Goal: Transaction & Acquisition: Purchase product/service

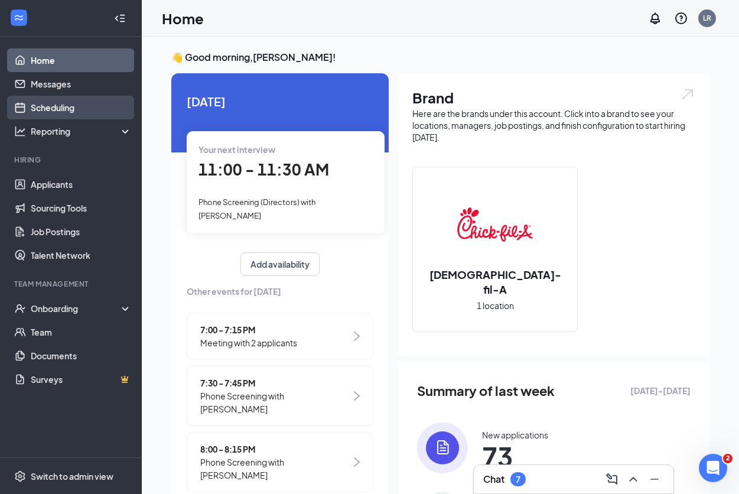
click at [86, 110] on link "Scheduling" at bounding box center [81, 108] width 101 height 24
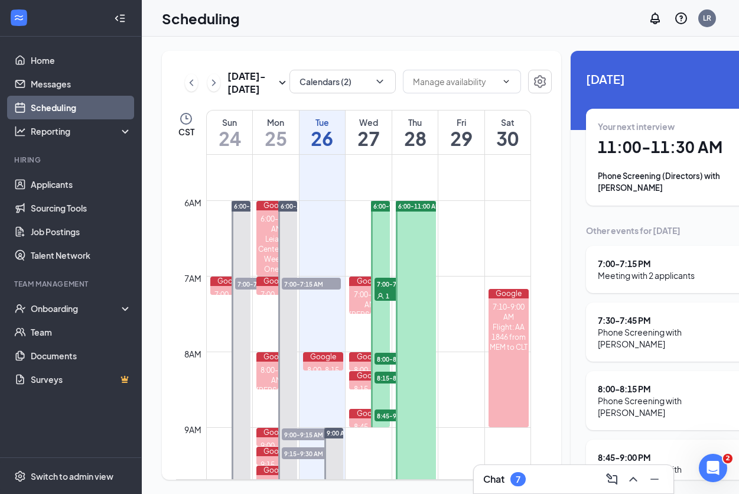
scroll to position [399, 0]
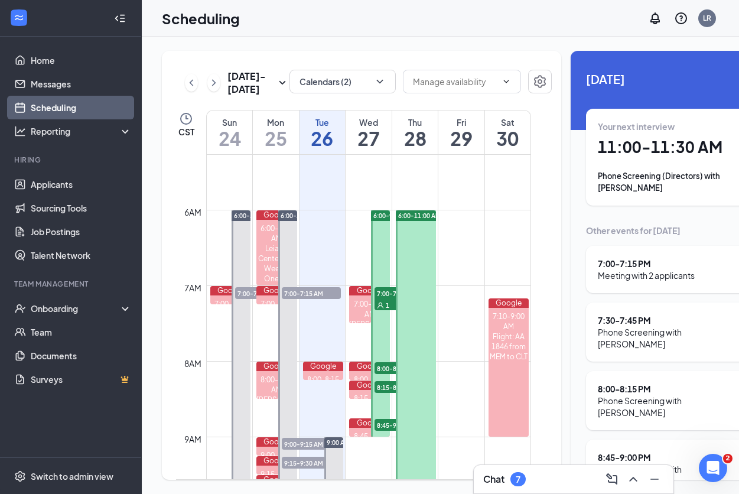
click at [325, 148] on h1 "26" at bounding box center [323, 138] width 46 height 20
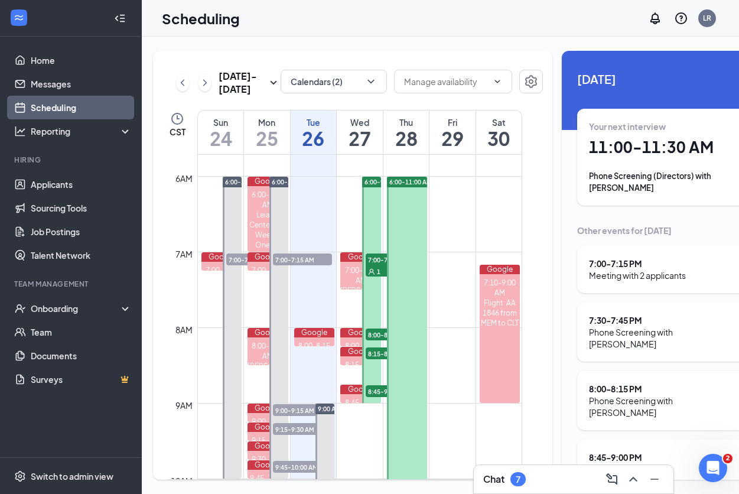
scroll to position [0, 7]
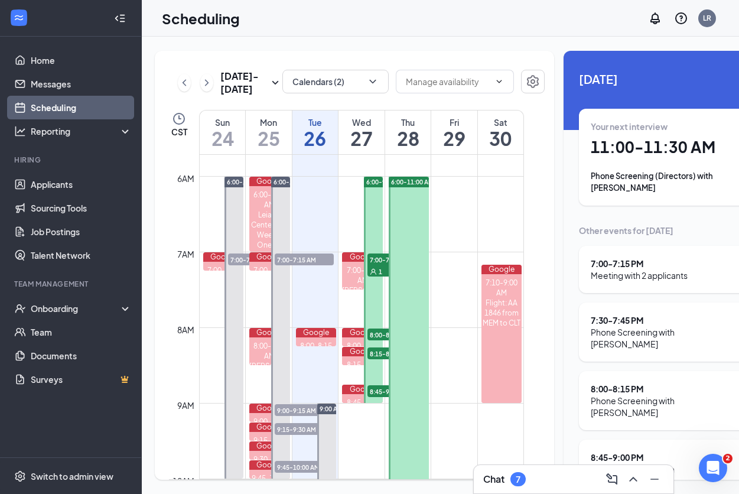
click at [520, 475] on div "7" at bounding box center [518, 480] width 5 height 10
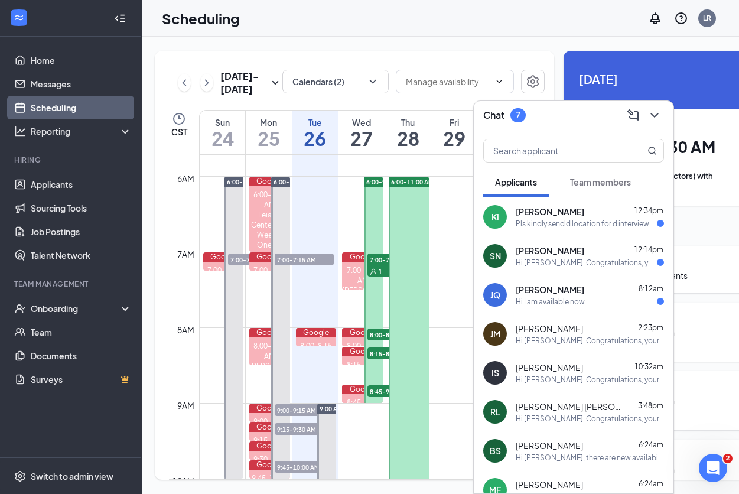
click at [553, 219] on div "Pls kindly send d location for d interview. Thank you" at bounding box center [586, 224] width 141 height 10
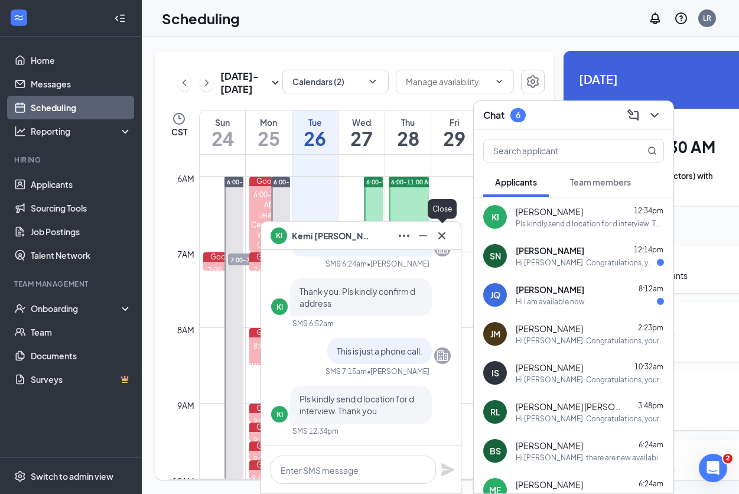
click at [443, 236] on icon "Cross" at bounding box center [441, 235] width 7 height 7
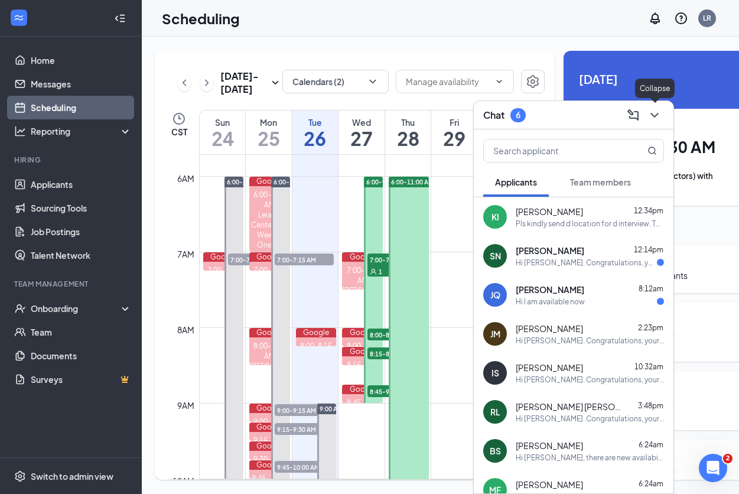
click at [655, 111] on icon "ChevronDown" at bounding box center [655, 115] width 14 height 14
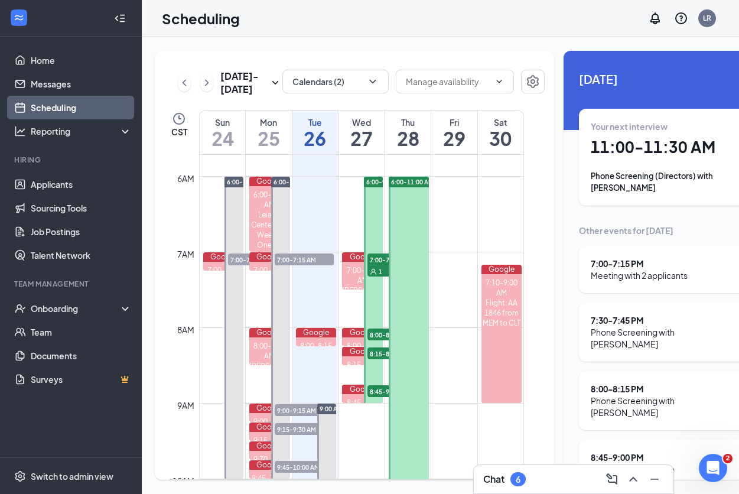
scroll to position [14, 0]
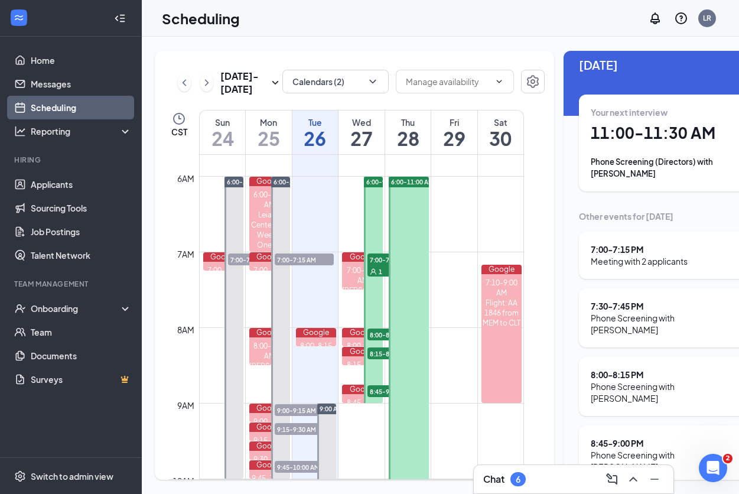
click at [619, 369] on div "8:00 - 8:15 PM" at bounding box center [664, 375] width 146 height 12
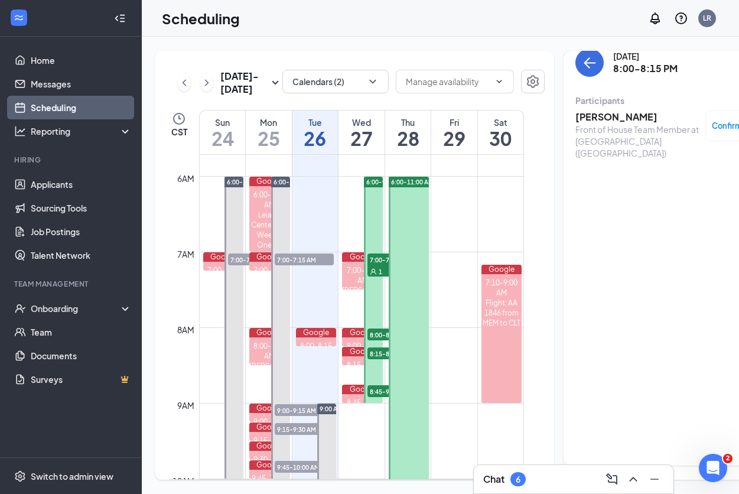
click at [603, 115] on h3 "[PERSON_NAME]" at bounding box center [638, 117] width 124 height 13
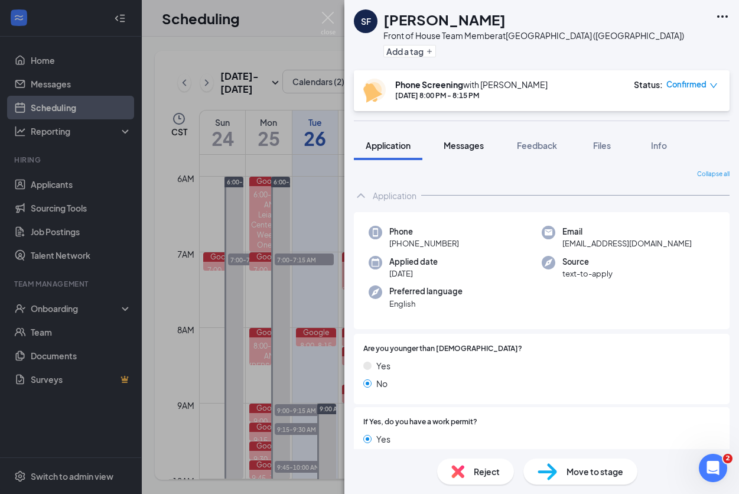
click at [470, 141] on span "Messages" at bounding box center [464, 145] width 40 height 11
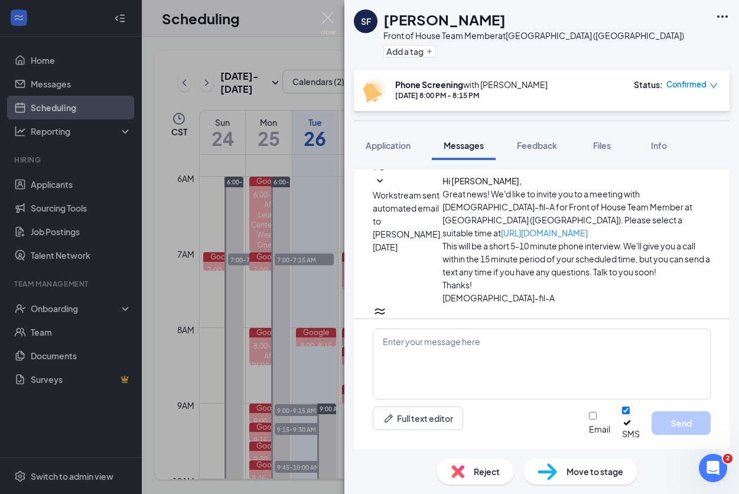
scroll to position [316, 0]
click at [401, 144] on span "Application" at bounding box center [388, 145] width 45 height 11
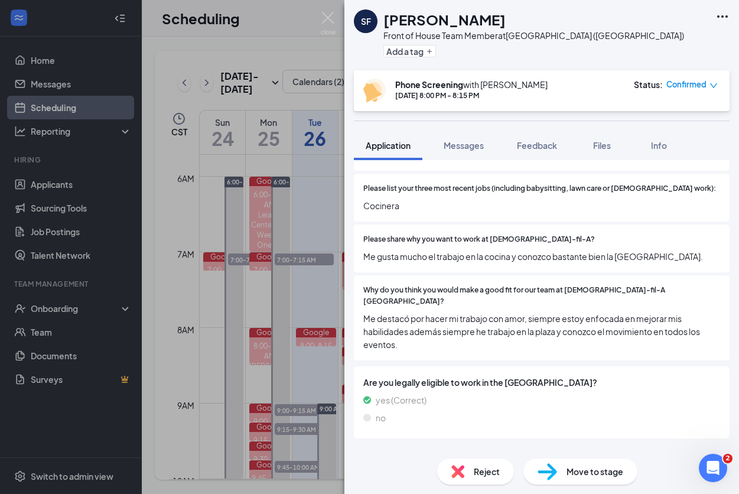
scroll to position [443, 0]
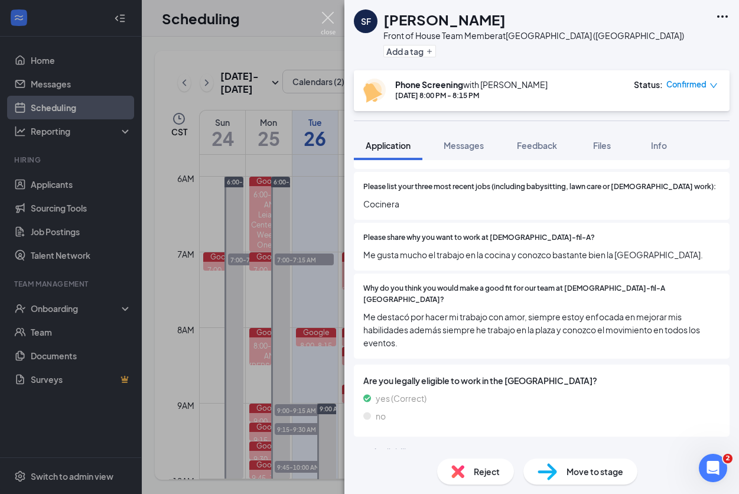
click at [332, 17] on img at bounding box center [328, 23] width 15 height 23
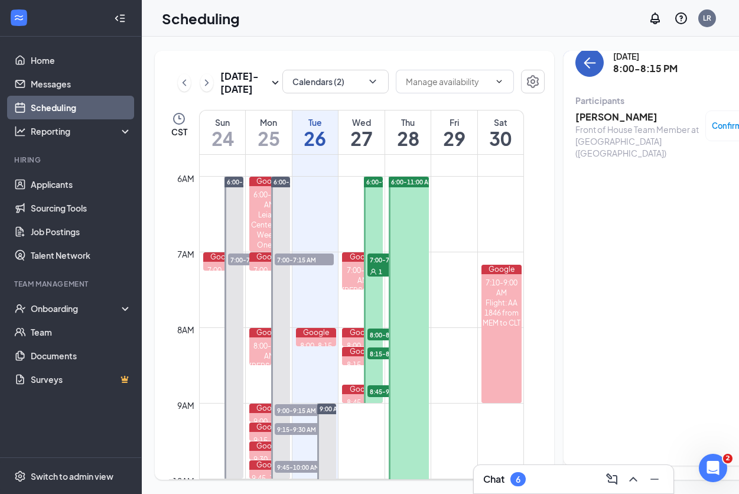
click at [585, 63] on icon "ArrowLeft" at bounding box center [590, 63] width 11 height 1
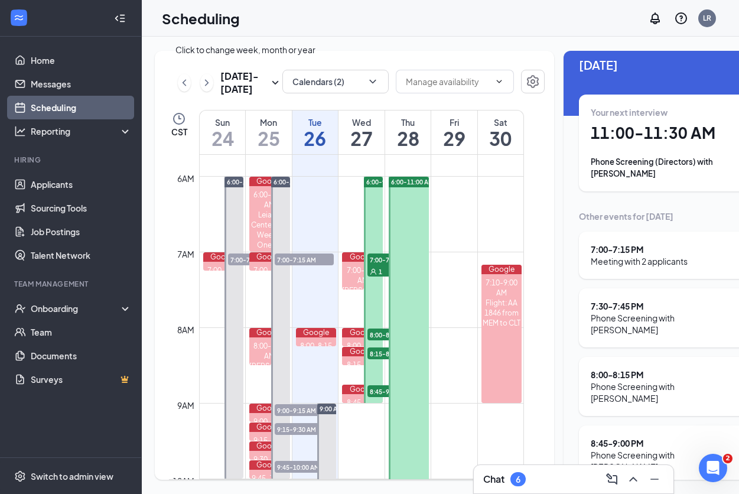
click at [239, 96] on h3 "[DATE] - [DATE]" at bounding box center [244, 83] width 48 height 26
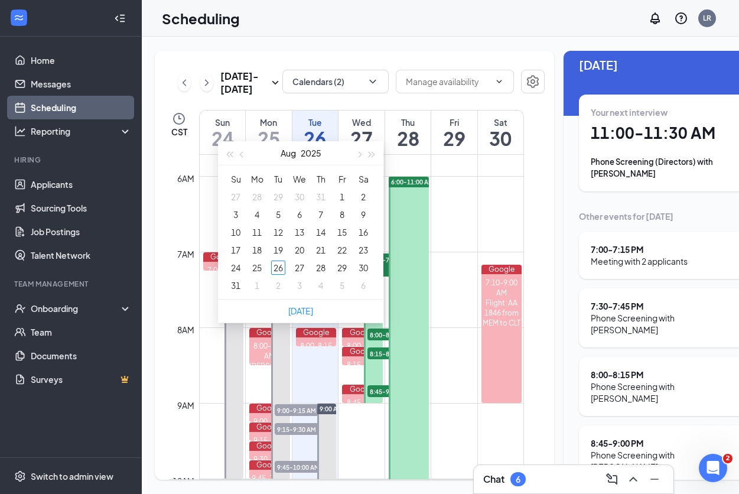
type input "[DATE]"
click at [299, 306] on link "[DATE]" at bounding box center [300, 311] width 25 height 11
type input "[DATE]"
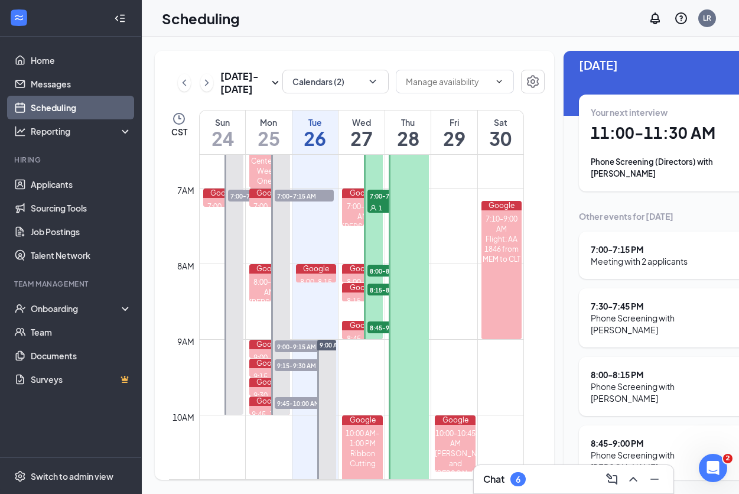
scroll to position [502, 0]
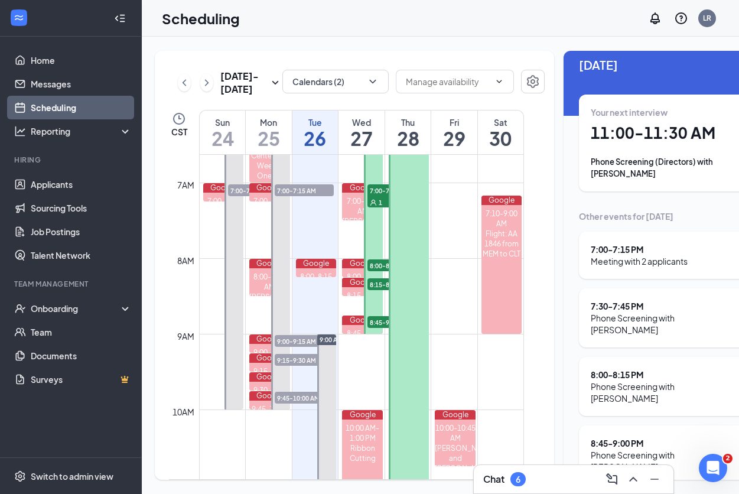
click at [631, 128] on h1 "11:00 - 11:30 AM" at bounding box center [672, 133] width 163 height 20
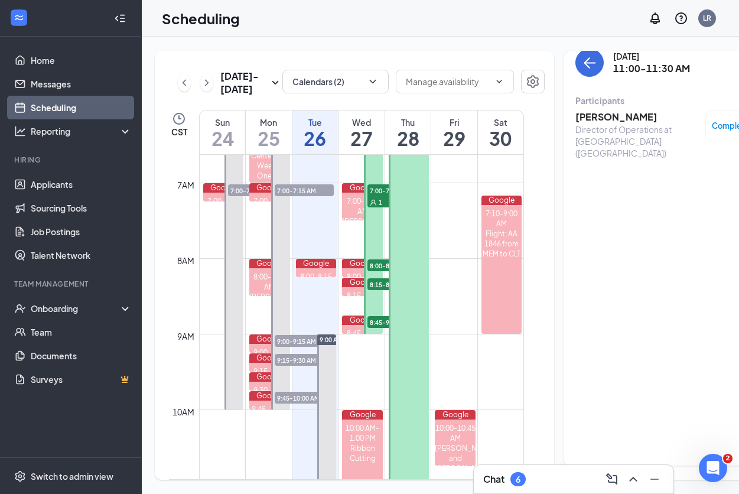
click at [596, 118] on h3 "[PERSON_NAME]" at bounding box center [638, 117] width 124 height 13
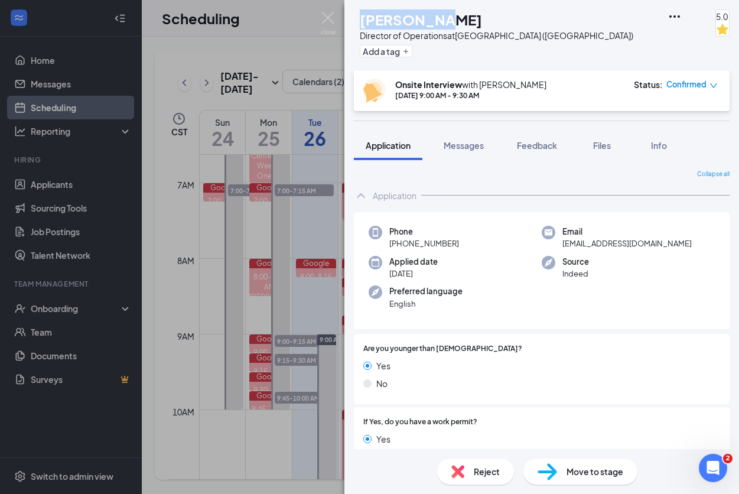
drag, startPoint x: 389, startPoint y: 19, endPoint x: 460, endPoint y: 18, distance: 71.5
click at [460, 18] on div "[PERSON_NAME]" at bounding box center [497, 19] width 274 height 20
copy h1 "[PERSON_NAME]"
click at [325, 17] on img at bounding box center [328, 23] width 15 height 23
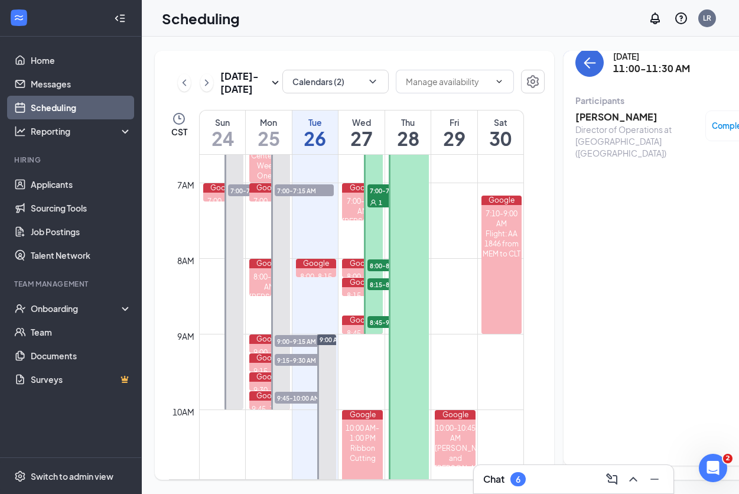
click at [576, 115] on h3 "[PERSON_NAME]" at bounding box center [638, 117] width 124 height 13
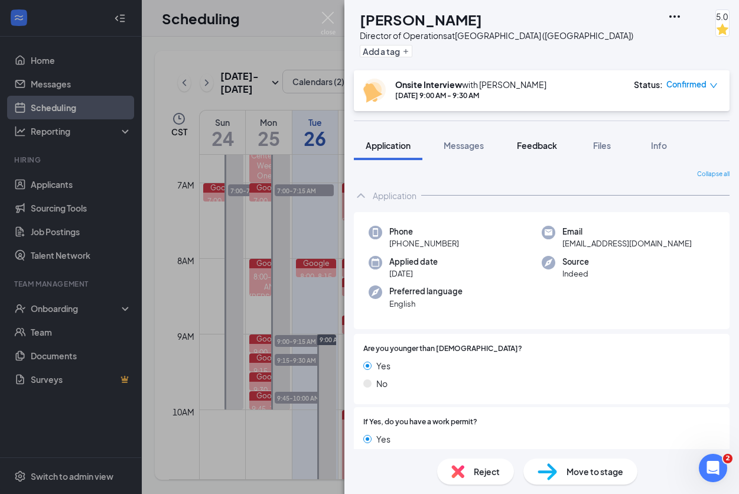
click at [545, 146] on span "Feedback" at bounding box center [537, 145] width 40 height 11
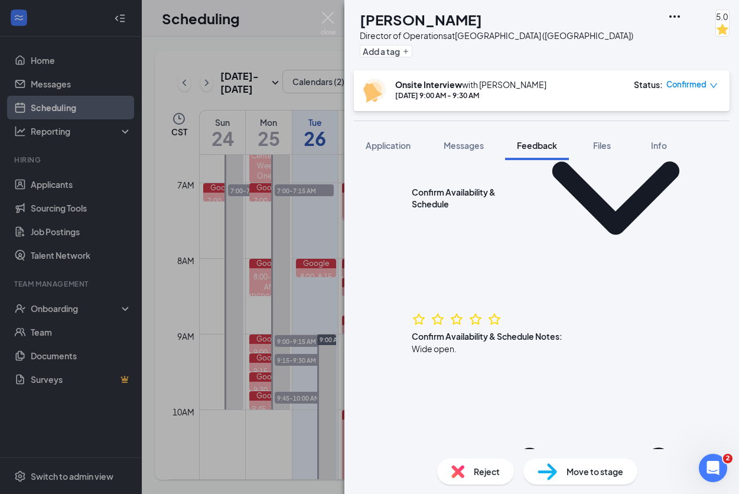
scroll to position [363, 0]
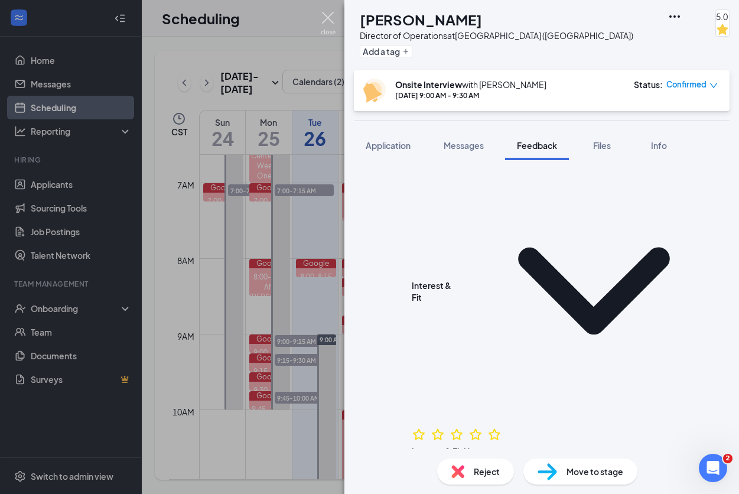
click at [321, 18] on img at bounding box center [328, 23] width 15 height 23
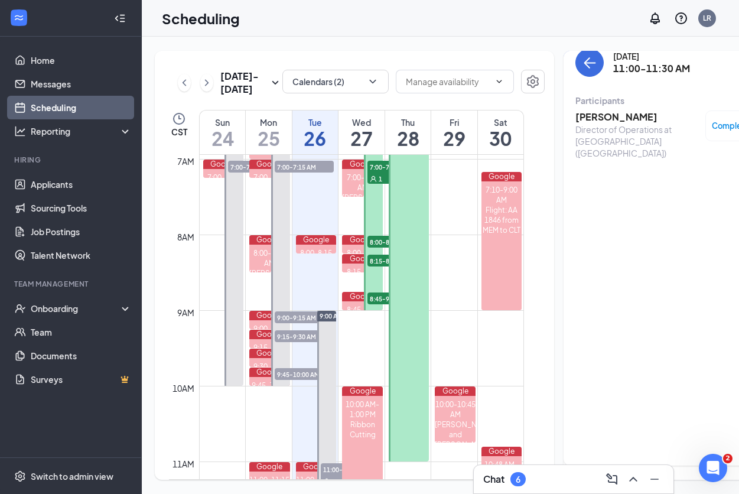
scroll to position [527, 0]
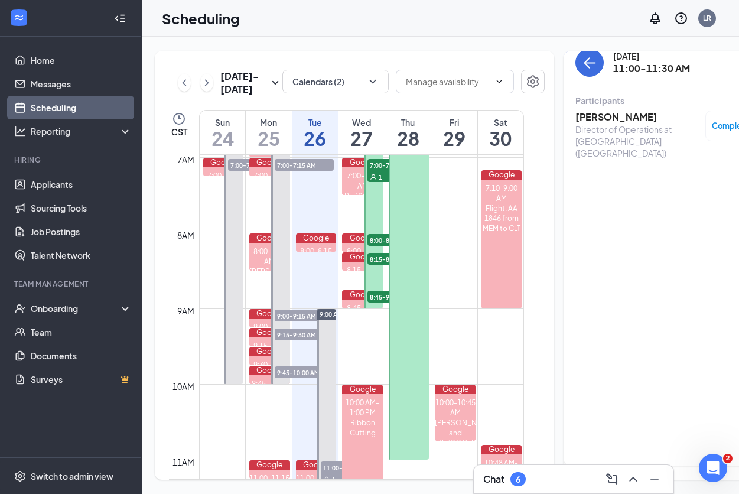
click at [301, 321] on span "9:00-9:15 AM" at bounding box center [304, 316] width 59 height 12
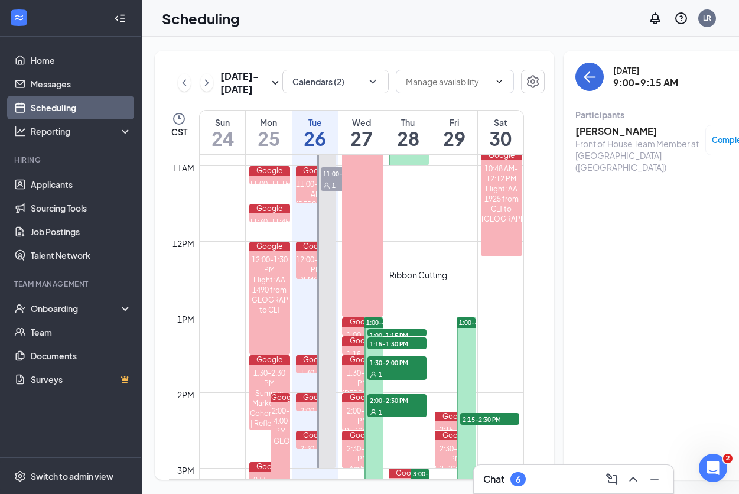
scroll to position [823, 0]
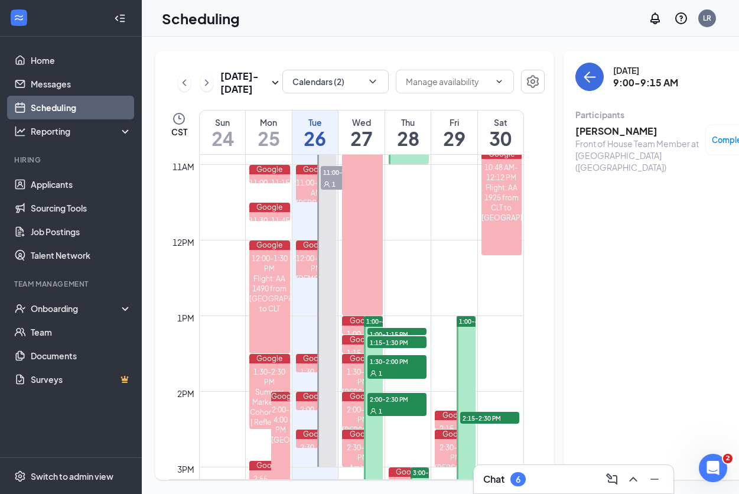
click at [381, 340] on span "1:00-1:15 PM" at bounding box center [397, 334] width 59 height 12
click at [381, 348] on span "1:15-1:30 PM" at bounding box center [397, 342] width 59 height 12
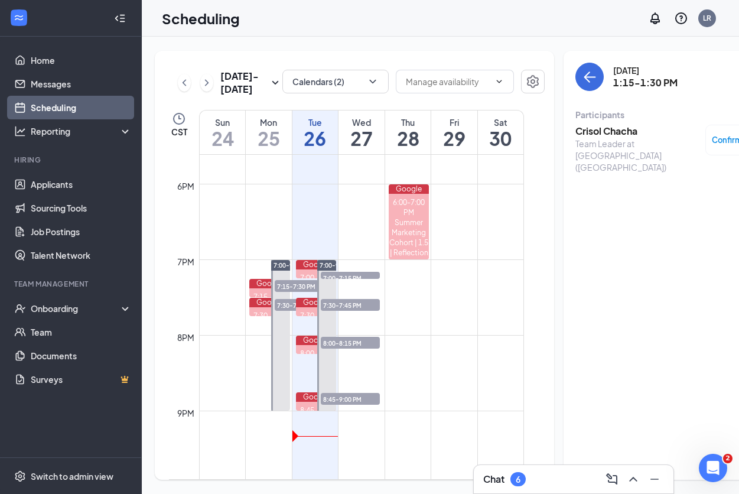
scroll to position [1340, 0]
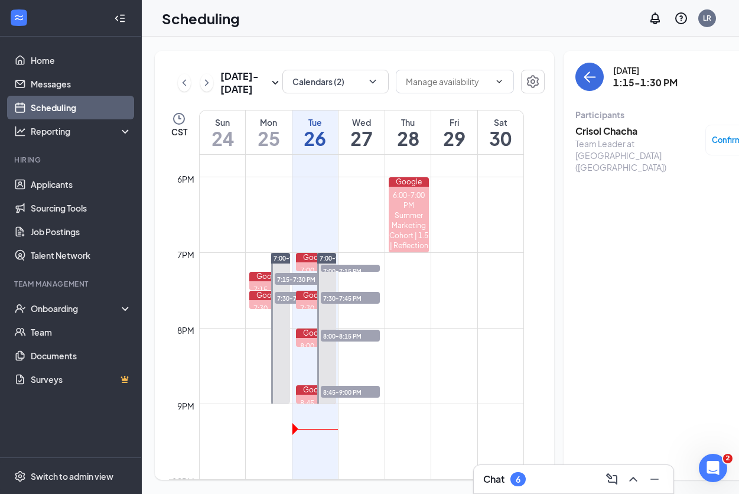
click at [339, 398] on span "8:45-9:00 PM" at bounding box center [350, 392] width 59 height 12
click at [585, 131] on h3 "kaelahni [PERSON_NAME]" at bounding box center [638, 131] width 124 height 13
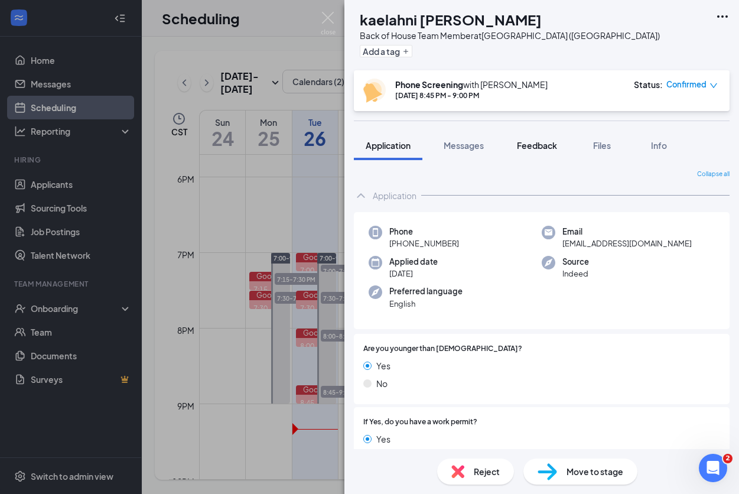
click at [544, 148] on span "Feedback" at bounding box center [537, 145] width 40 height 11
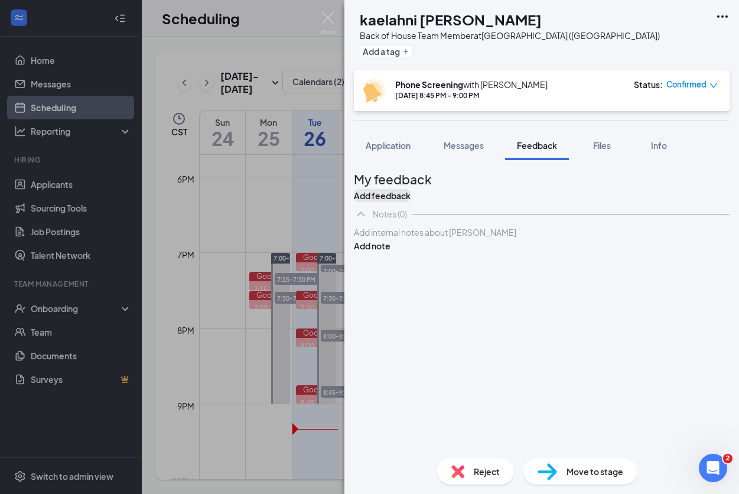
click at [411, 189] on button "Add feedback" at bounding box center [382, 195] width 57 height 13
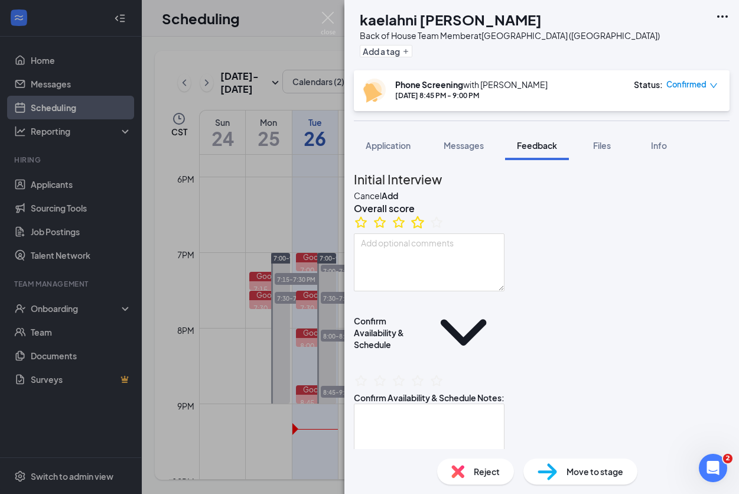
click at [425, 230] on icon "StarBorder" at bounding box center [417, 222] width 15 height 15
click at [434, 278] on textarea at bounding box center [429, 262] width 151 height 58
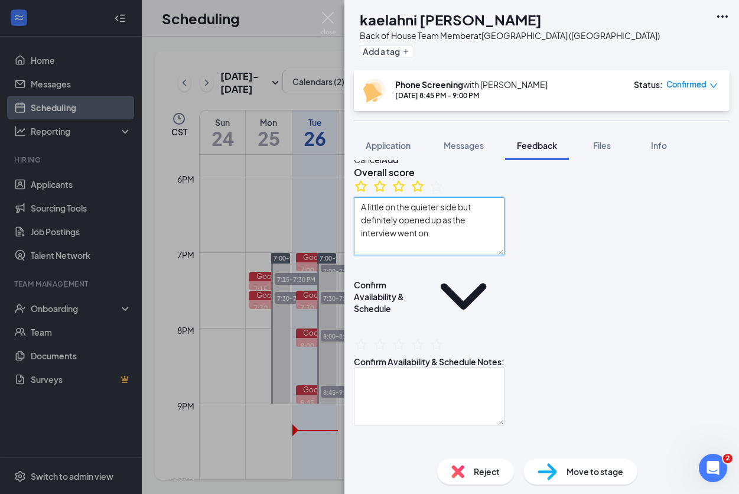
scroll to position [44, 0]
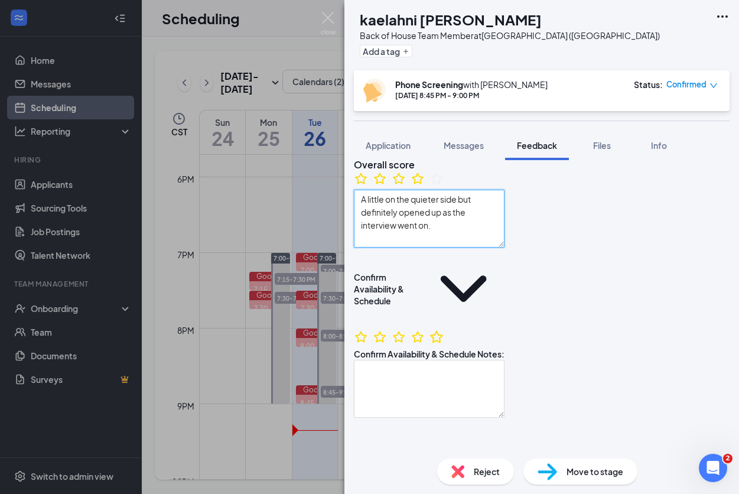
type textarea "A little on the quieter side but definitely opened up as the interview went on."
click at [444, 329] on icon "StarBorder" at bounding box center [436, 336] width 15 height 15
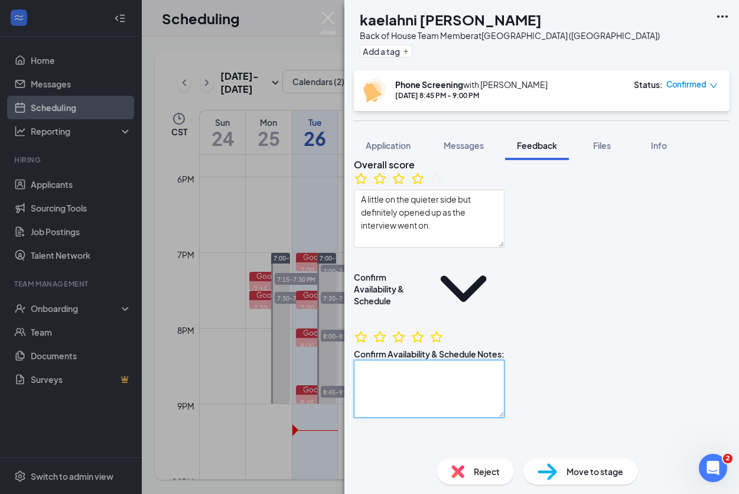
click at [447, 388] on textarea at bounding box center [429, 389] width 151 height 58
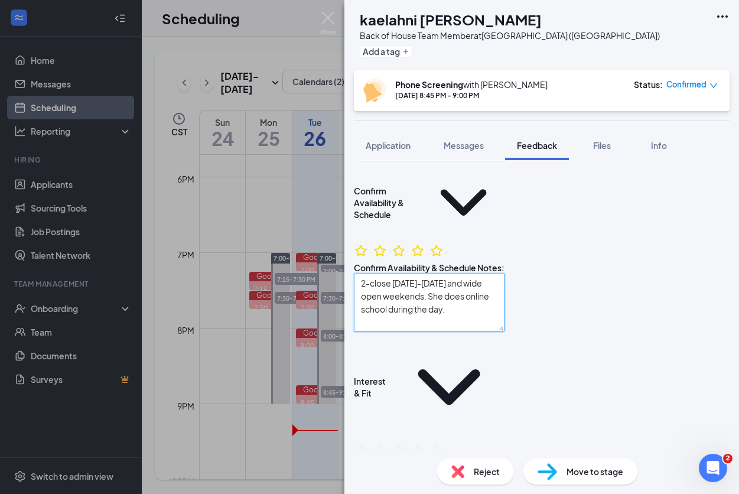
scroll to position [155, 0]
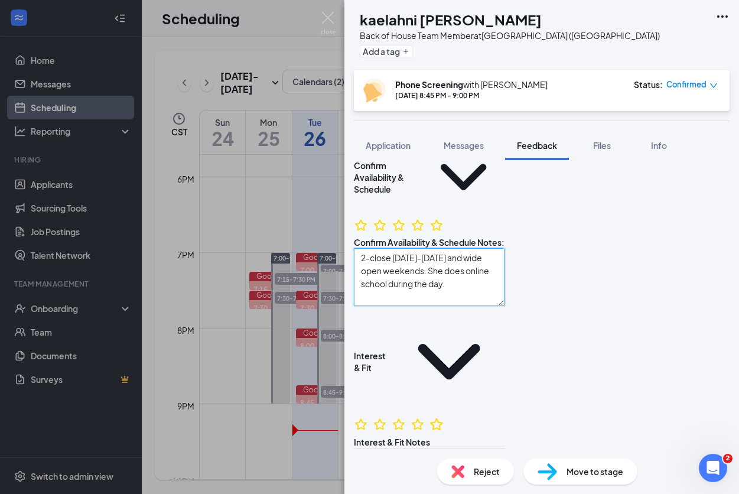
type textarea "2-close [DATE]-[DATE] and wide open weekends. She does online school during the…"
click at [443, 418] on icon "StarBorder" at bounding box center [436, 424] width 13 height 12
click at [445, 448] on textarea at bounding box center [429, 477] width 151 height 58
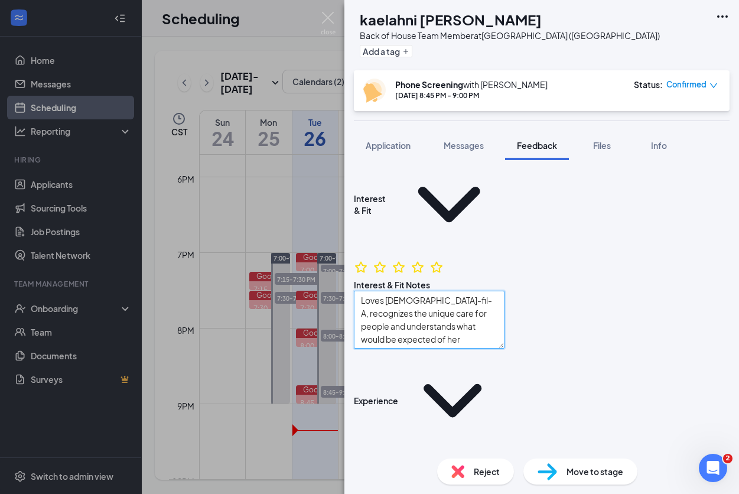
scroll to position [324, 0]
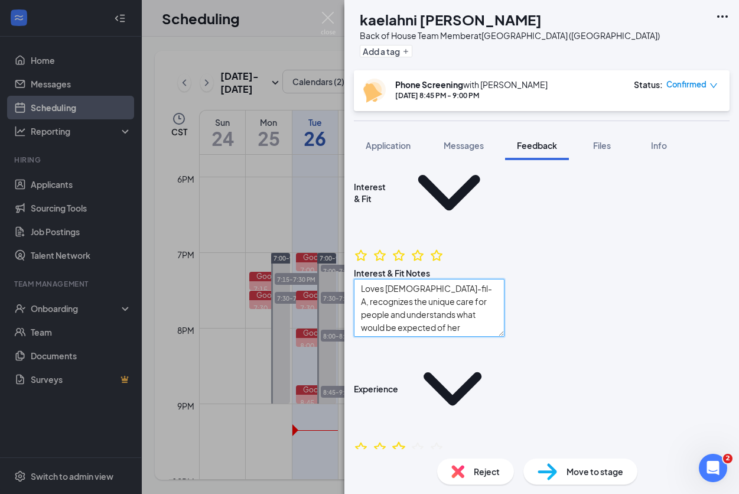
type textarea "Loves [DEMOGRAPHIC_DATA]-fil-A, recognizes the unique care for people and under…"
click at [405, 441] on icon "StarBorder" at bounding box center [398, 447] width 13 height 12
click at [410, 471] on textarea at bounding box center [429, 500] width 151 height 58
type textarea "No real experience"
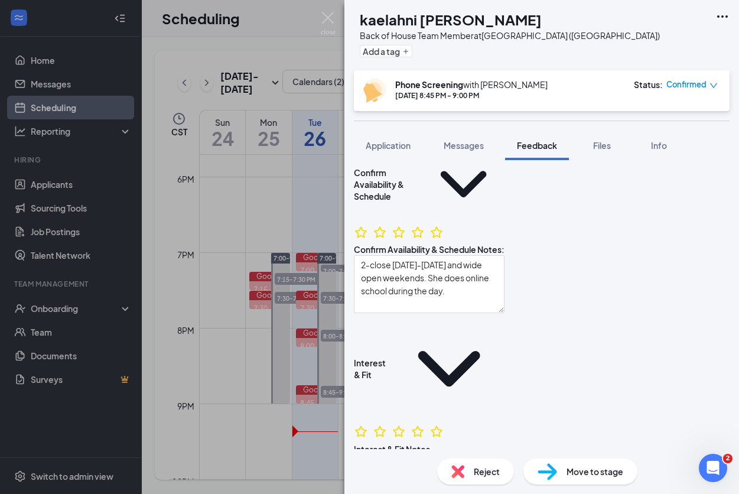
scroll to position [0, 0]
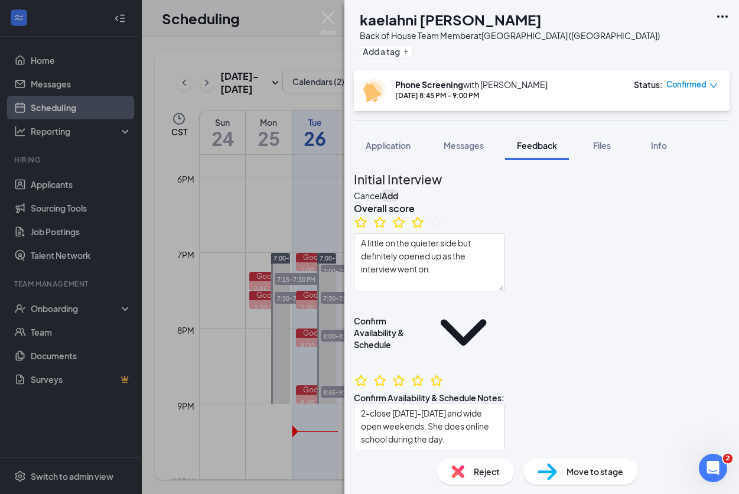
click at [398, 189] on button "Add" at bounding box center [390, 195] width 17 height 13
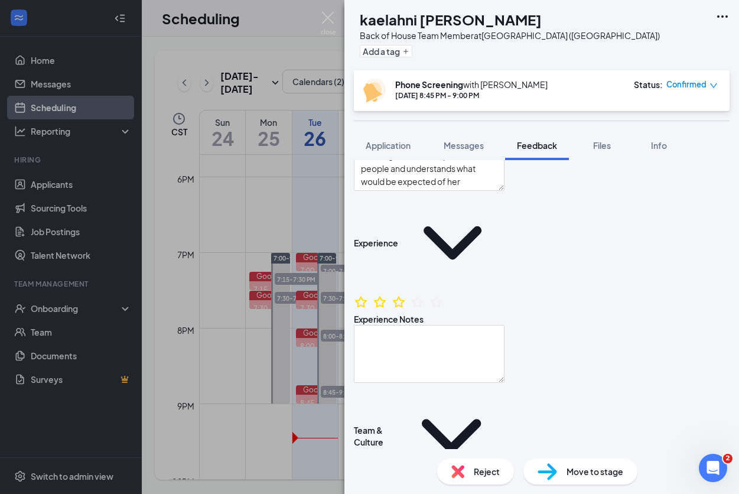
scroll to position [477, 0]
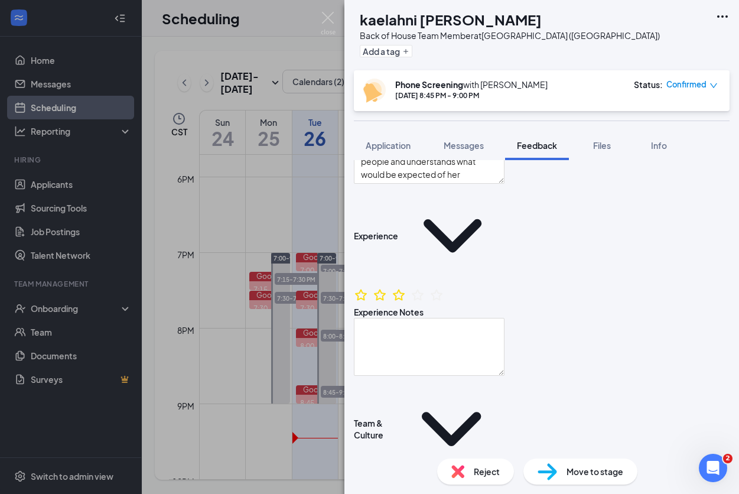
click at [425, 482] on icon "StarBorder" at bounding box center [417, 489] width 15 height 15
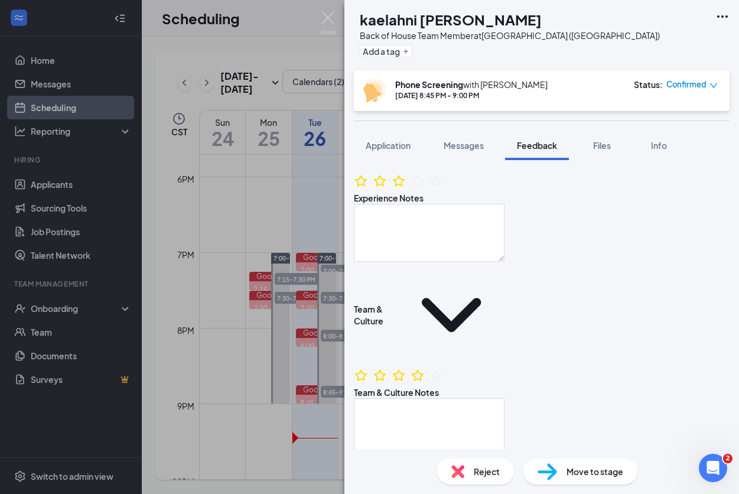
scroll to position [593, 0]
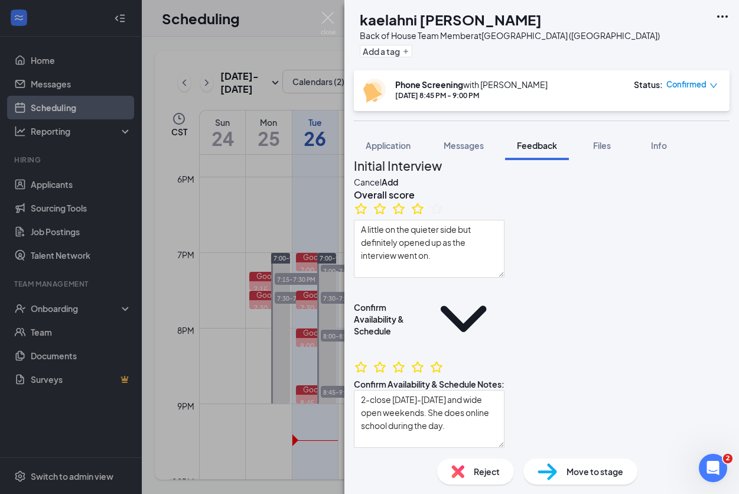
scroll to position [0, 0]
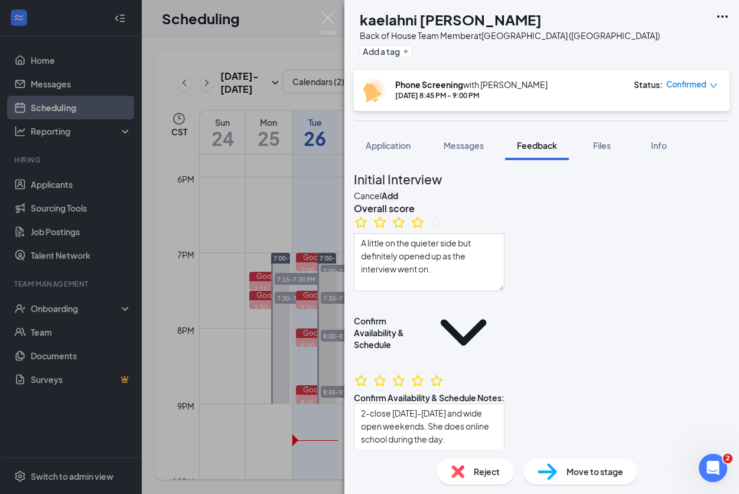
type textarea "Great availability."
click at [398, 190] on button "Add" at bounding box center [390, 195] width 17 height 13
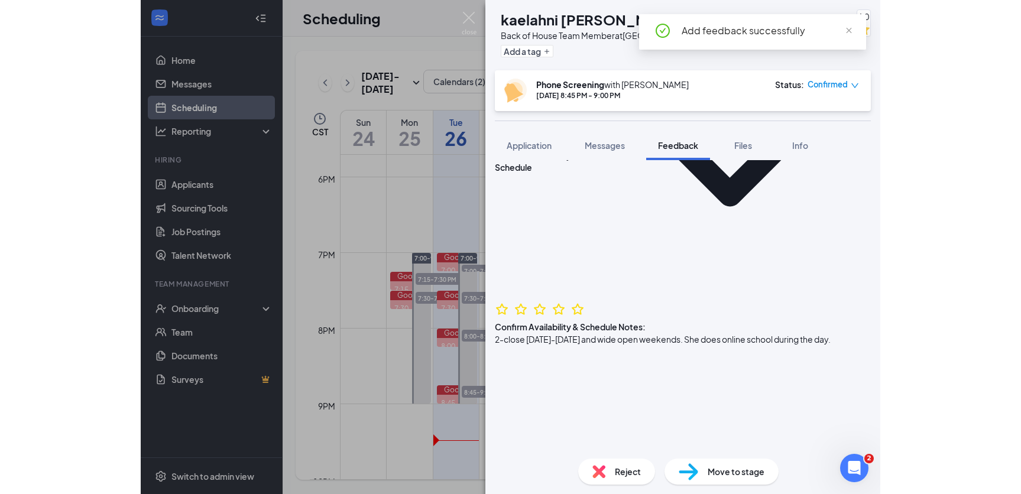
scroll to position [409, 0]
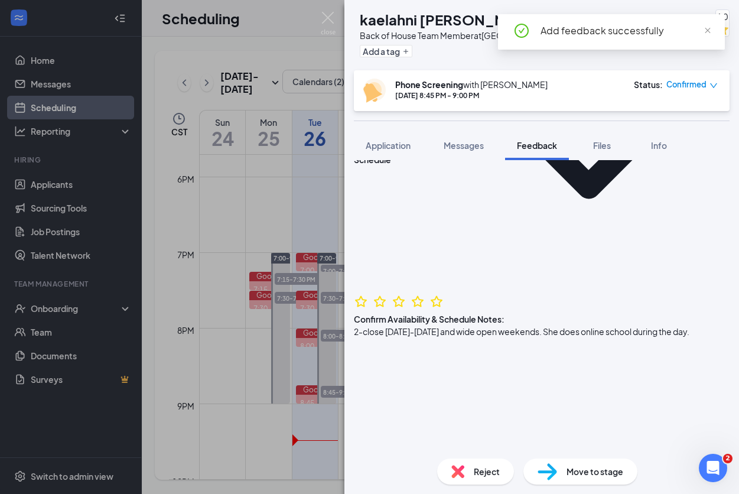
click at [580, 470] on span "Move to stage" at bounding box center [595, 471] width 57 height 13
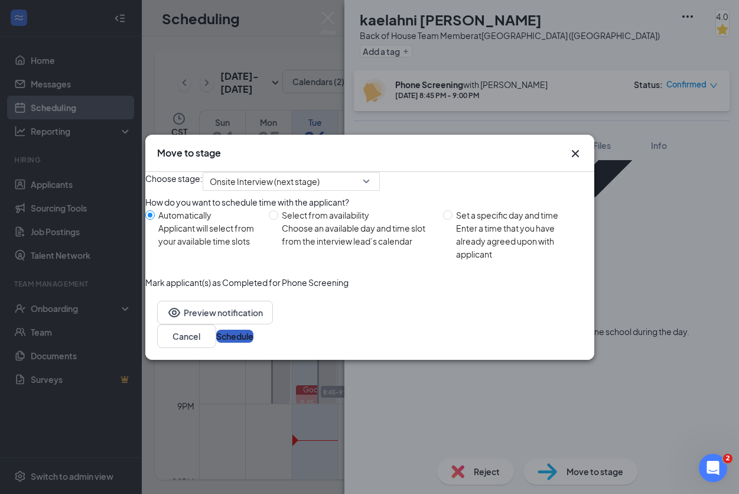
click at [254, 343] on button "Schedule" at bounding box center [234, 336] width 37 height 13
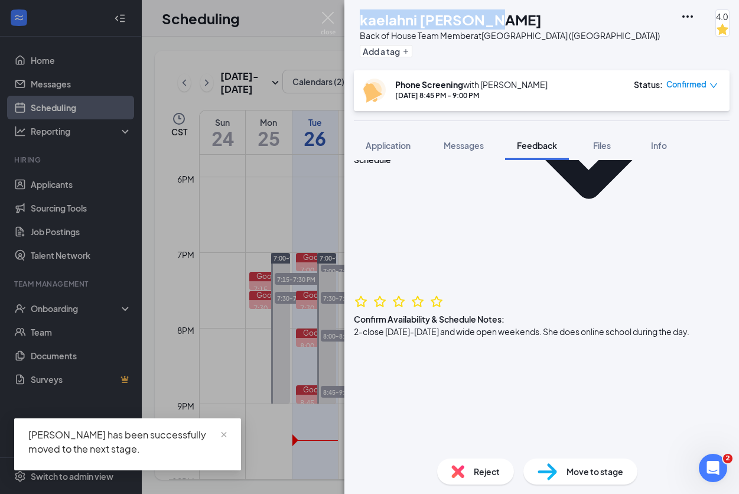
drag, startPoint x: 385, startPoint y: 19, endPoint x: 515, endPoint y: 14, distance: 130.1
click at [515, 14] on div "kaelahni [PERSON_NAME]" at bounding box center [510, 19] width 300 height 20
copy h1 "kaelahni [PERSON_NAME]"
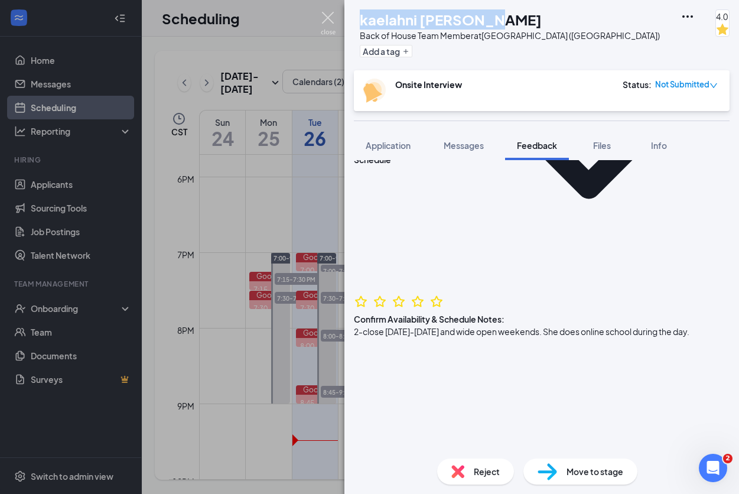
click at [330, 12] on img at bounding box center [328, 23] width 15 height 23
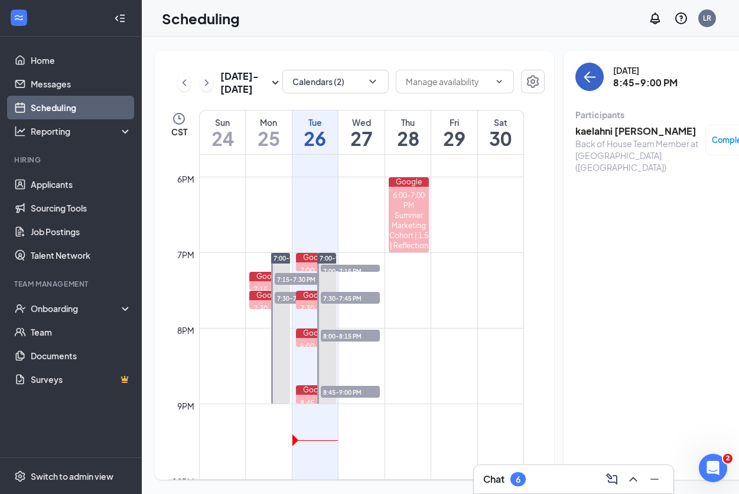
click at [585, 77] on icon "ArrowLeft" at bounding box center [590, 77] width 11 height 1
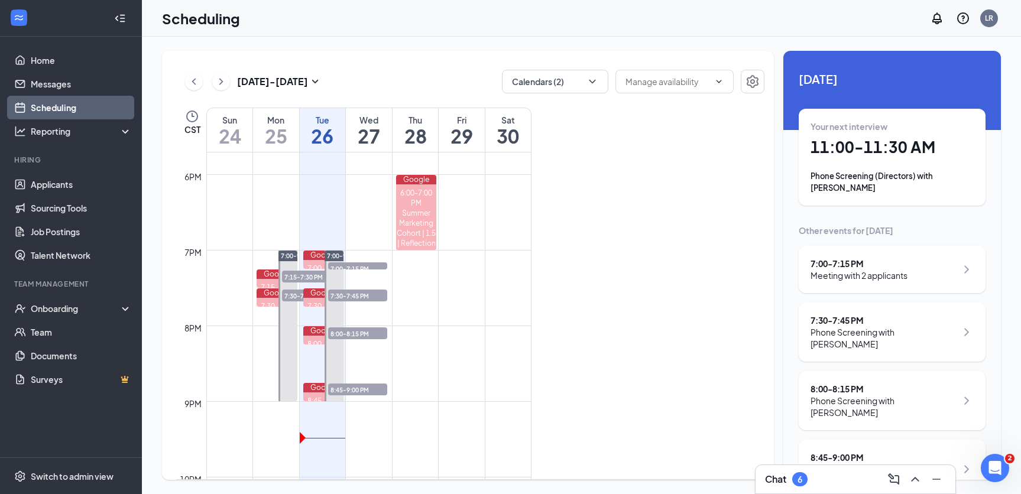
scroll to position [14, 0]
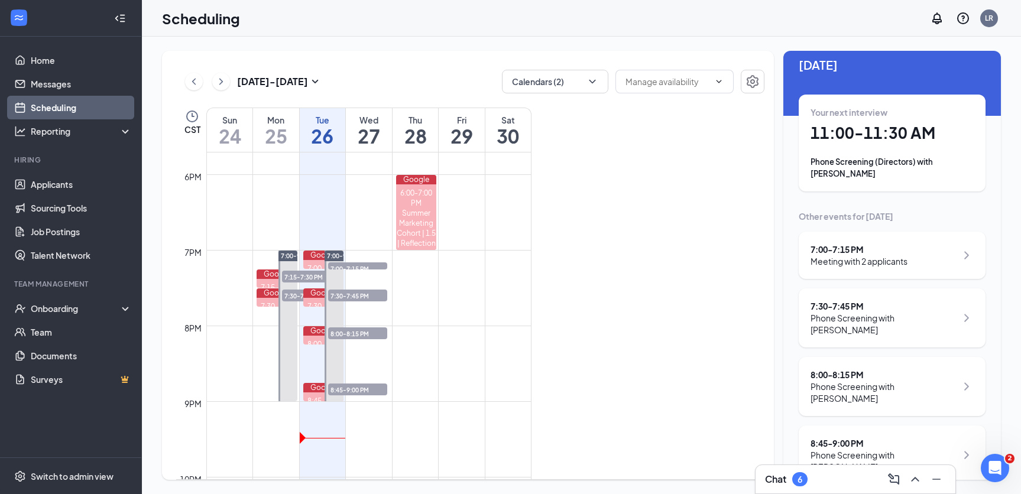
click at [739, 383] on div "8:00 - 8:15 PM Phone Screening with [PERSON_NAME]" at bounding box center [891, 386] width 187 height 59
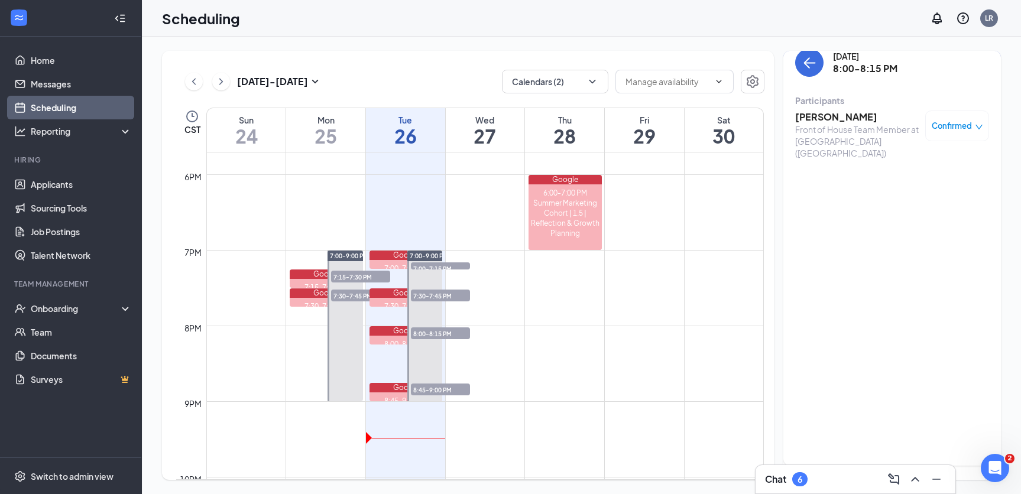
click at [739, 118] on h3 "[PERSON_NAME]" at bounding box center [857, 117] width 124 height 13
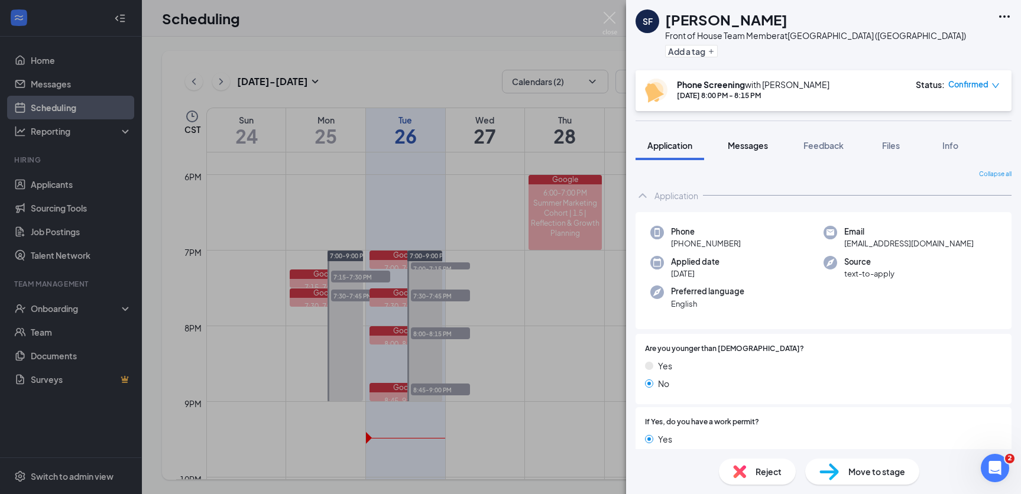
click at [739, 148] on span "Messages" at bounding box center [747, 145] width 40 height 11
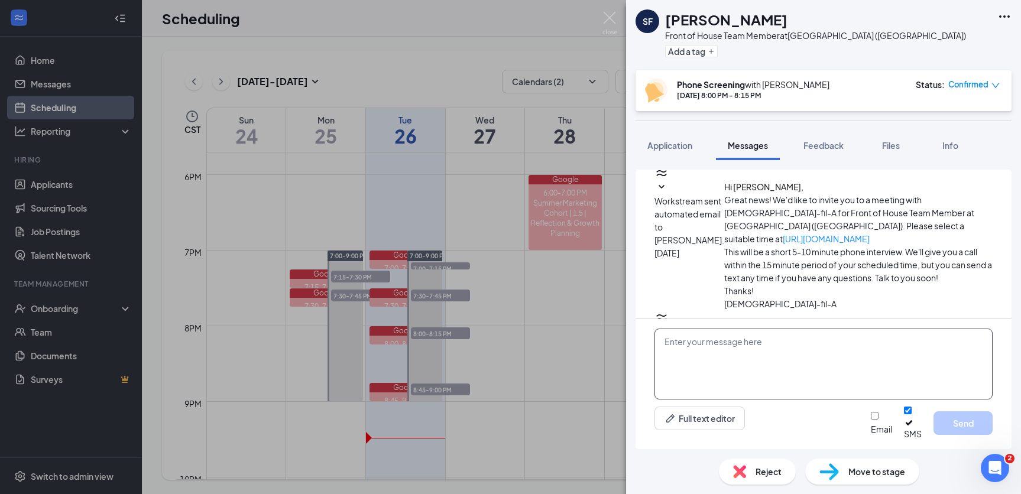
scroll to position [316, 0]
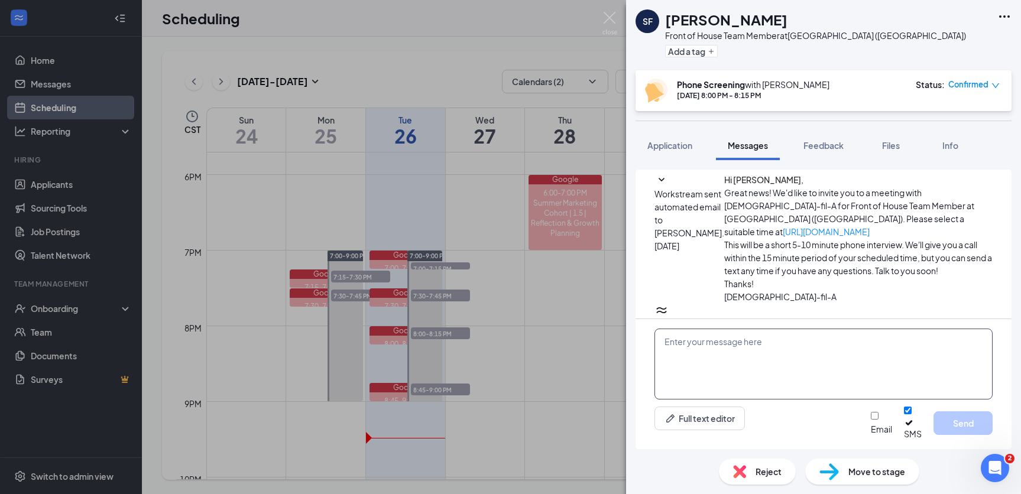
click at [729, 351] on textarea at bounding box center [823, 364] width 338 height 71
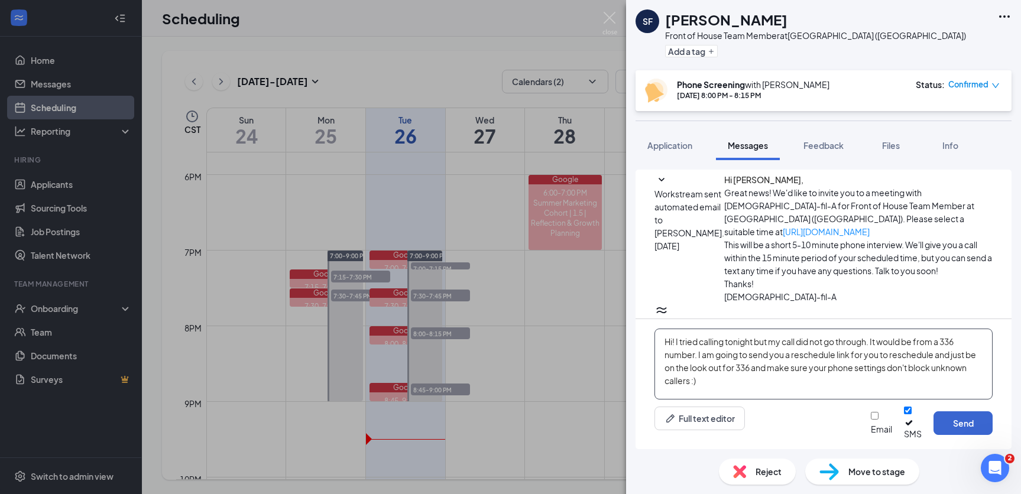
type textarea "Hi! I tried calling tonight but my call did not go through. It would be from a …"
click at [739, 422] on button "Send" at bounding box center [962, 423] width 59 height 24
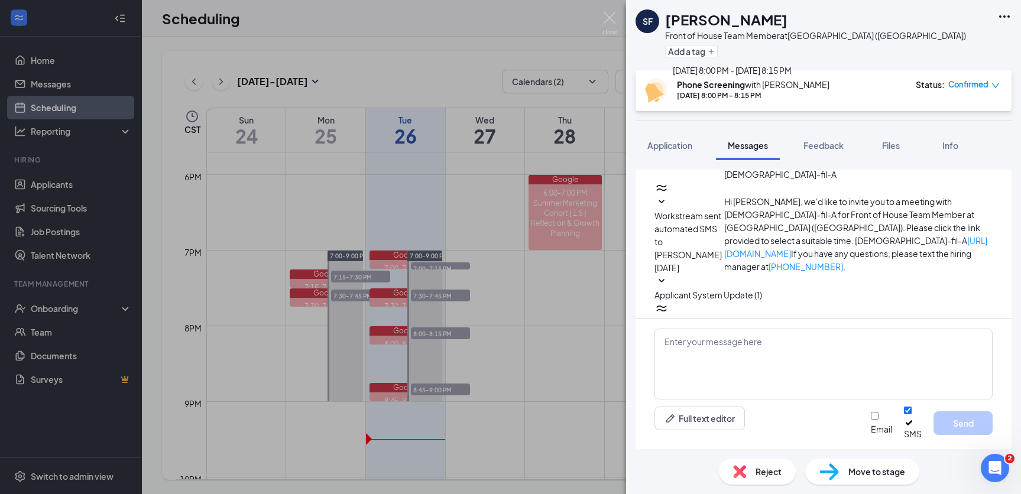
scroll to position [443, 0]
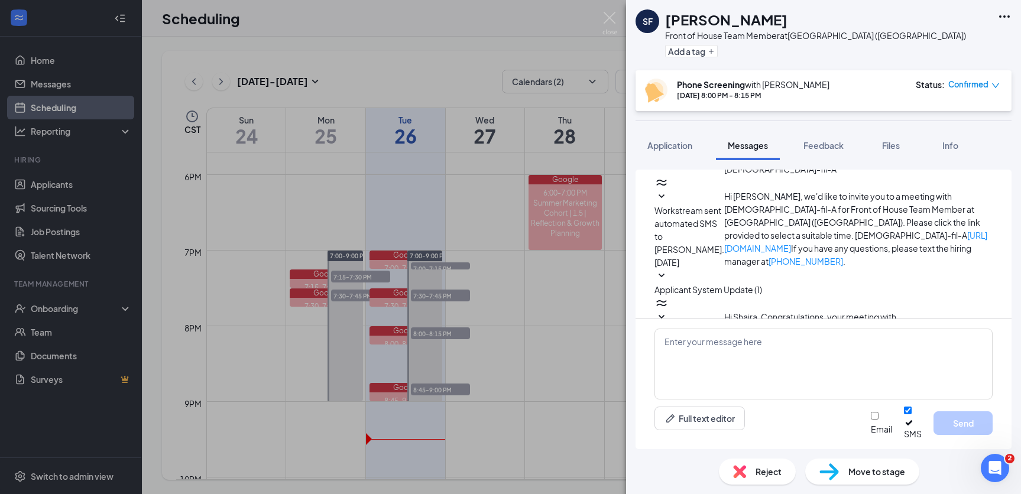
click at [609, 17] on img at bounding box center [609, 23] width 15 height 23
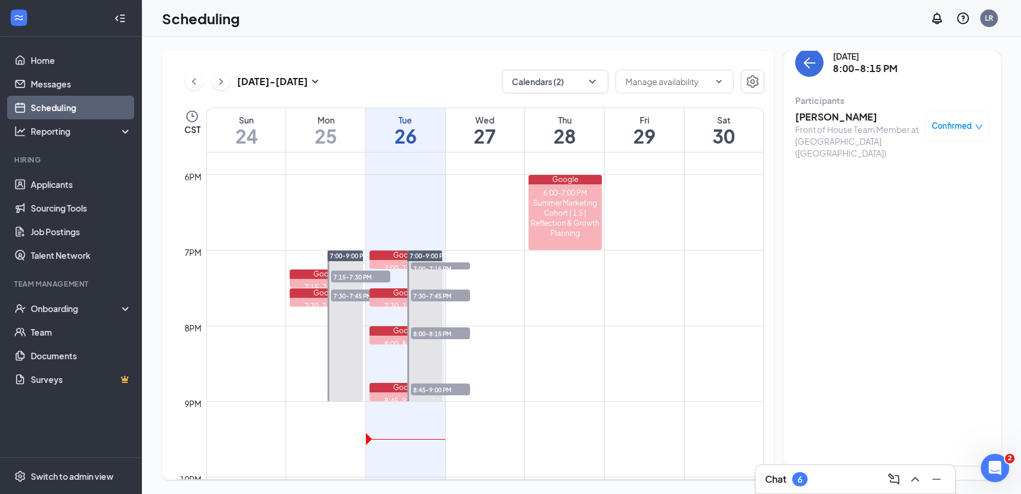
click at [739, 129] on span "Confirmed" at bounding box center [951, 126] width 40 height 12
click at [739, 168] on span "Request Reschedule" at bounding box center [911, 174] width 81 height 13
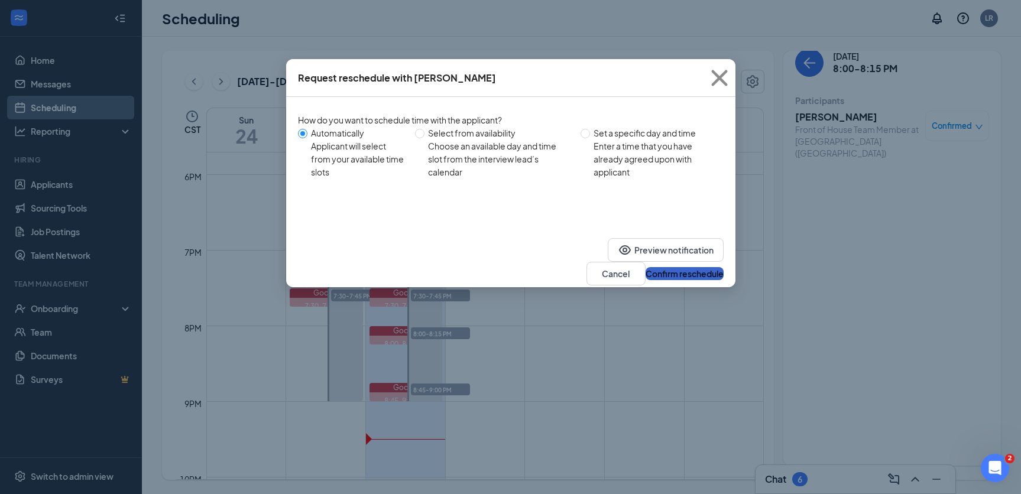
click at [669, 267] on button "Confirm reschedule" at bounding box center [684, 273] width 78 height 13
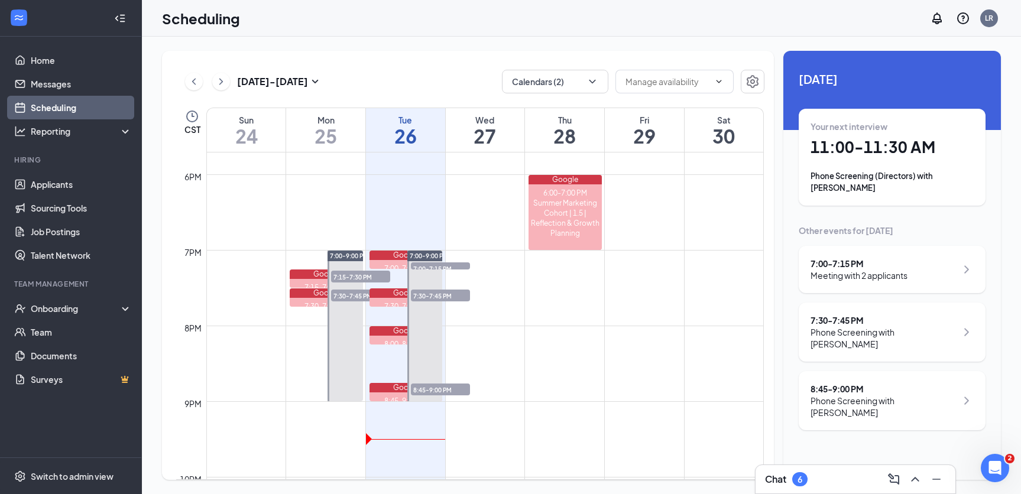
click at [739, 322] on div "7:30 - 7:45 PM" at bounding box center [883, 320] width 146 height 12
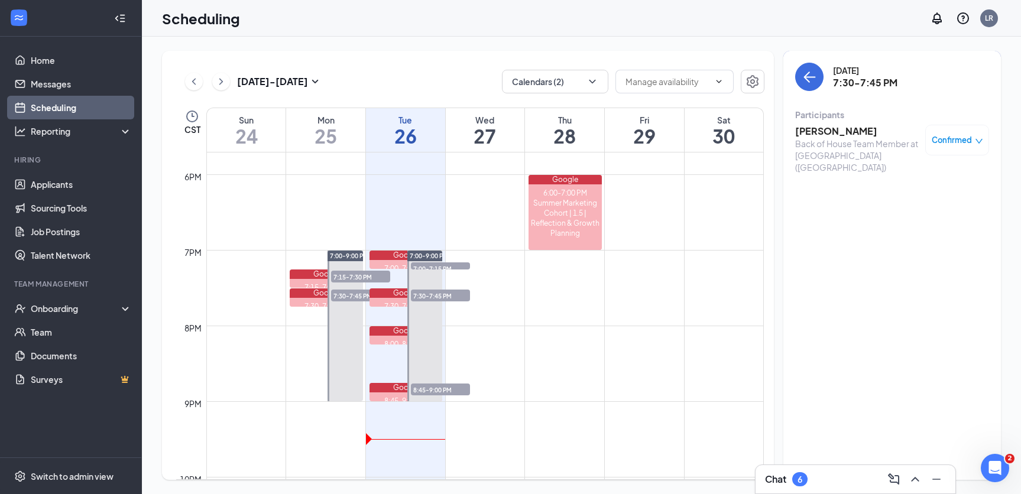
click at [739, 135] on h3 "[PERSON_NAME]" at bounding box center [857, 131] width 124 height 13
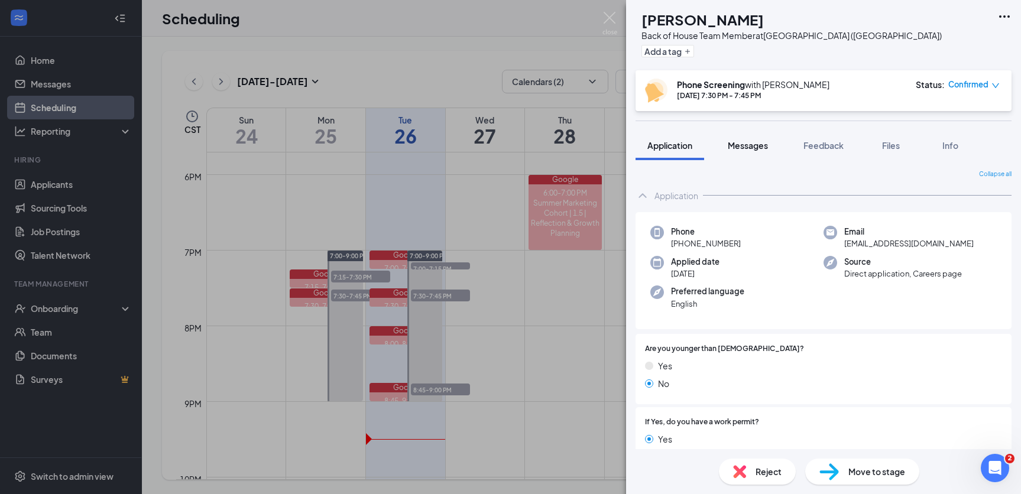
click at [739, 147] on span "Messages" at bounding box center [747, 145] width 40 height 11
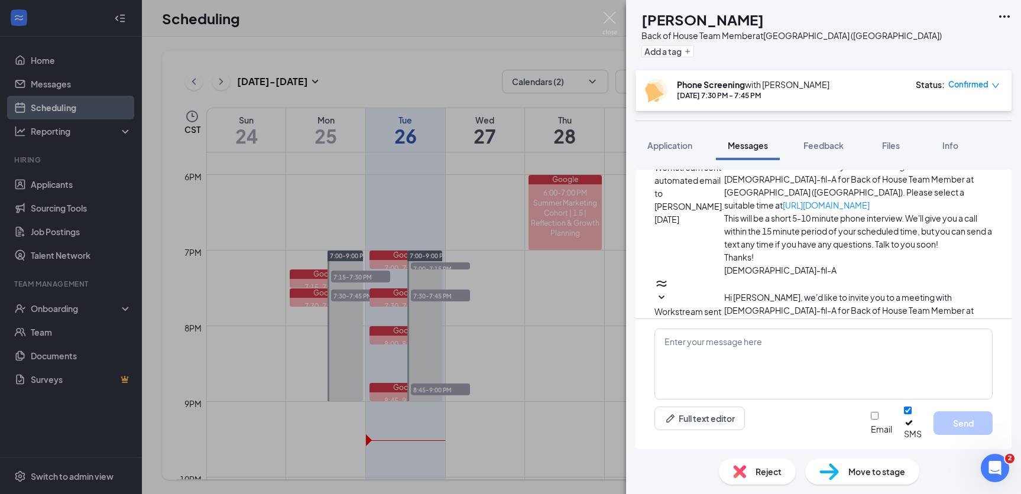
scroll to position [493, 0]
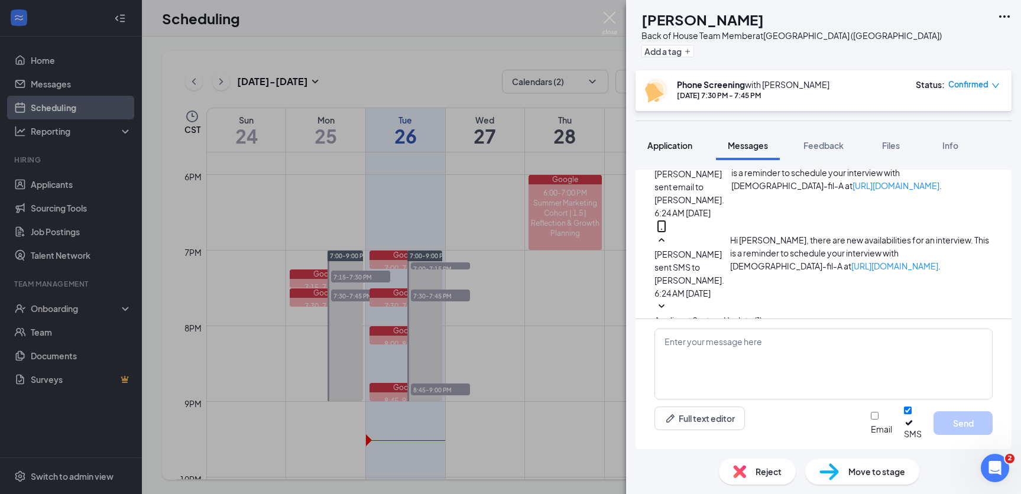
click at [673, 144] on span "Application" at bounding box center [669, 145] width 45 height 11
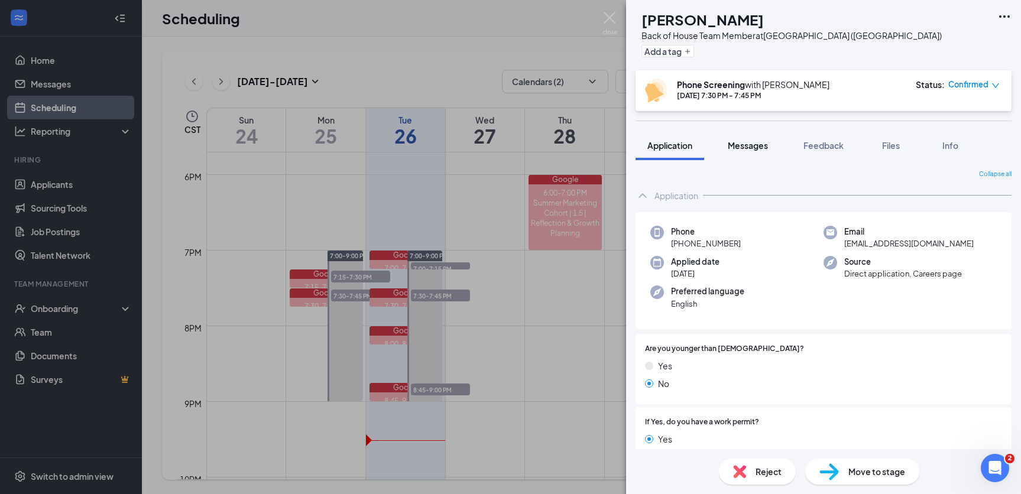
click at [739, 149] on span "Messages" at bounding box center [747, 145] width 40 height 11
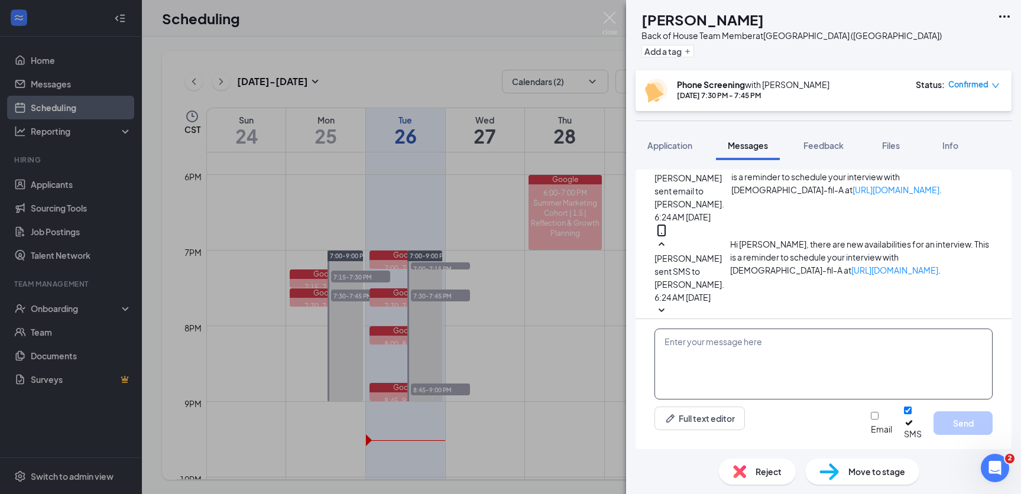
click at [728, 347] on textarea at bounding box center [823, 364] width 338 height 71
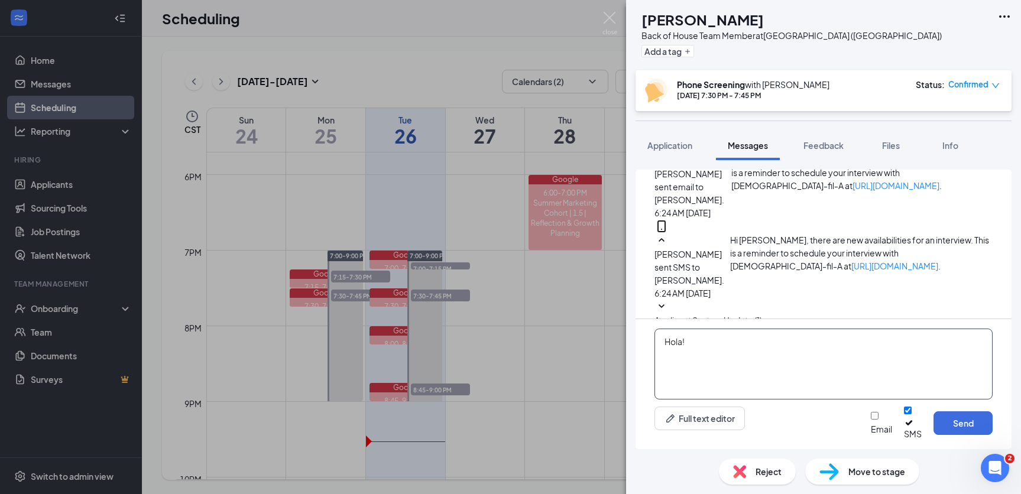
click at [698, 355] on textarea "Hola!" at bounding box center [823, 364] width 338 height 71
paste textarea "¡Hola! ¿Hablas inglés o debo contratar un intérprete para nuestra entrevista? P…"
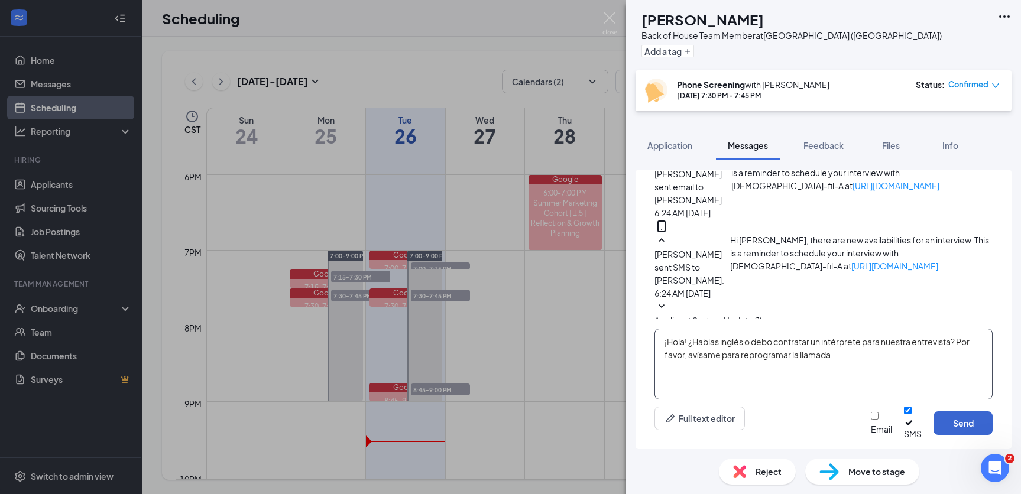
type textarea "¡Hola! ¿Hablas inglés o debo contratar un intérprete para nuestra entrevista? P…"
click at [739, 433] on button "Send" at bounding box center [962, 423] width 59 height 24
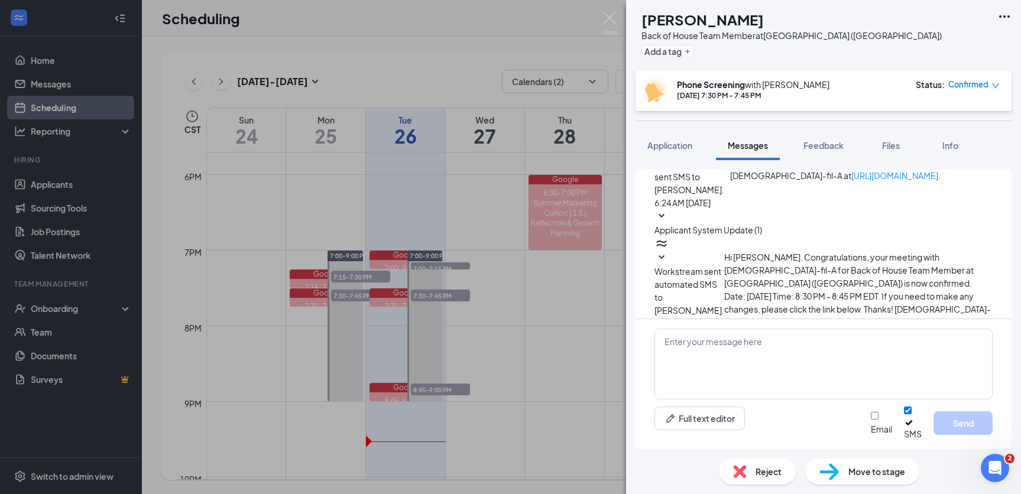
scroll to position [595, 0]
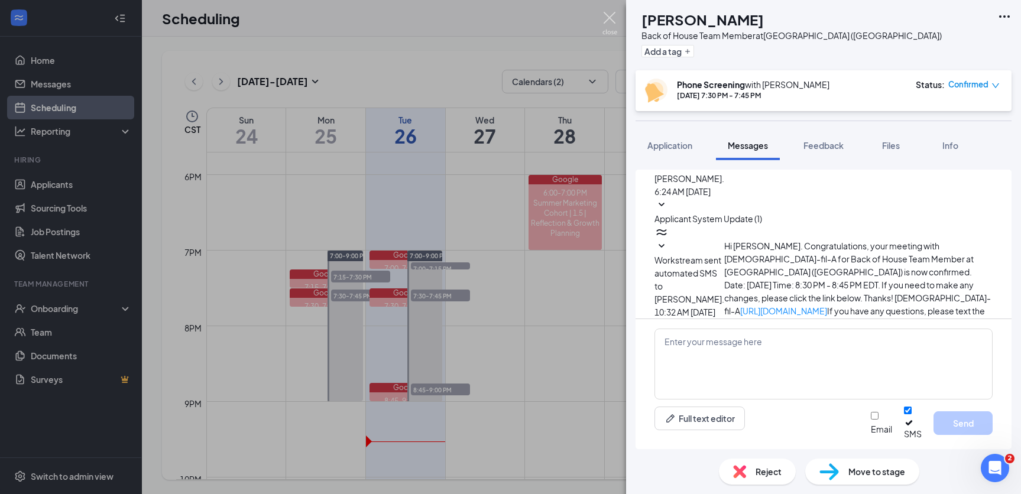
click at [609, 18] on img at bounding box center [609, 23] width 15 height 23
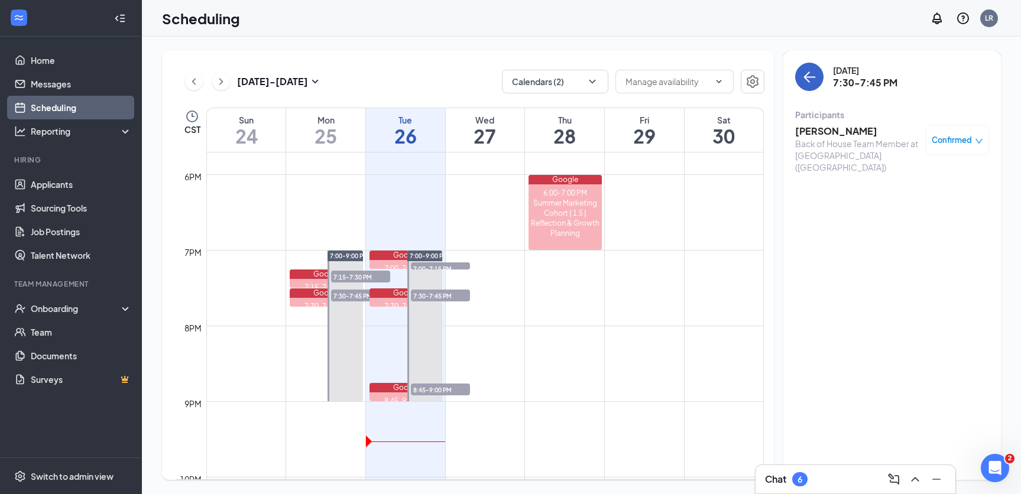
click at [739, 77] on button "back-button" at bounding box center [809, 77] width 28 height 28
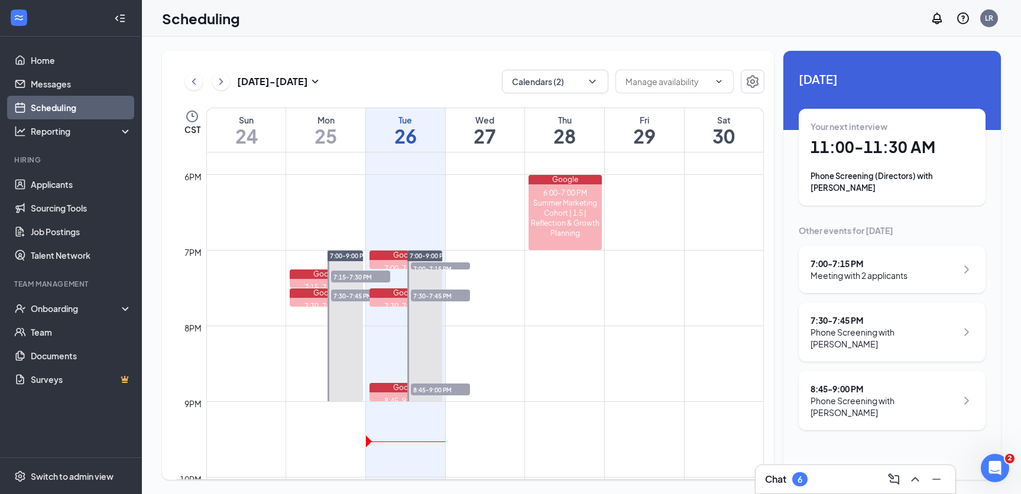
click at [739, 274] on div "Meeting with 2 applicants" at bounding box center [858, 275] width 97 height 12
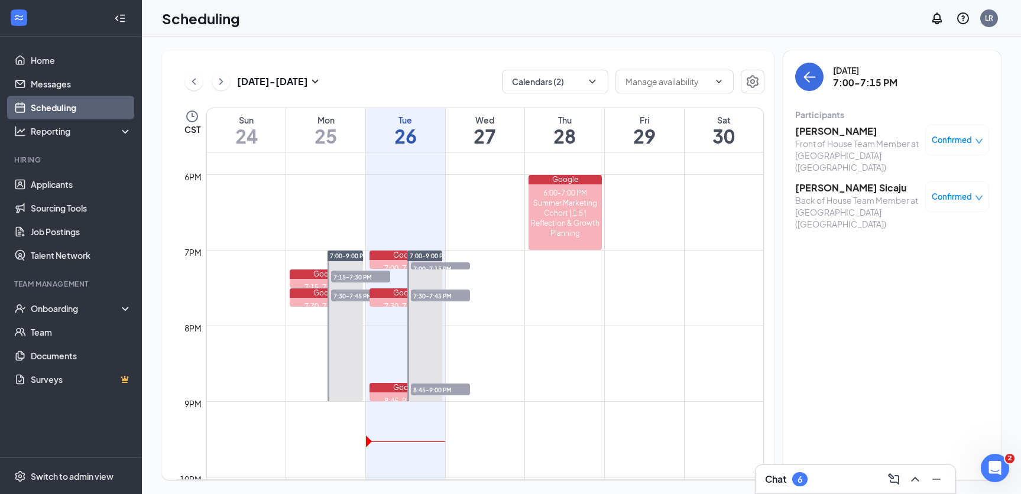
click at [739, 181] on h3 "[PERSON_NAME] Sicaju" at bounding box center [857, 187] width 124 height 13
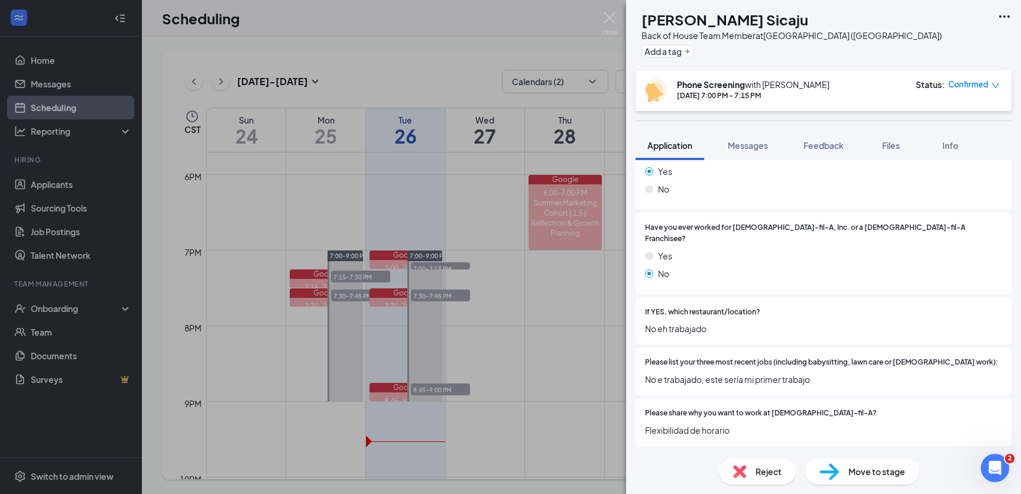
scroll to position [389, 0]
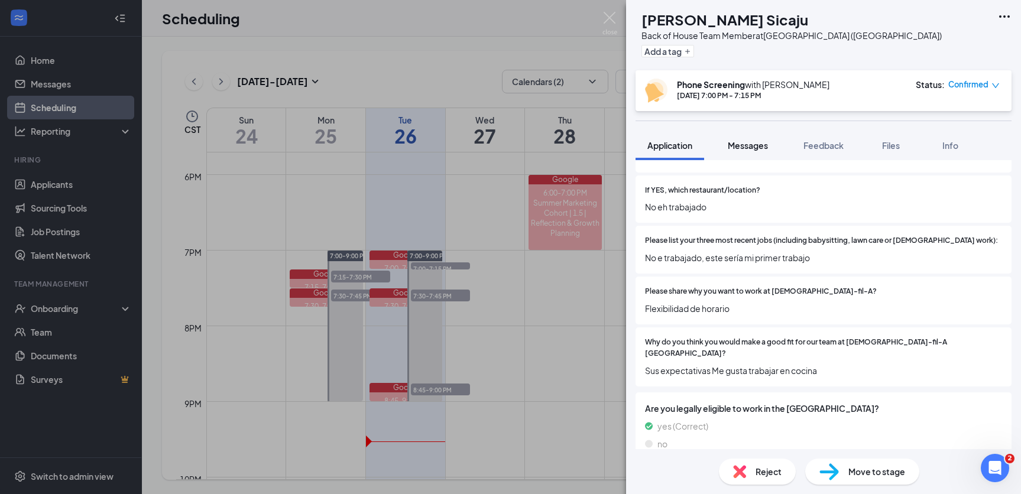
click at [739, 142] on span "Messages" at bounding box center [747, 145] width 40 height 11
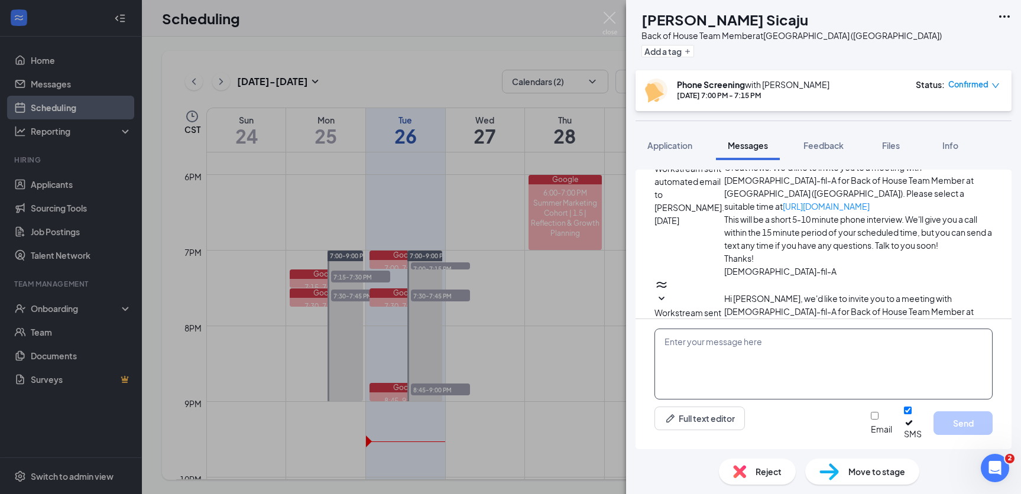
scroll to position [222, 0]
click at [725, 356] on textarea at bounding box center [823, 364] width 338 height 71
paste textarea "¡Hola! ¿Hablas inglés o debo contratar un intérprete para nuestra entrevista? P…"
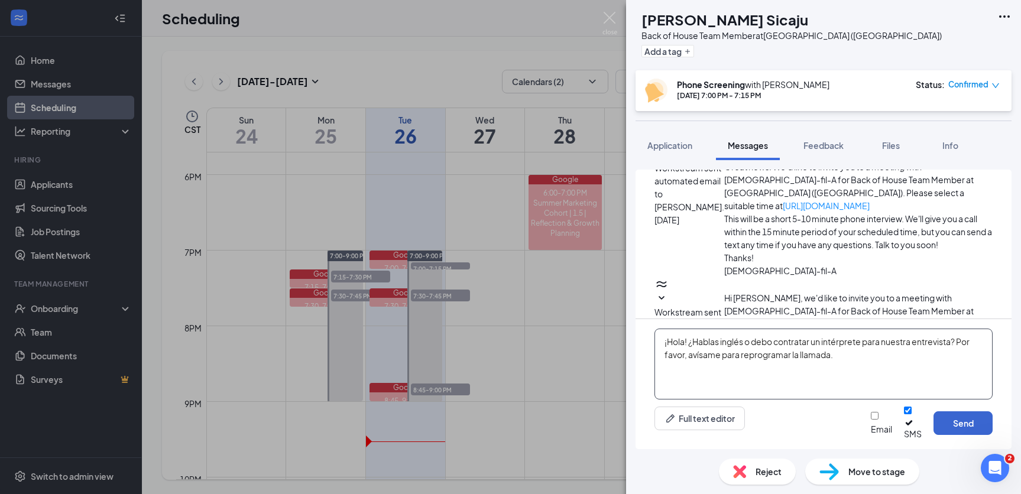
type textarea "¡Hola! ¿Hablas inglés o debo contratar un intérprete para nuestra entrevista? P…"
click at [739, 431] on button "Send" at bounding box center [962, 423] width 59 height 24
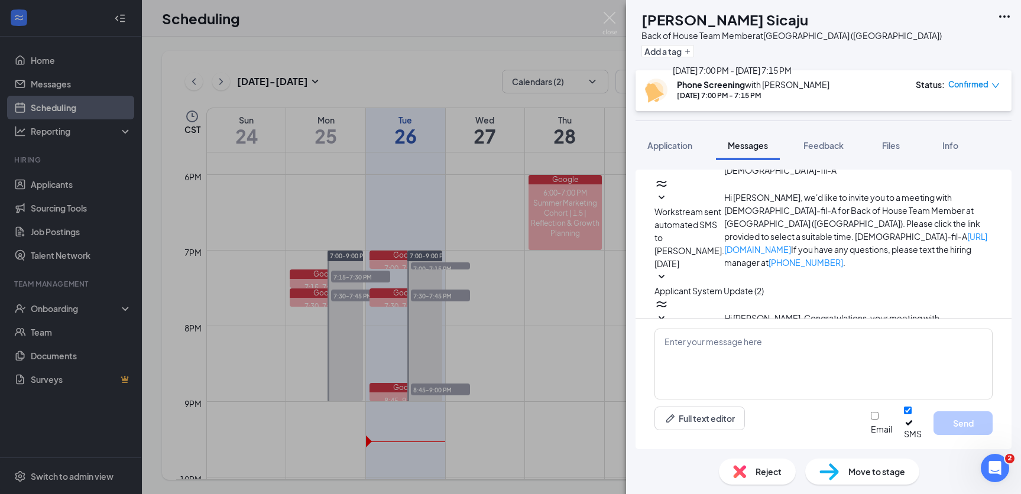
scroll to position [324, 0]
click at [613, 17] on img at bounding box center [609, 23] width 15 height 23
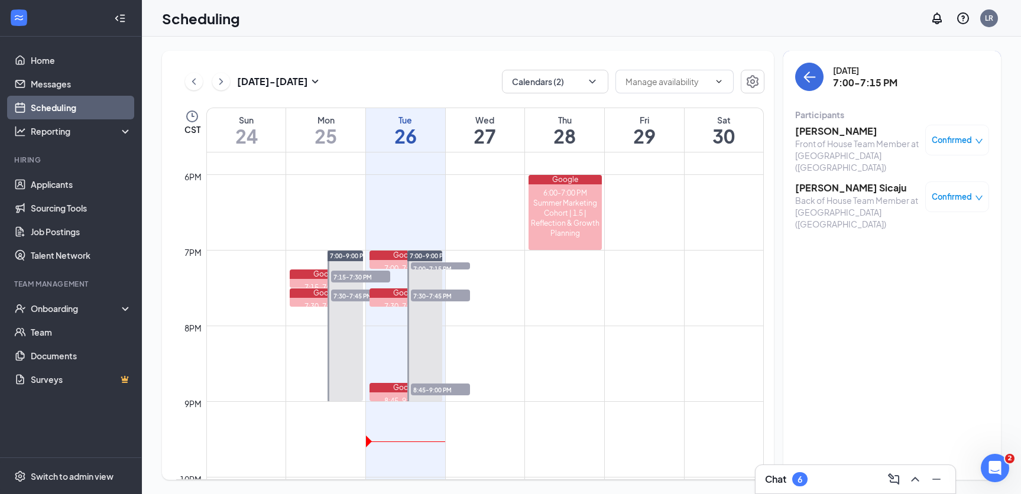
click at [739, 130] on h3 "[PERSON_NAME]" at bounding box center [857, 131] width 124 height 13
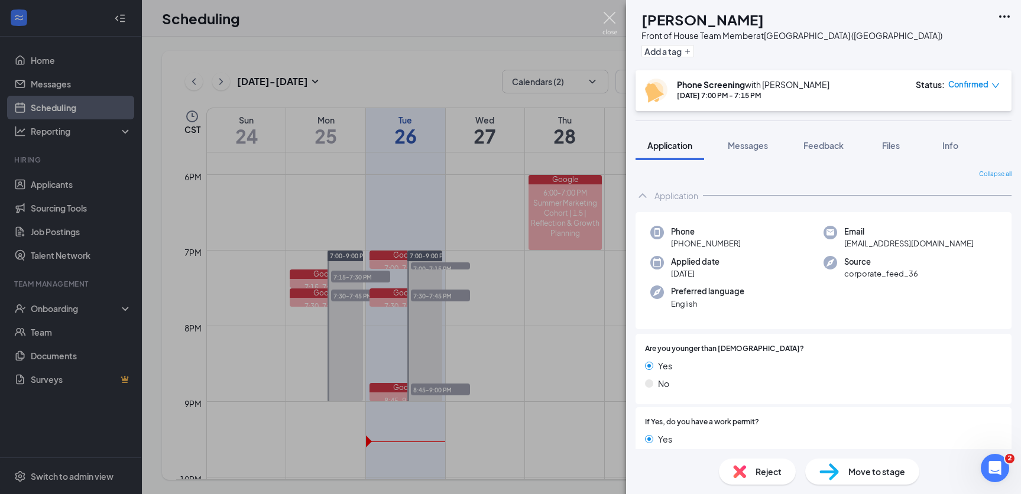
click at [613, 16] on img at bounding box center [609, 23] width 15 height 23
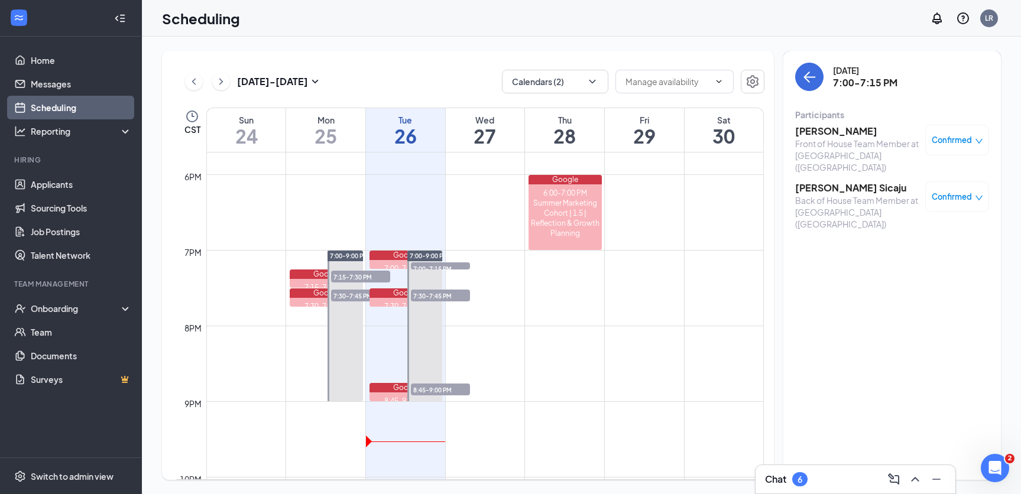
click at [739, 131] on div "Confirmed" at bounding box center [957, 140] width 64 height 31
click at [739, 150] on div "Confirmed" at bounding box center [957, 140] width 64 height 31
click at [739, 141] on span "Confirmed" at bounding box center [951, 140] width 40 height 12
click at [739, 182] on span "Request Reschedule" at bounding box center [911, 188] width 81 height 13
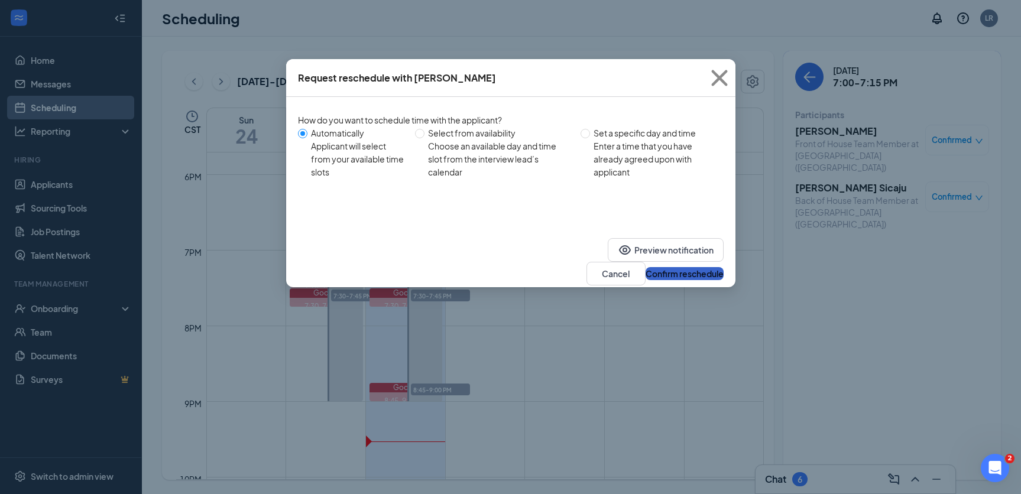
click at [703, 267] on button "Confirm reschedule" at bounding box center [684, 273] width 78 height 13
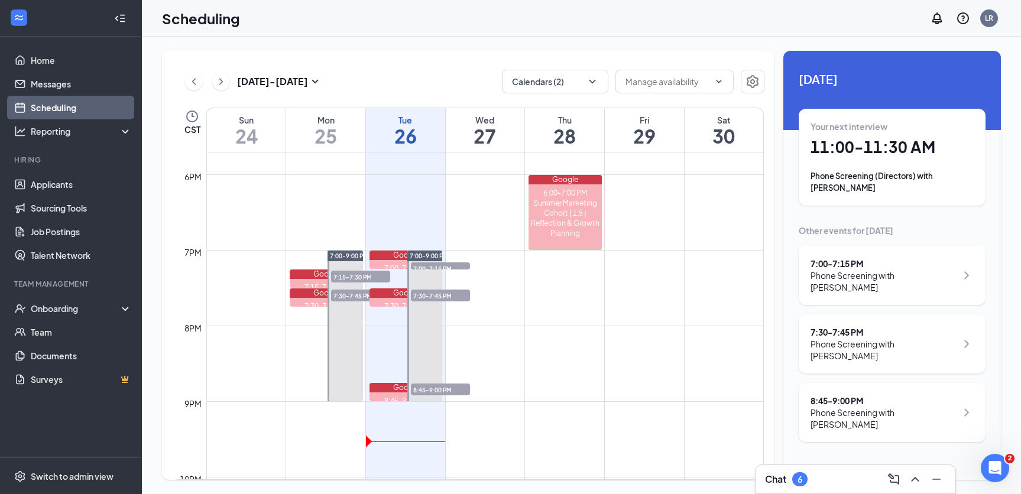
click at [727, 35] on div "Scheduling LR" at bounding box center [581, 18] width 879 height 37
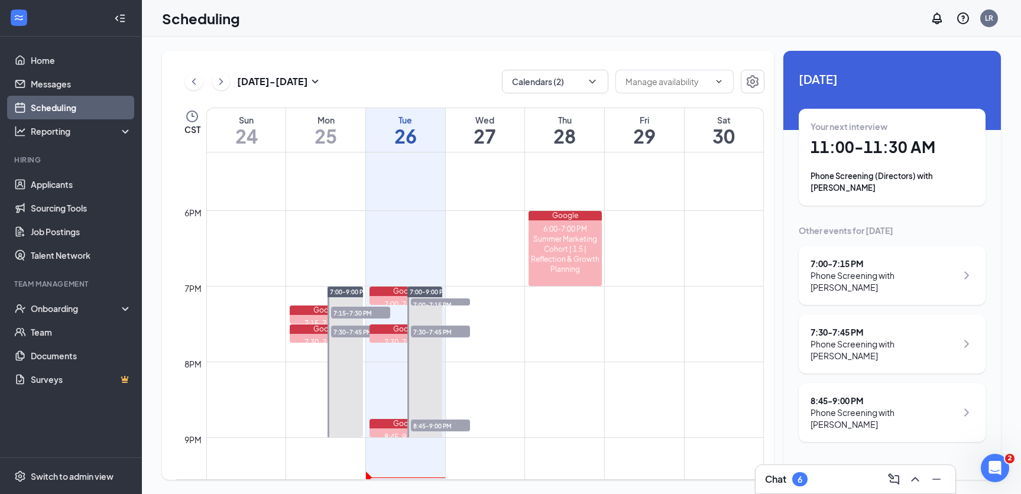
scroll to position [1110, 0]
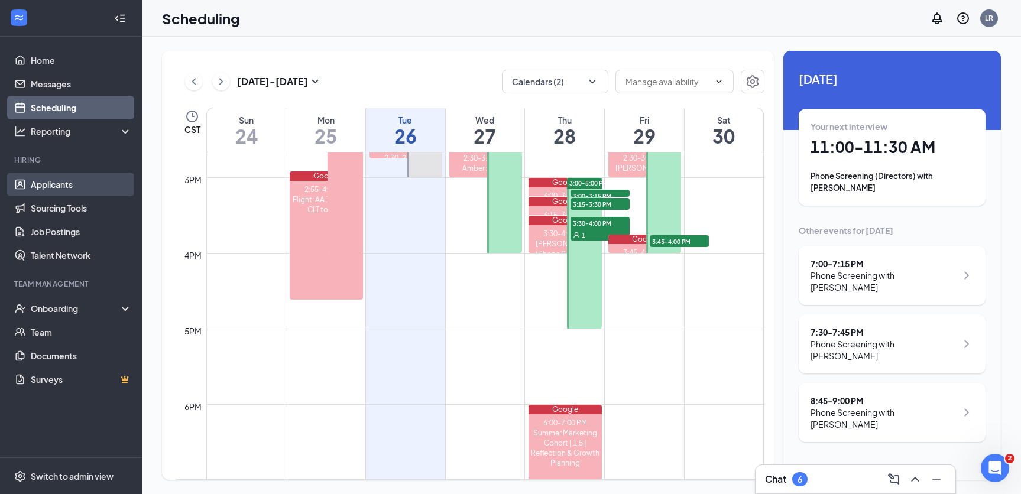
click at [79, 184] on link "Applicants" at bounding box center [81, 185] width 101 height 24
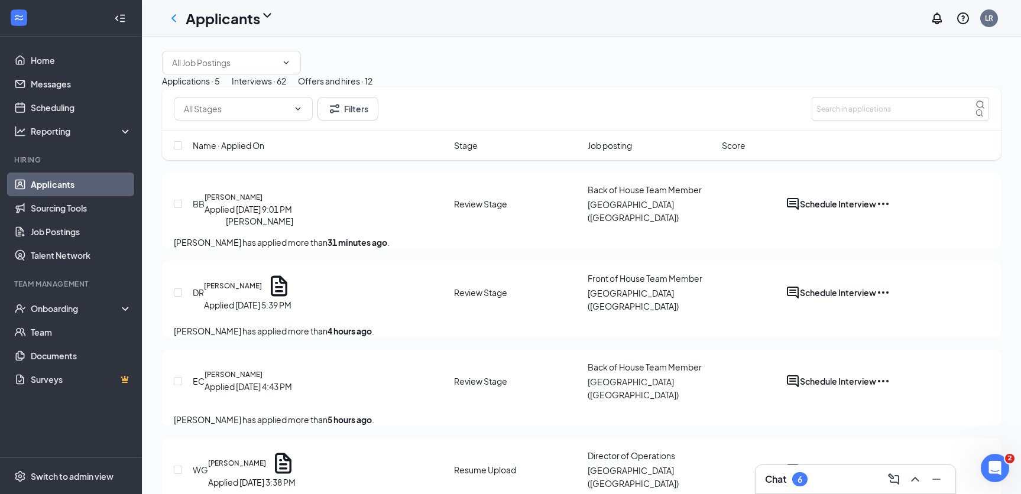
click at [248, 203] on h5 "[PERSON_NAME]" at bounding box center [233, 197] width 58 height 11
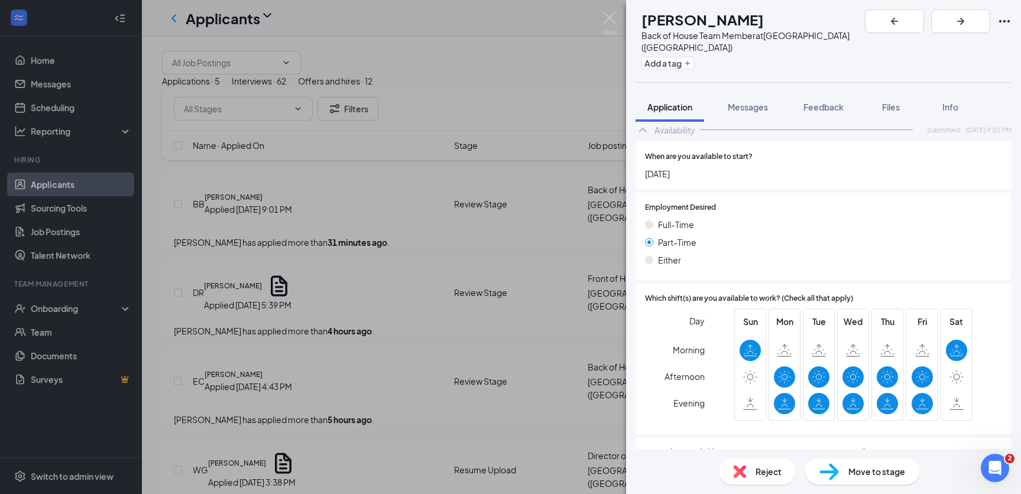
scroll to position [727, 0]
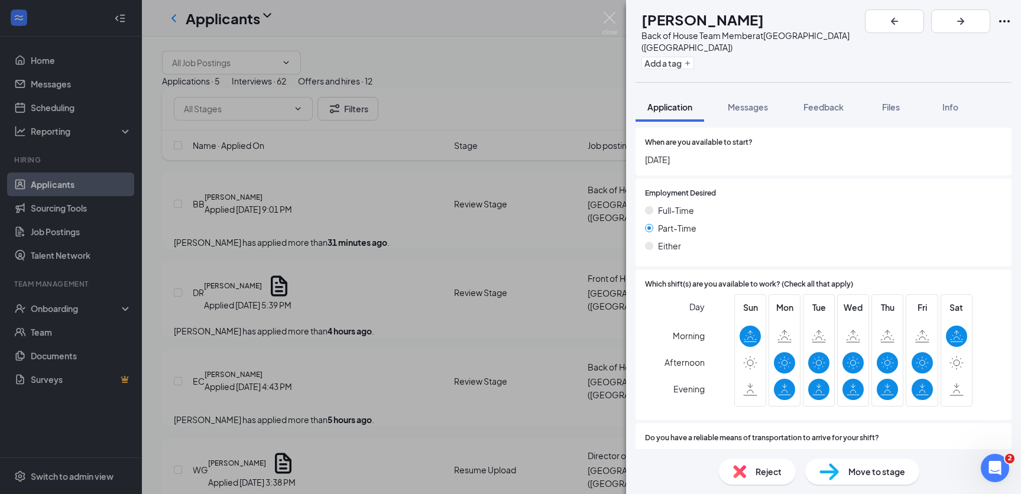
click at [739, 463] on div "Move to stage" at bounding box center [862, 472] width 114 height 26
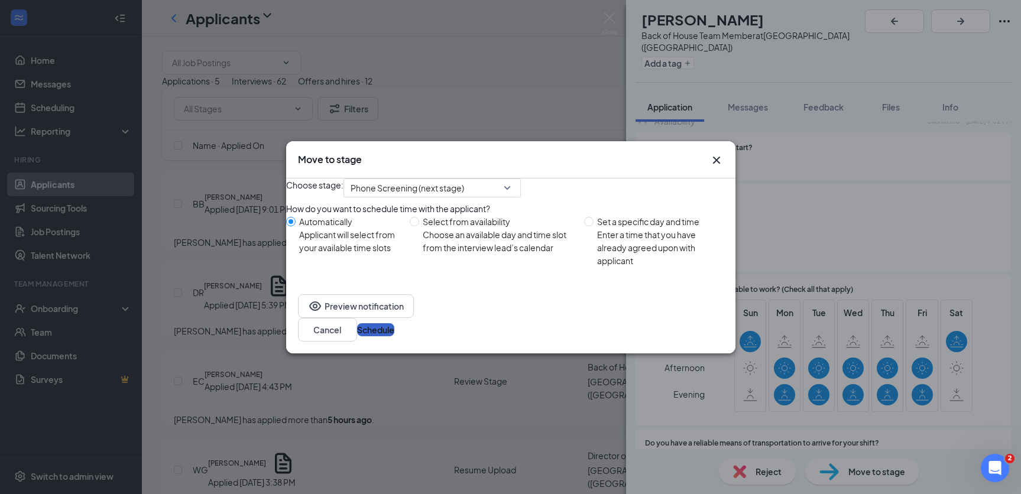
click at [394, 336] on button "Schedule" at bounding box center [375, 329] width 37 height 13
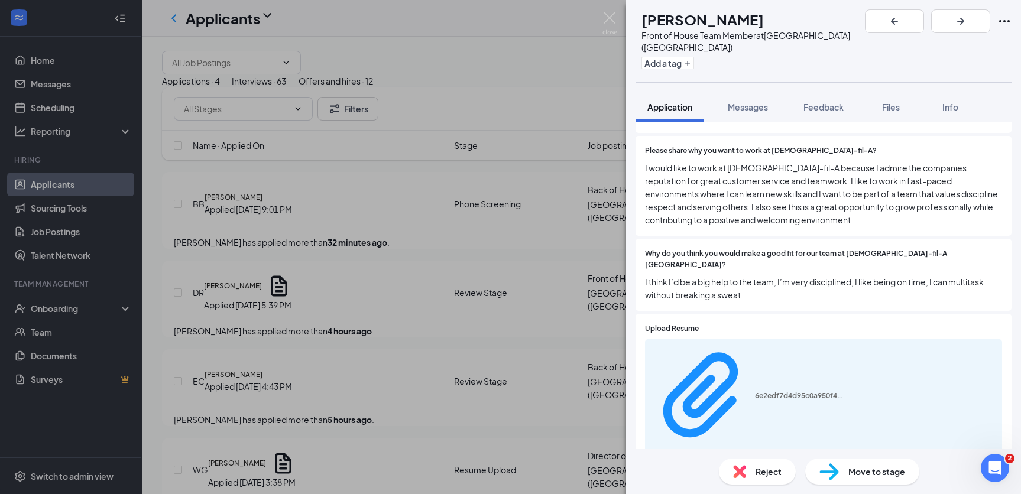
scroll to position [525, 0]
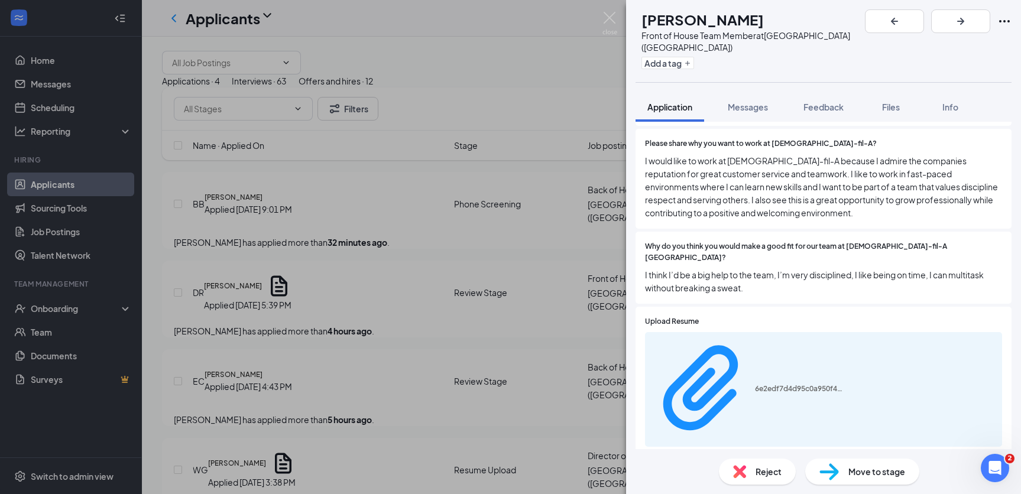
click at [739, 469] on img at bounding box center [829, 471] width 20 height 17
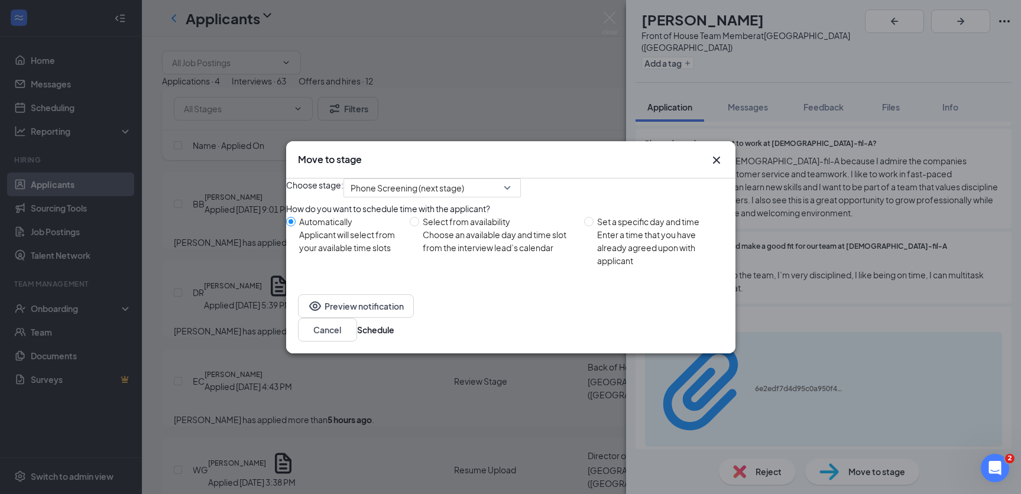
click at [716, 187] on div "Choose stage: Phone Screening (next stage)" at bounding box center [510, 187] width 449 height 19
click at [394, 328] on button "Schedule" at bounding box center [375, 329] width 37 height 13
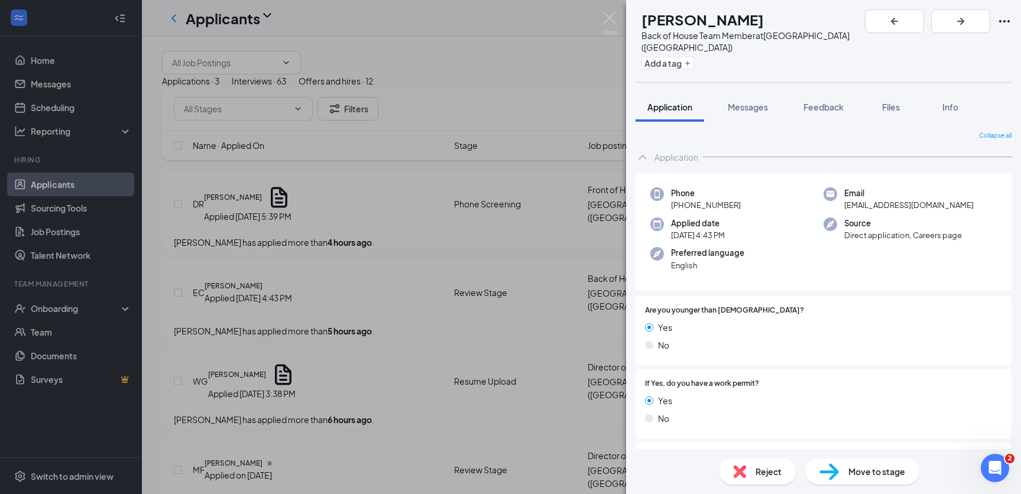
click at [739, 473] on span "Move to stage" at bounding box center [876, 471] width 57 height 13
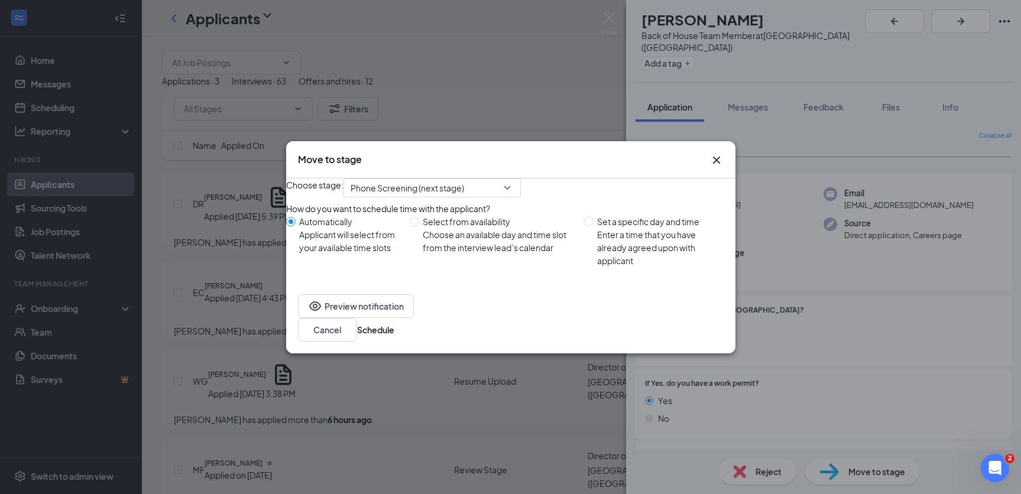
click at [705, 324] on div "Preview notification Cancel Schedule" at bounding box center [510, 317] width 449 height 71
click at [394, 333] on button "Schedule" at bounding box center [375, 329] width 37 height 13
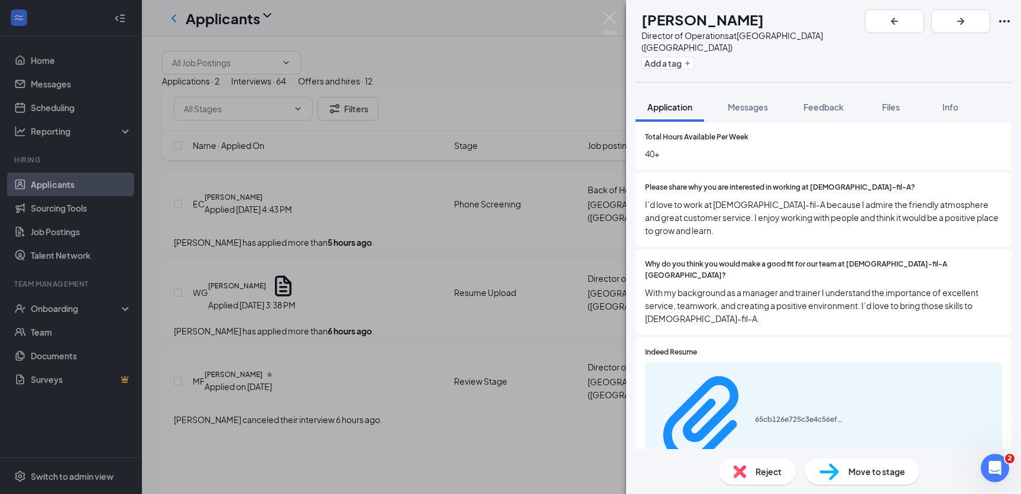
scroll to position [509, 0]
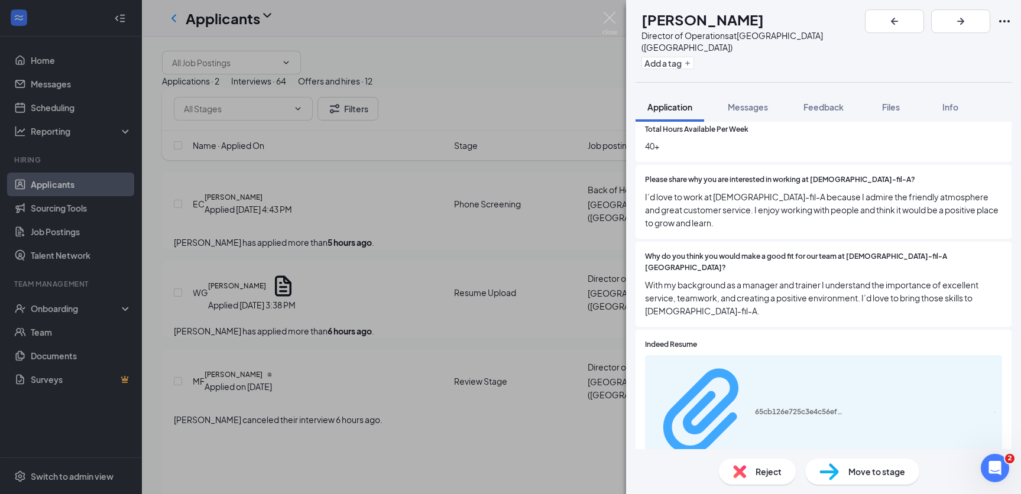
click at [739, 407] on div "65cb126e725c3e4c56ef2d32aef10f21.pdf" at bounding box center [799, 411] width 89 height 9
click at [739, 471] on div "Move to stage" at bounding box center [862, 472] width 114 height 26
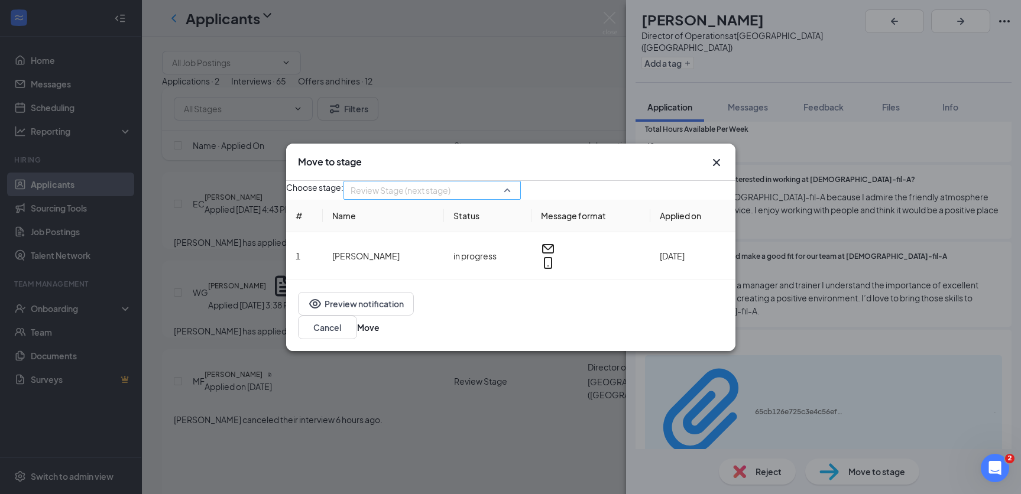
click at [493, 194] on div "Review Stage (next stage) 4068763 4068497 4068383 Application Resume Upload (cu…" at bounding box center [431, 190] width 177 height 19
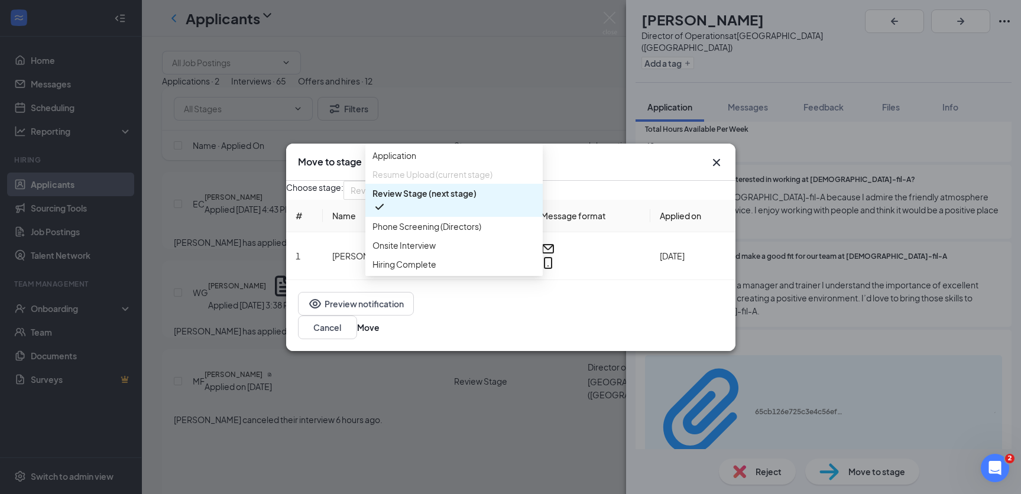
click at [482, 214] on span "Review Stage (next stage)" at bounding box center [453, 200] width 163 height 27
click at [482, 200] on div "Review Stage (next stage) 4068763 4068497 4068383 Application Resume Upload (cu…" at bounding box center [431, 190] width 177 height 19
click at [476, 233] on span "Phone Screening (Directors)" at bounding box center [426, 226] width 109 height 13
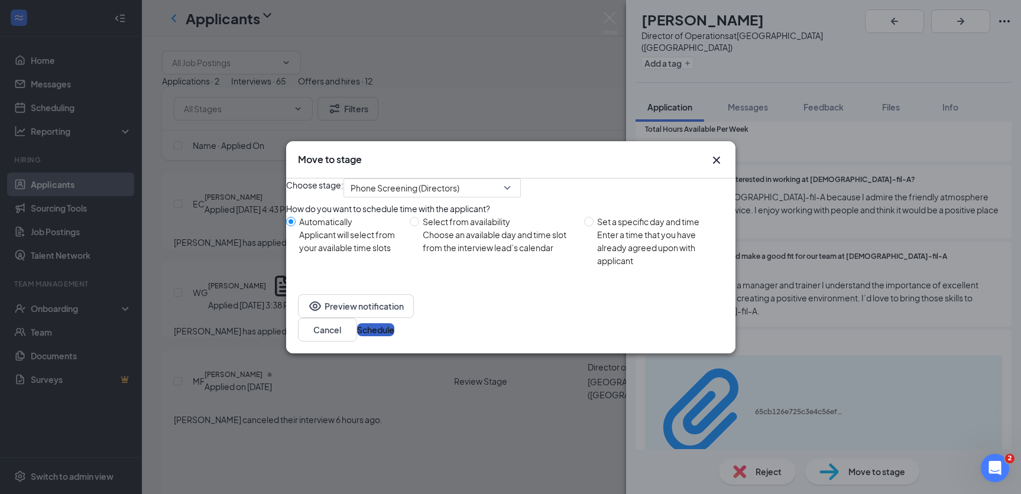
click at [394, 330] on button "Schedule" at bounding box center [375, 329] width 37 height 13
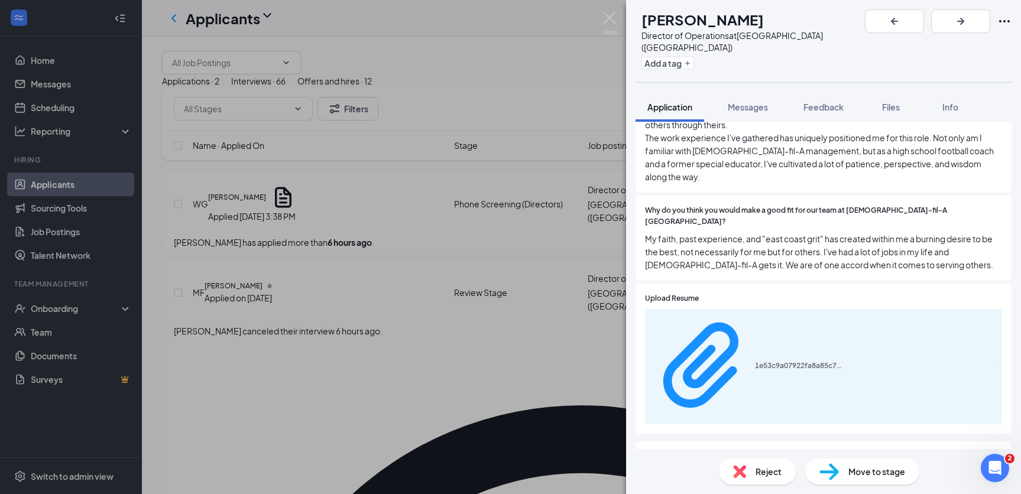
scroll to position [661, 0]
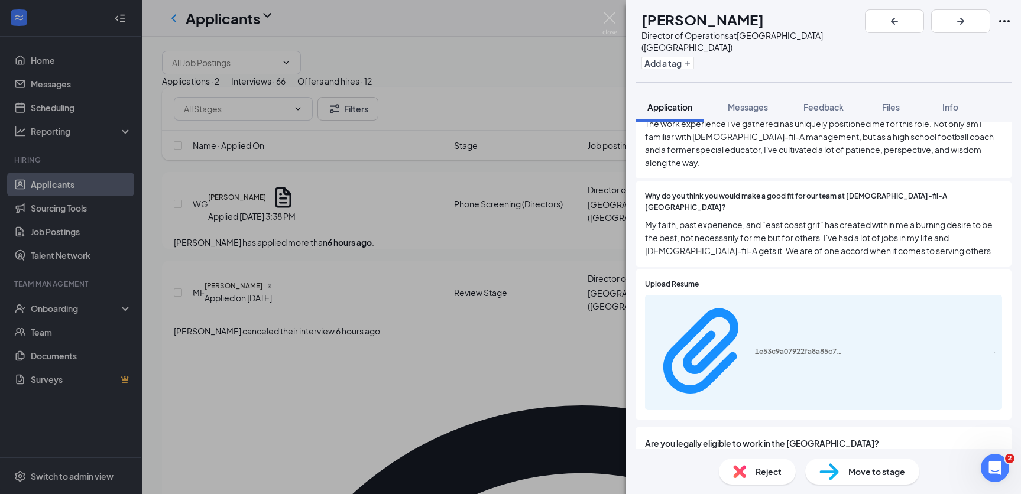
click at [739, 473] on div "Move to stage" at bounding box center [862, 472] width 114 height 26
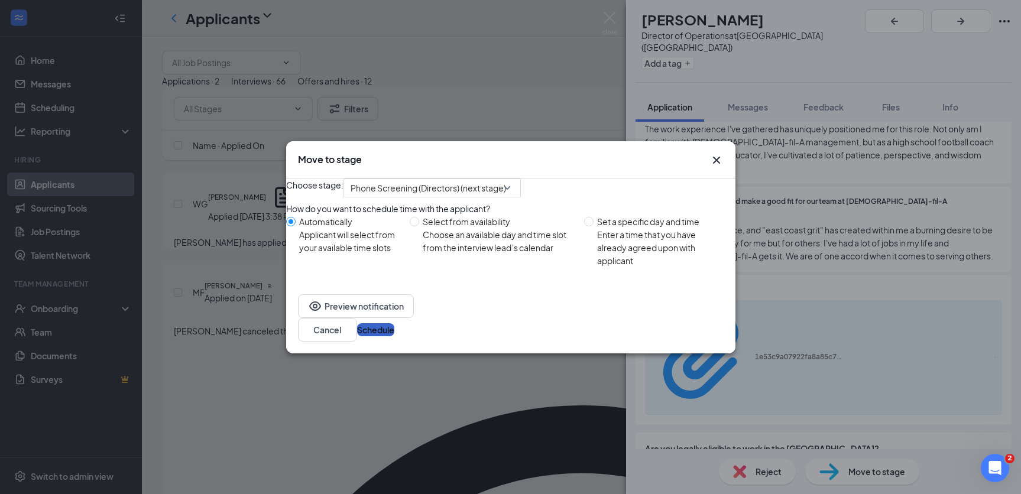
click at [394, 333] on button "Schedule" at bounding box center [375, 329] width 37 height 13
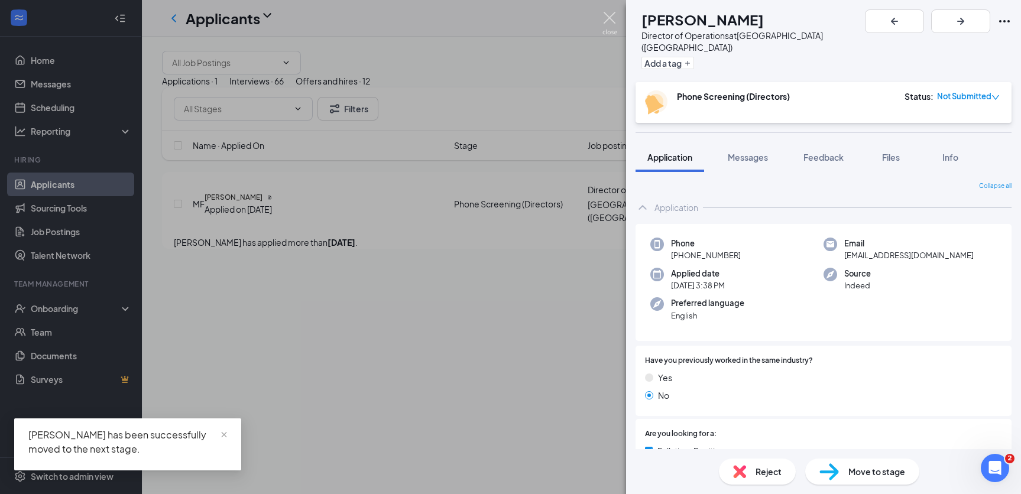
click at [607, 16] on img at bounding box center [609, 23] width 15 height 23
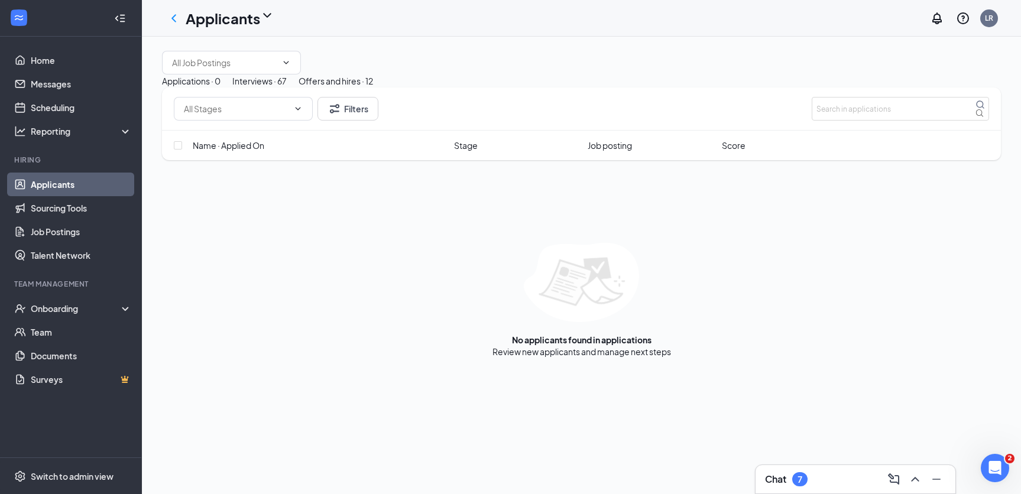
click at [287, 87] on div "Interviews · 67" at bounding box center [259, 80] width 54 height 13
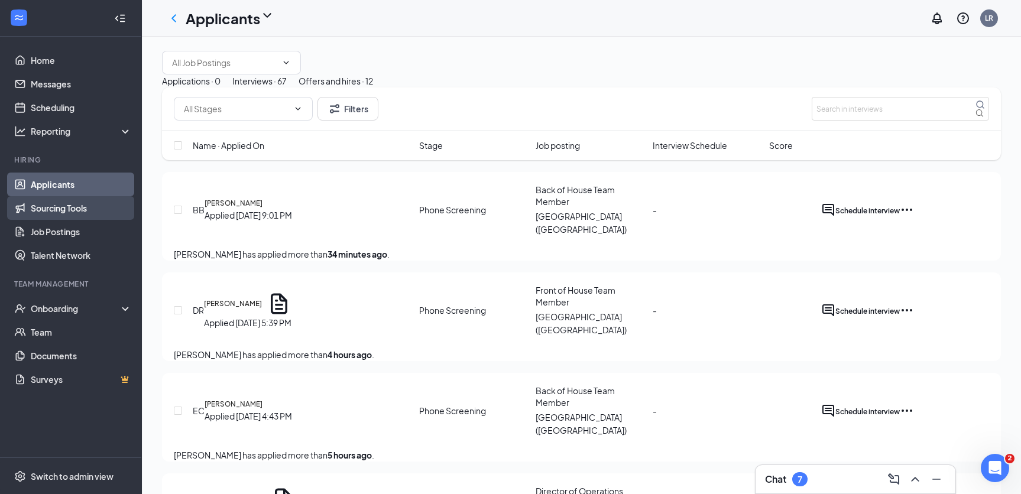
click at [84, 211] on link "Sourcing Tools" at bounding box center [81, 208] width 101 height 24
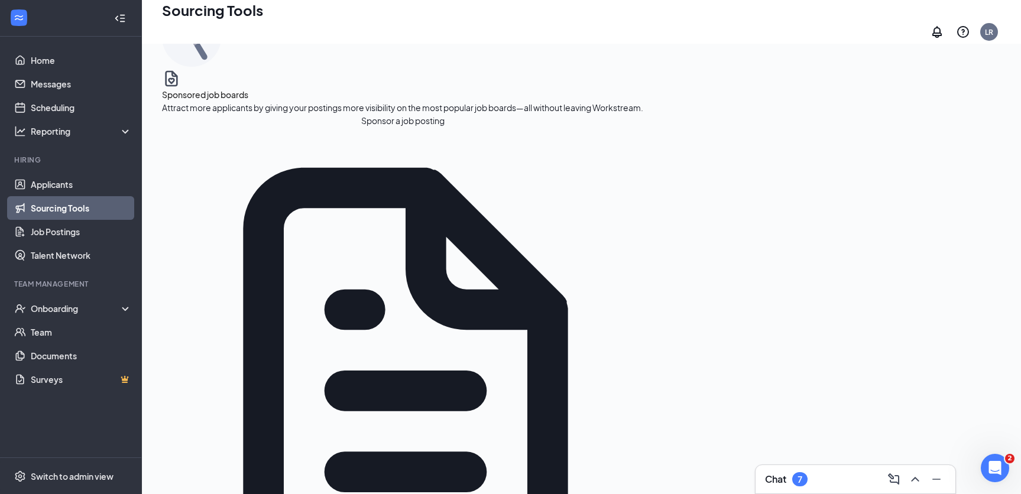
scroll to position [77, 0]
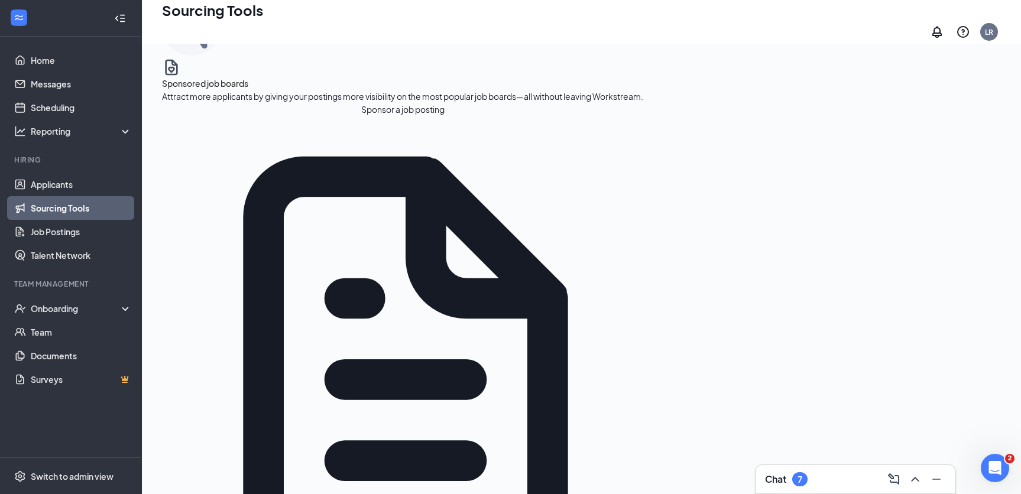
click at [253, 116] on button "Sponsor a job posting" at bounding box center [402, 109] width 481 height 13
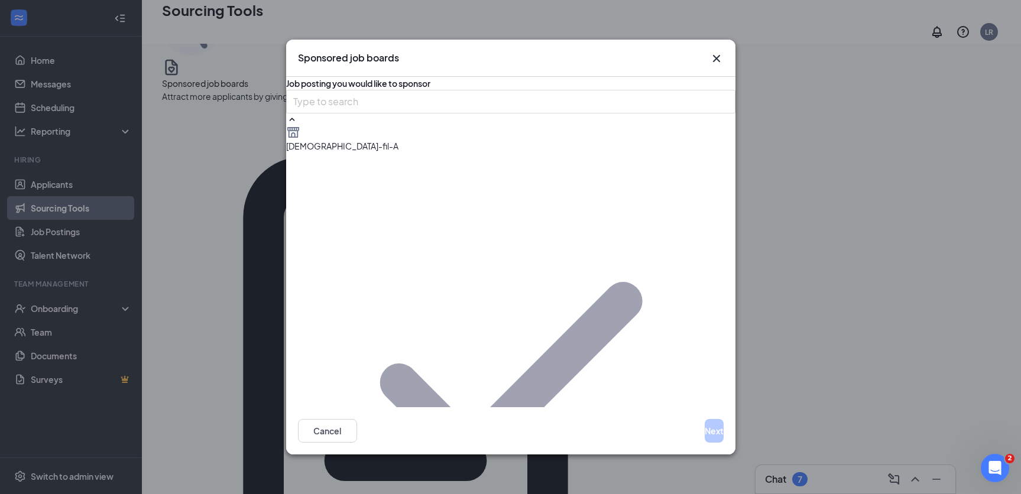
click at [704, 425] on button "Next" at bounding box center [713, 431] width 19 height 24
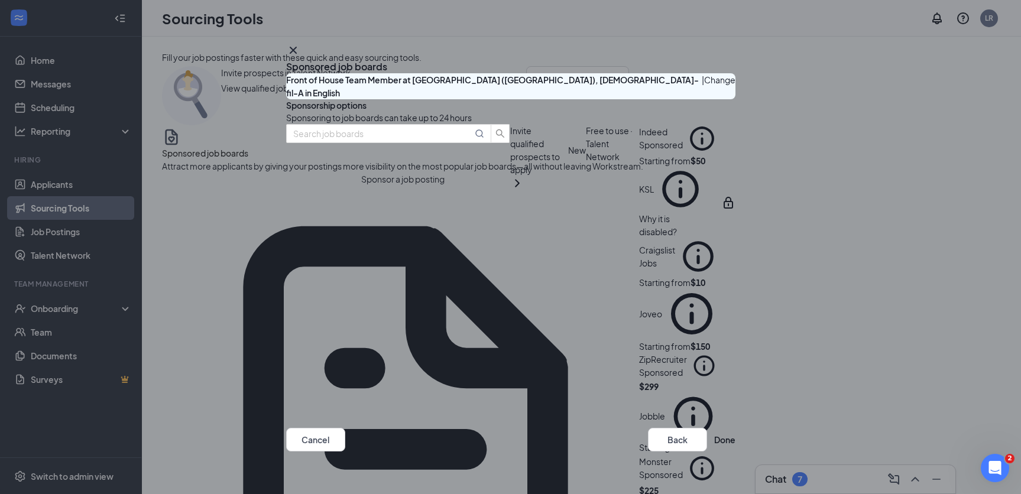
scroll to position [17, 0]
click at [735, 145] on button "button" at bounding box center [735, 145] width 0 height 0
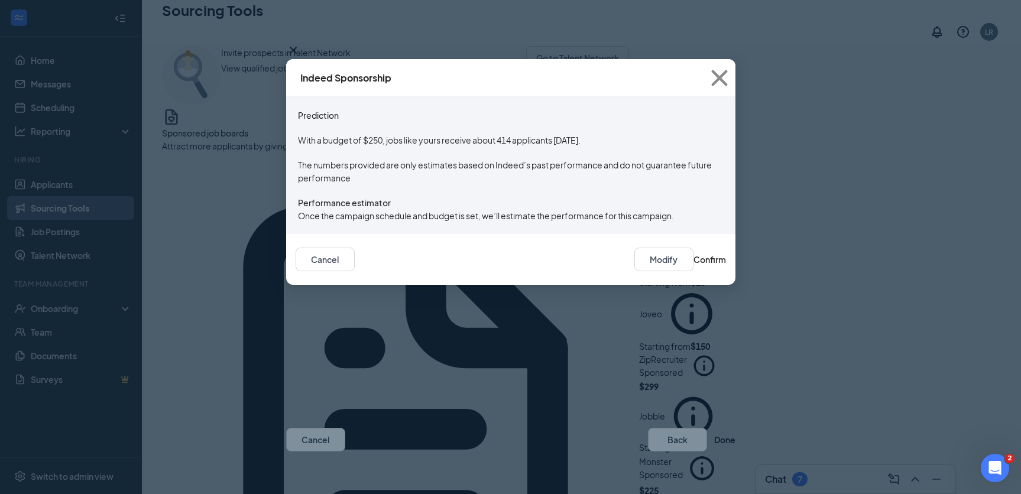
scroll to position [46, 0]
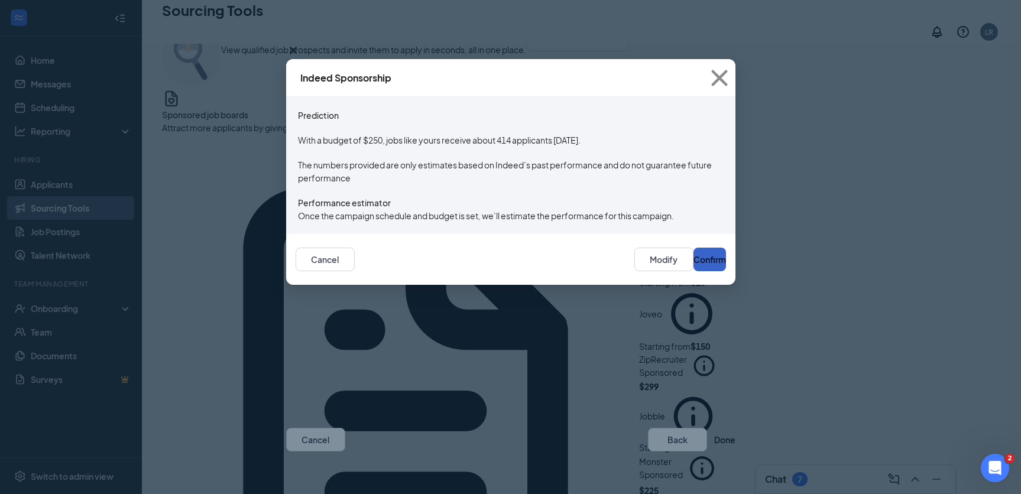
click at [707, 271] on button "Confirm" at bounding box center [709, 260] width 33 height 24
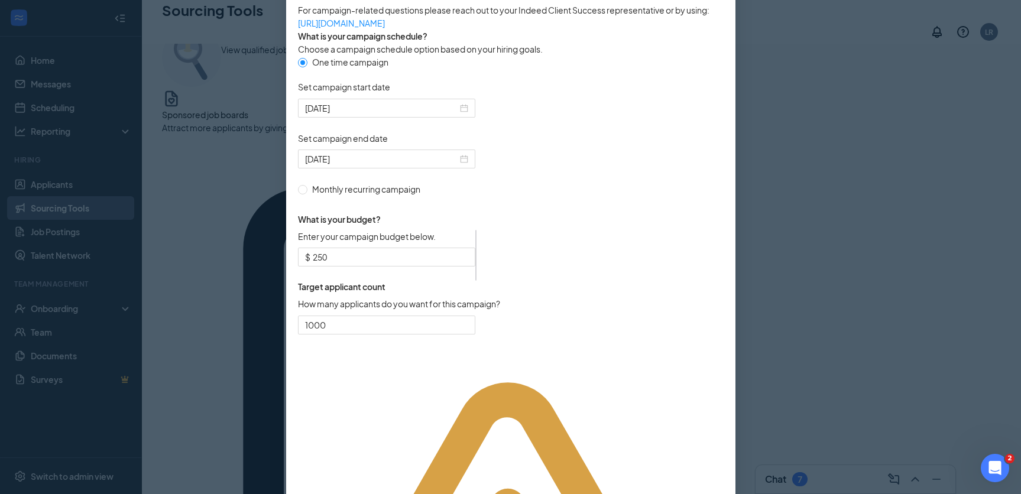
scroll to position [293, 0]
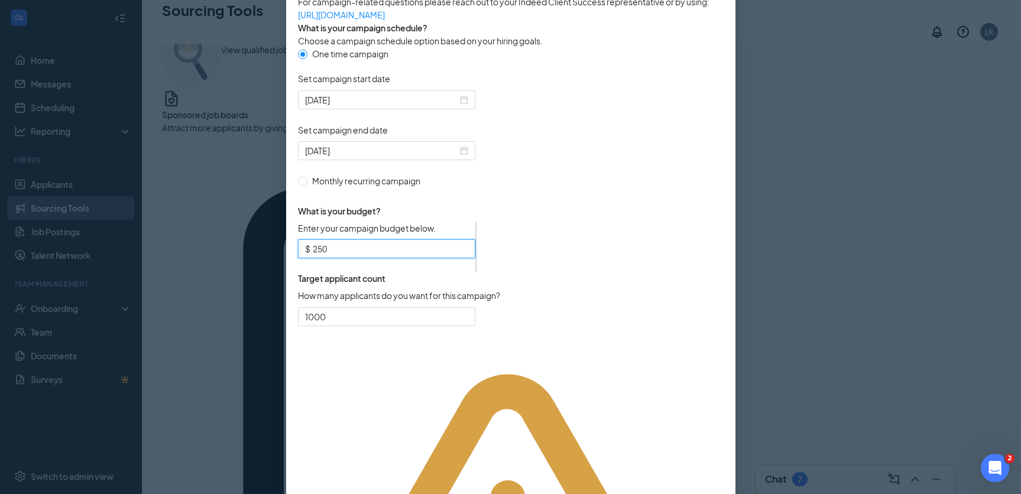
click at [415, 255] on input "250" at bounding box center [390, 248] width 155 height 13
type input "2"
type input "100"
click at [673, 289] on form "One time campaign Set campaign start date [DATE] Set campaign end date [DATE] M…" at bounding box center [510, 193] width 425 height 293
click at [416, 326] on input "1000" at bounding box center [386, 317] width 176 height 18
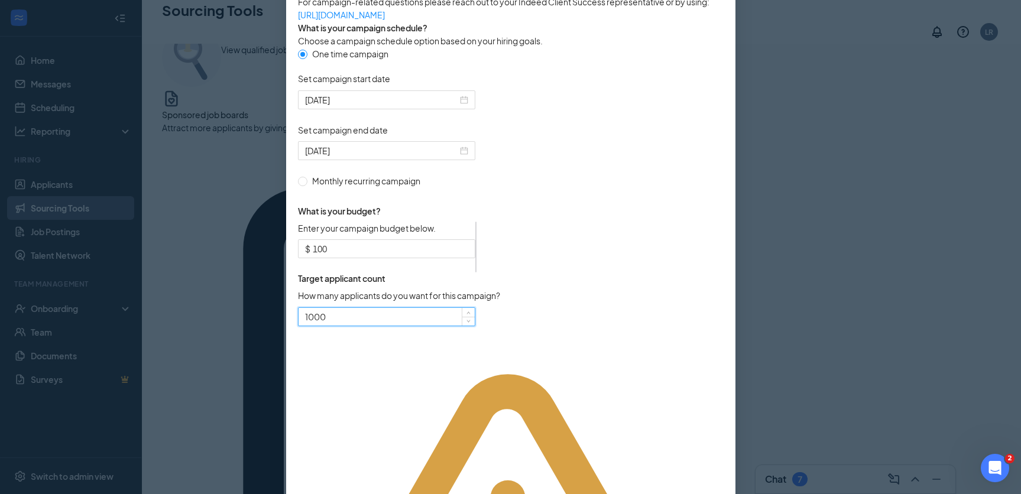
click at [416, 326] on input "1000" at bounding box center [386, 317] width 176 height 18
type input "500"
click at [644, 292] on form "One time campaign Set campaign start date [DATE] Set campaign end date [DATE] M…" at bounding box center [510, 193] width 425 height 293
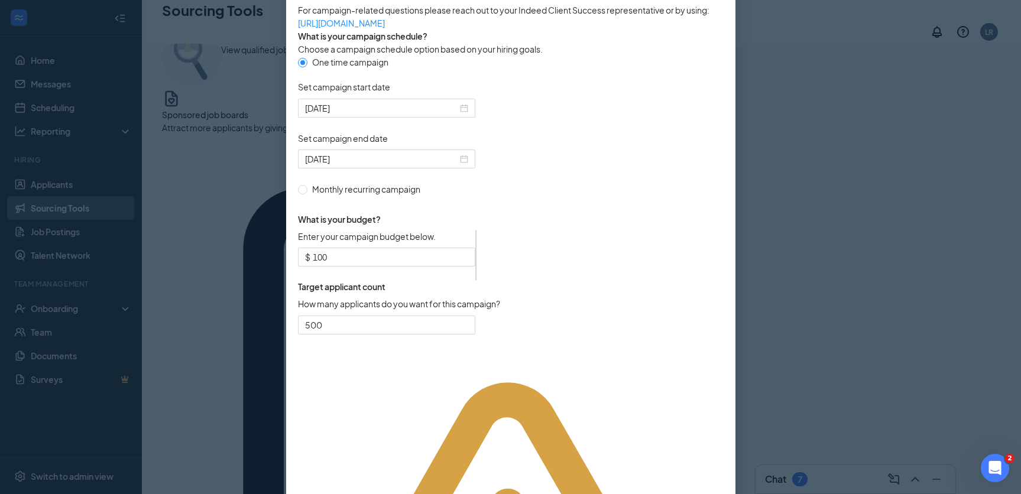
scroll to position [308, 0]
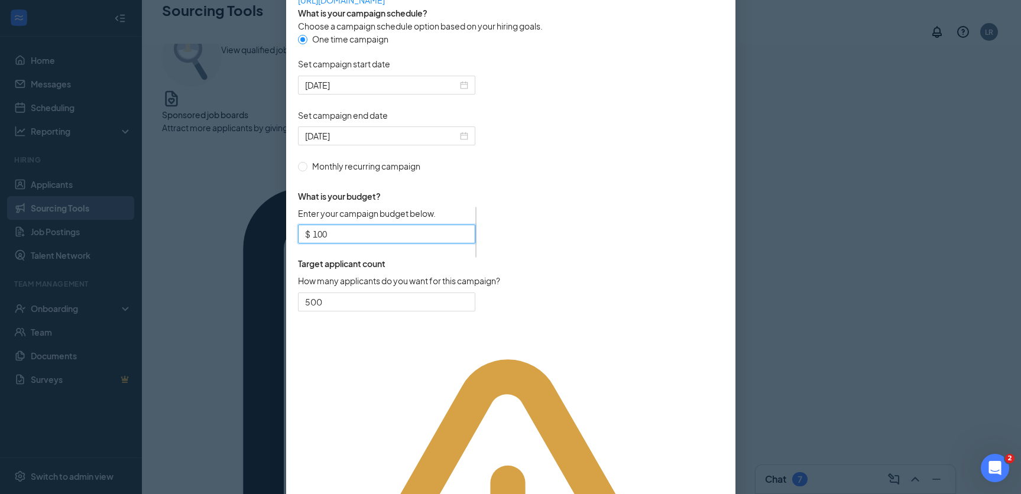
click at [457, 241] on input "100" at bounding box center [390, 234] width 155 height 13
type input "50"
click at [633, 238] on form "One time campaign Set campaign start date [DATE] Set campaign end date [DATE] M…" at bounding box center [510, 179] width 425 height 293
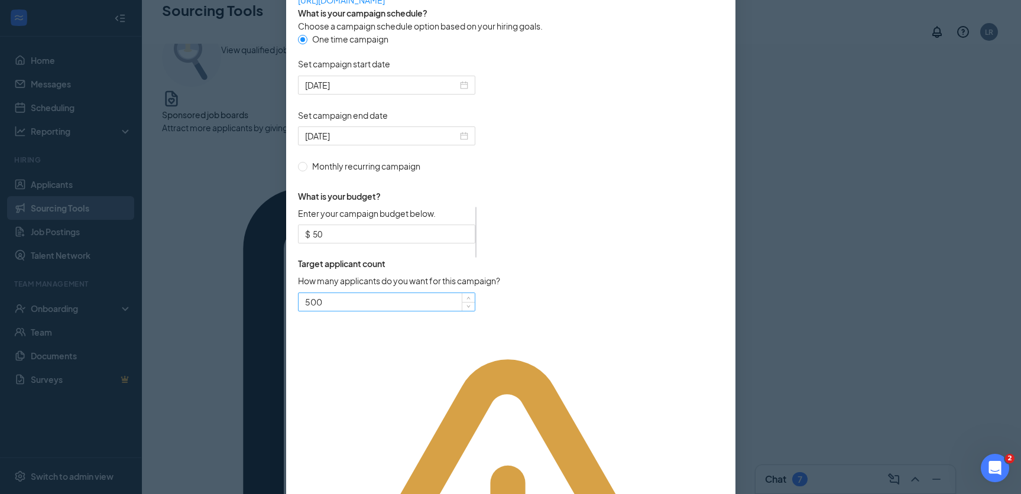
click at [434, 311] on input "500" at bounding box center [386, 302] width 176 height 18
type input "300"
click at [588, 324] on form "One time campaign Set campaign start date [DATE] Set campaign end date [DATE] M…" at bounding box center [510, 179] width 425 height 293
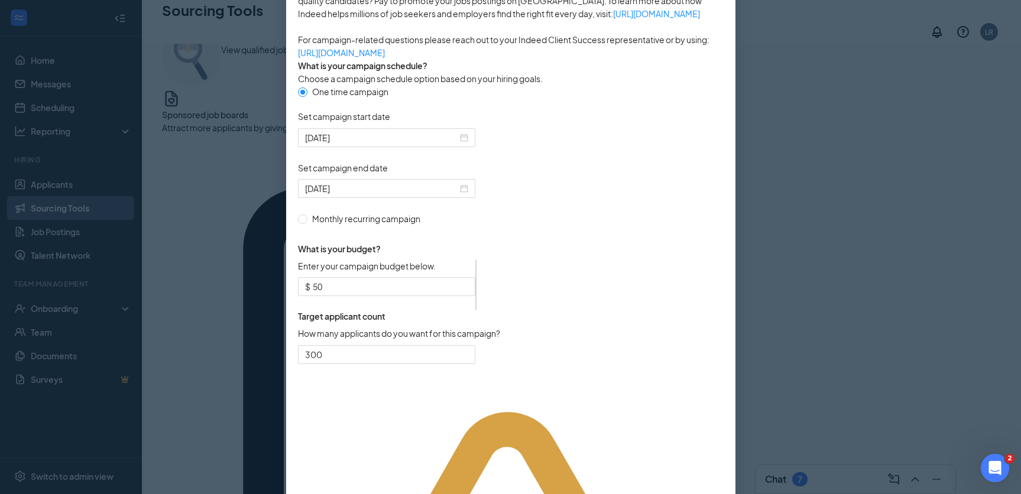
scroll to position [254, 0]
click at [435, 297] on span "$ 50" at bounding box center [386, 287] width 177 height 19
click at [434, 294] on input "50" at bounding box center [390, 287] width 155 height 13
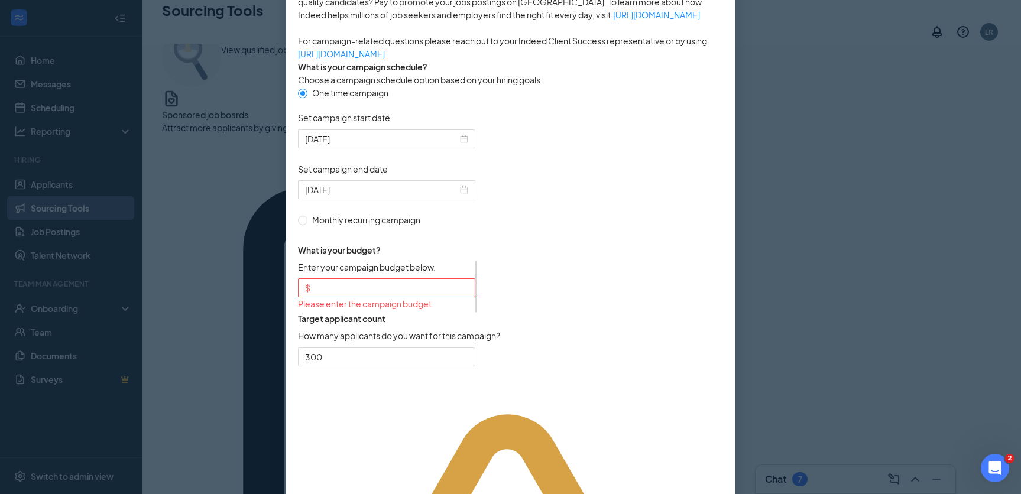
click at [500, 256] on span "What is your budget?" at bounding box center [399, 250] width 202 height 12
click at [449, 294] on input "Enter your campaign budget below." at bounding box center [390, 287] width 155 height 13
type input "50"
click at [570, 306] on form "One time campaign Set campaign start date [DATE] Set campaign end date [DATE] M…" at bounding box center [510, 232] width 425 height 293
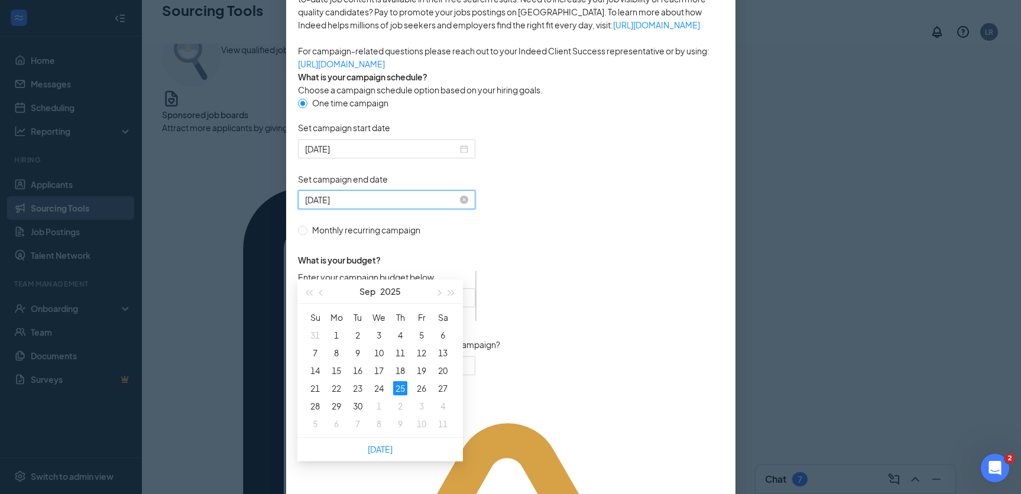
click at [432, 206] on input "[DATE]" at bounding box center [381, 199] width 152 height 13
type input "[DATE]"
click at [424, 334] on div "5" at bounding box center [421, 335] width 14 height 14
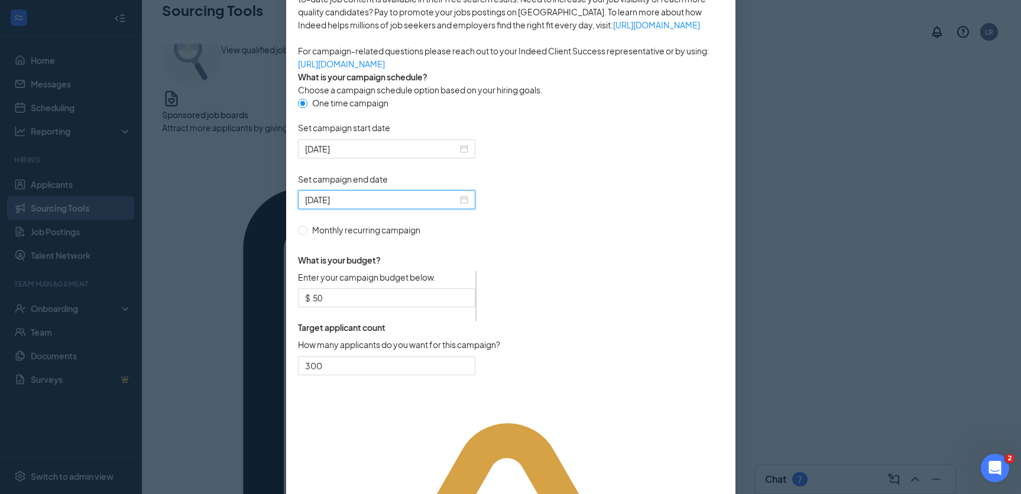
click at [495, 236] on label "Monthly recurring campaign" at bounding box center [396, 229] width 197 height 13
click at [306, 234] on input "Monthly recurring campaign" at bounding box center [302, 230] width 8 height 8
radio input "true"
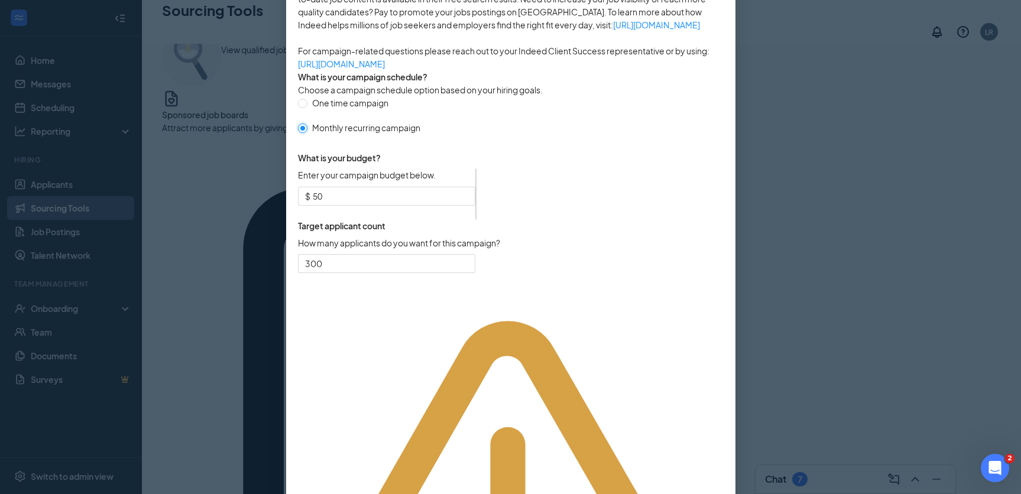
scroll to position [227, 0]
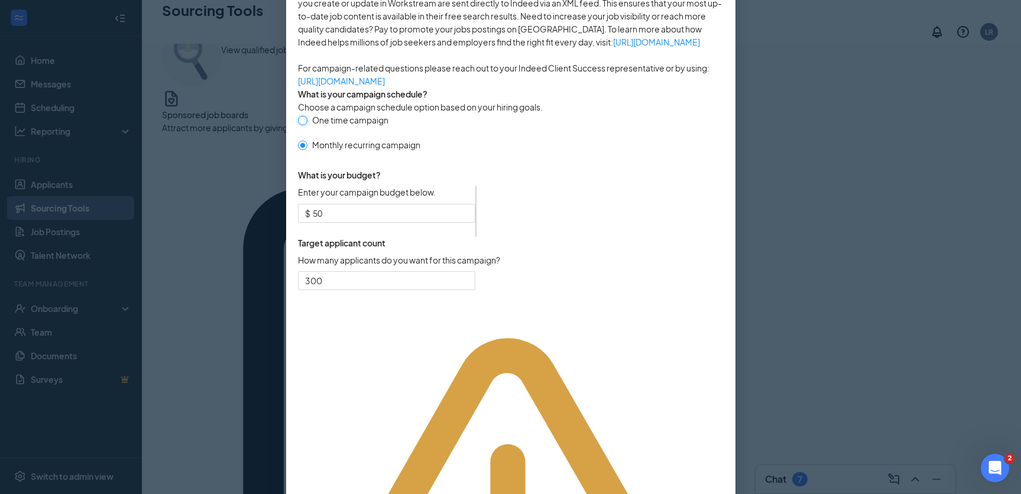
click at [304, 124] on input "One time campaign" at bounding box center [302, 120] width 8 height 8
radio input "true"
radio input "false"
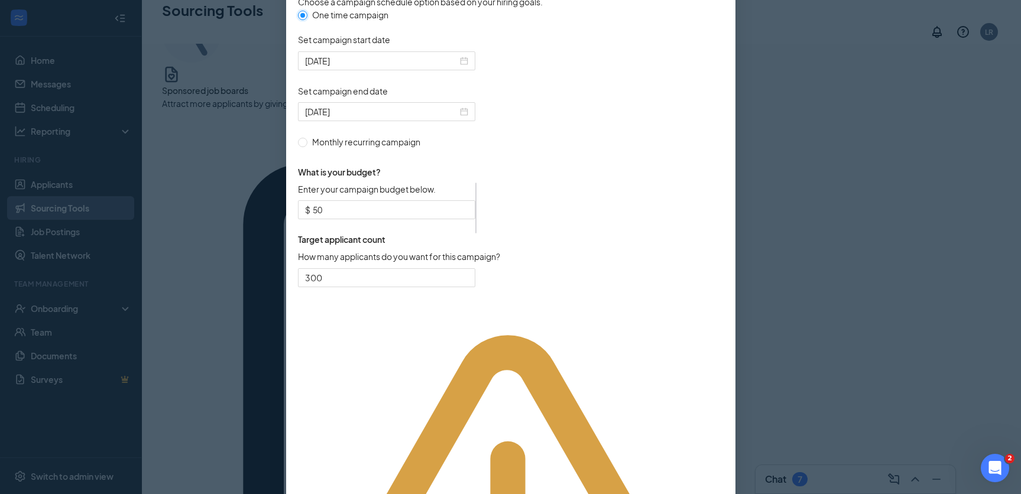
scroll to position [72, 0]
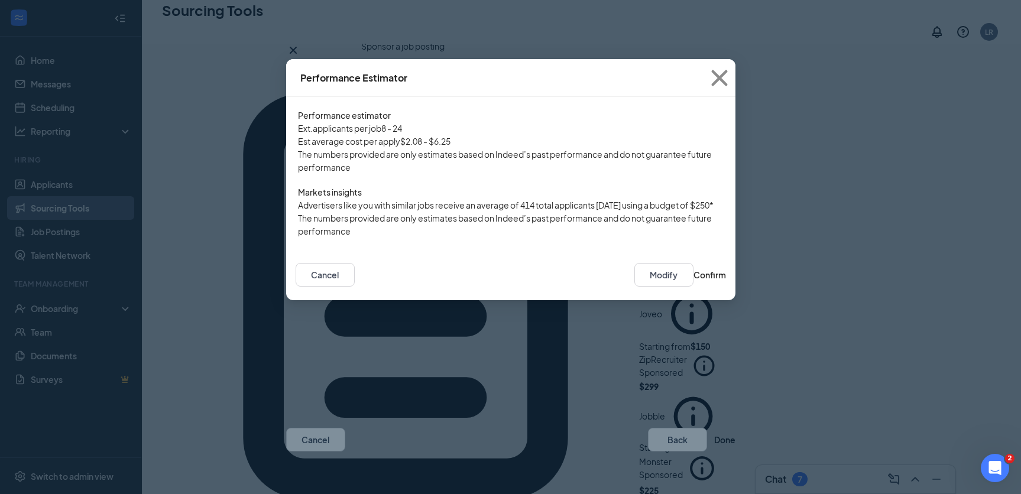
scroll to position [133, 0]
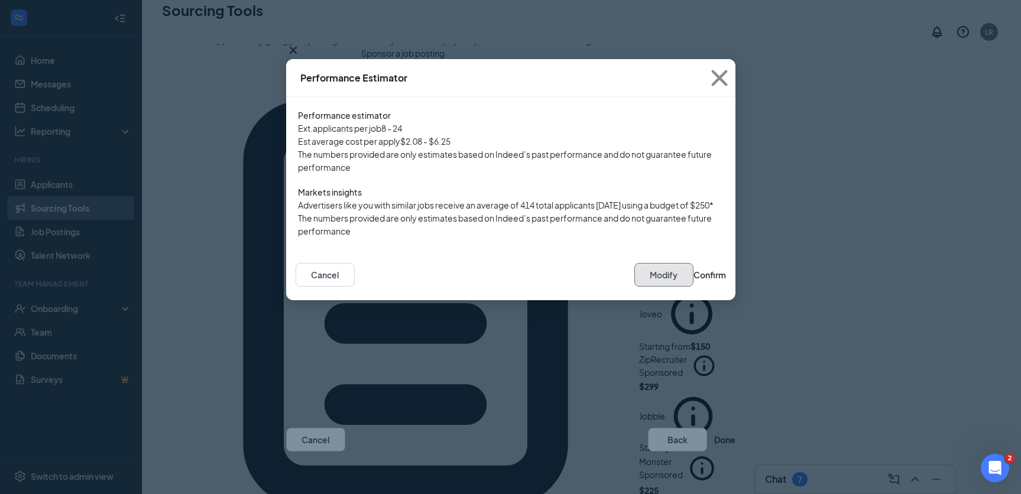
click at [634, 287] on button "Modify" at bounding box center [663, 275] width 59 height 24
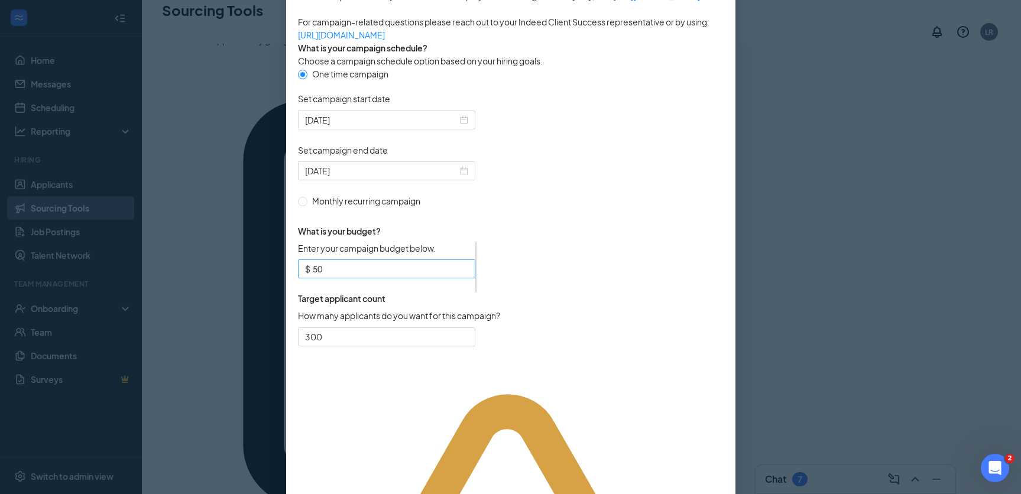
click at [456, 275] on input "50" at bounding box center [390, 268] width 155 height 13
type input "5"
type input "200"
click at [602, 340] on form "One time campaign Set campaign start date [DATE] Set campaign end date [DATE] M…" at bounding box center [510, 213] width 425 height 293
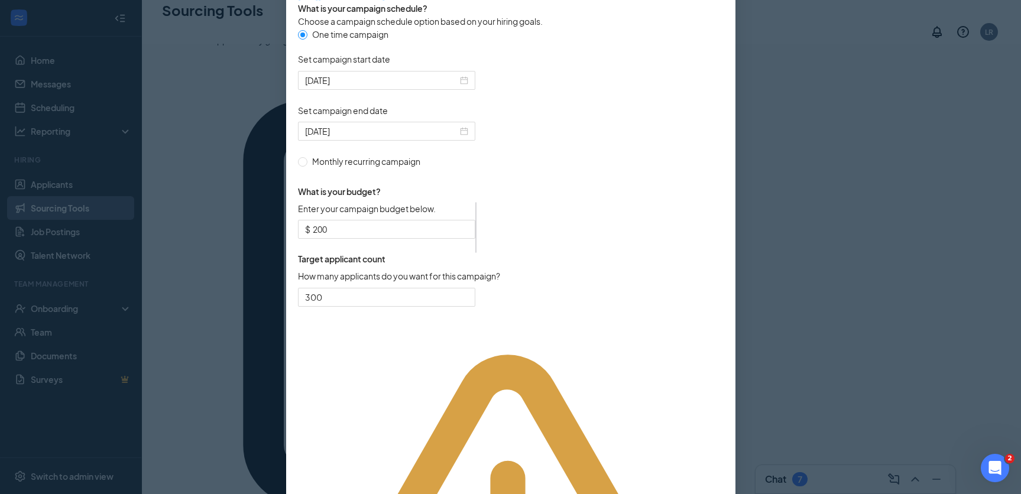
scroll to position [332, 0]
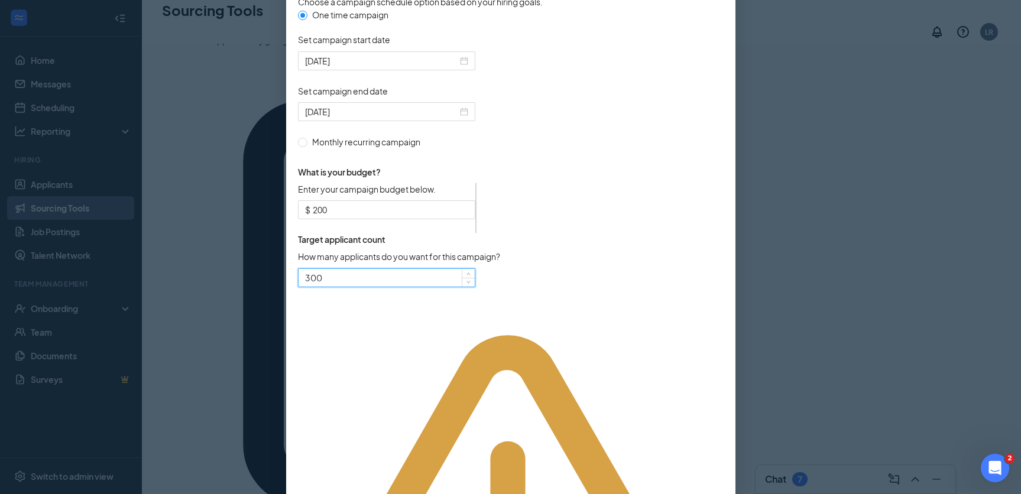
click at [435, 287] on input "300" at bounding box center [386, 278] width 176 height 18
type input "600"
click at [675, 301] on form "One time campaign Set campaign start date [DATE] Set campaign end date [DATE] M…" at bounding box center [510, 154] width 425 height 293
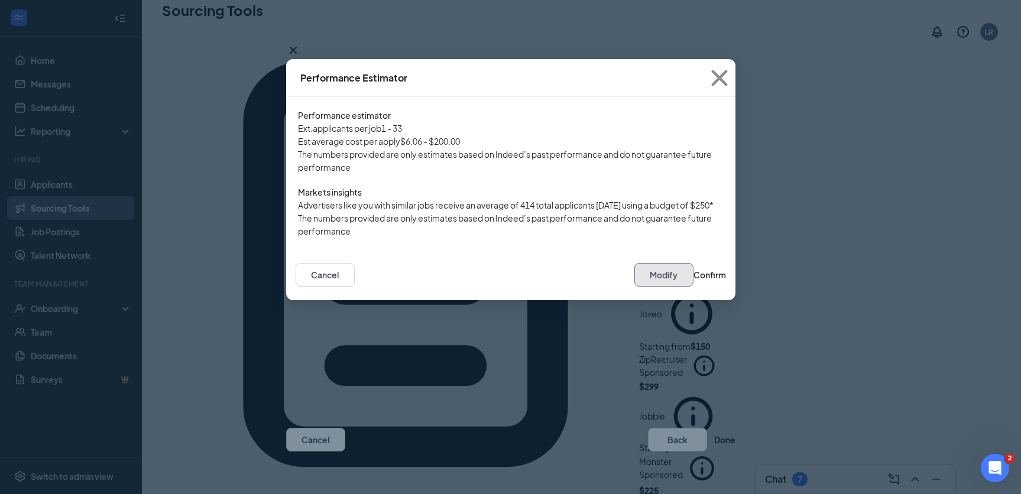
scroll to position [190, 0]
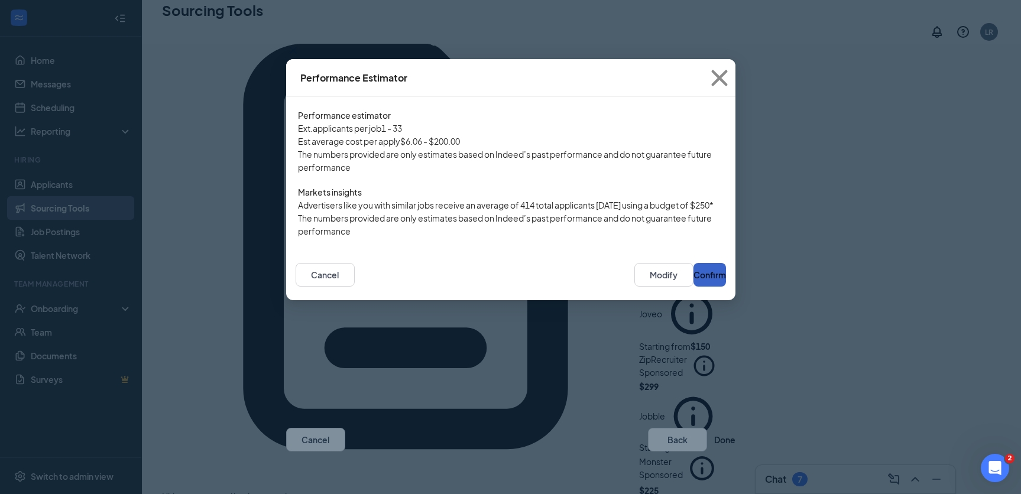
click at [710, 287] on button "Confirm" at bounding box center [709, 275] width 33 height 24
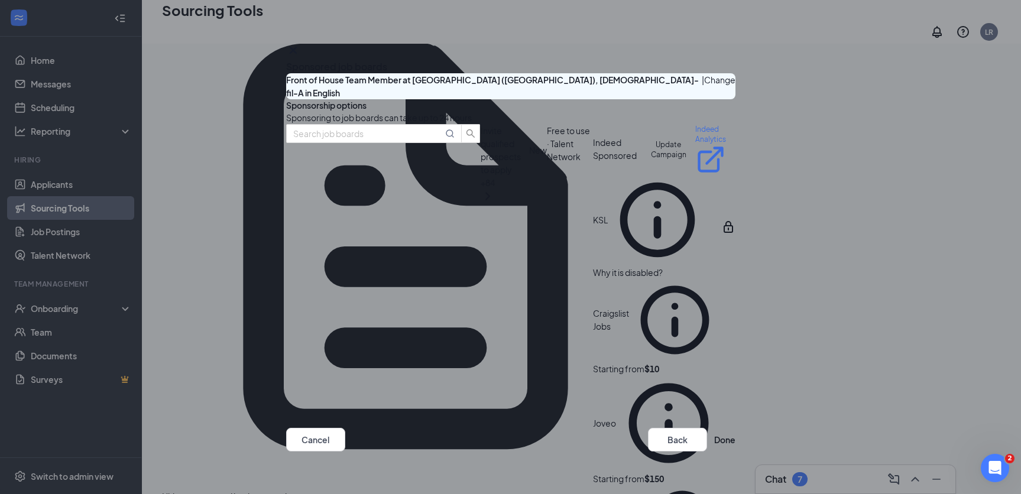
scroll to position [0, 0]
click at [714, 431] on button "Done" at bounding box center [724, 440] width 21 height 24
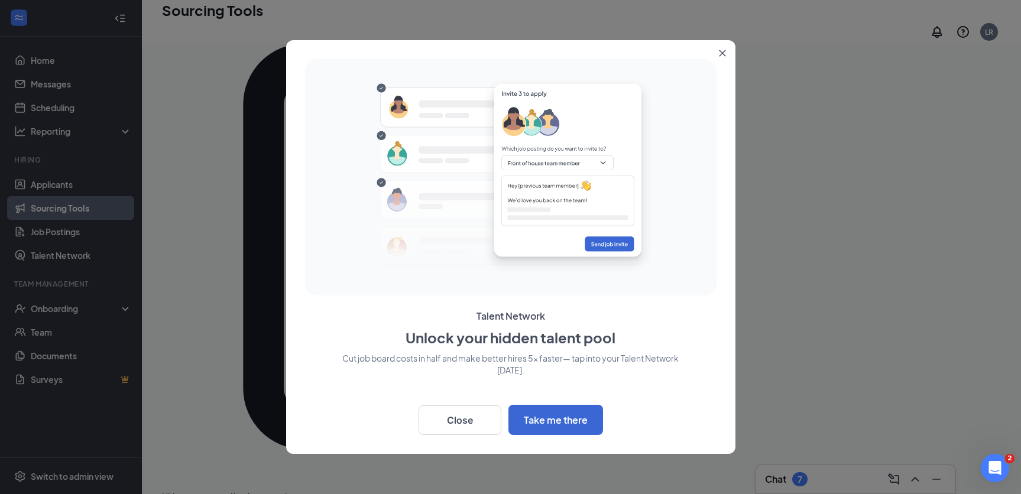
click at [722, 50] on icon "Close" at bounding box center [722, 53] width 7 height 7
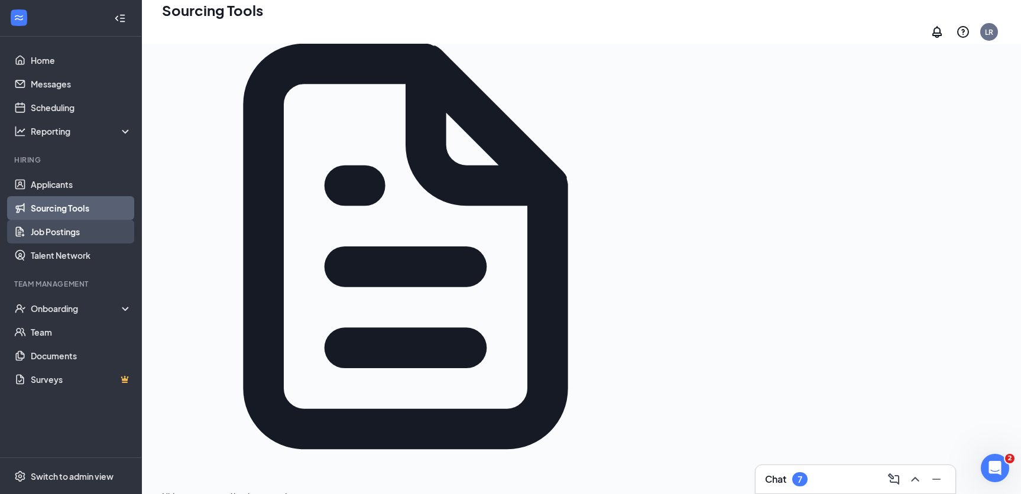
click at [91, 241] on link "Job Postings" at bounding box center [81, 232] width 101 height 24
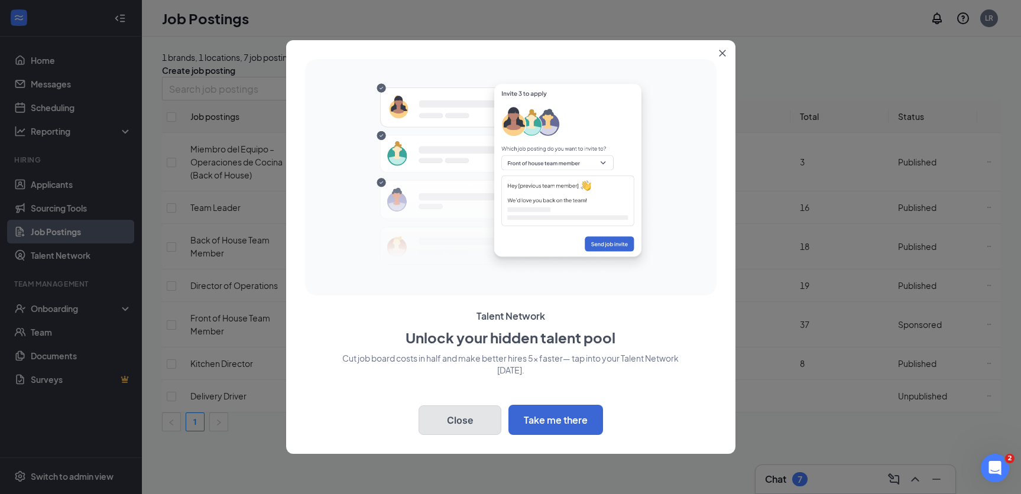
click at [459, 419] on button "Close" at bounding box center [459, 420] width 83 height 30
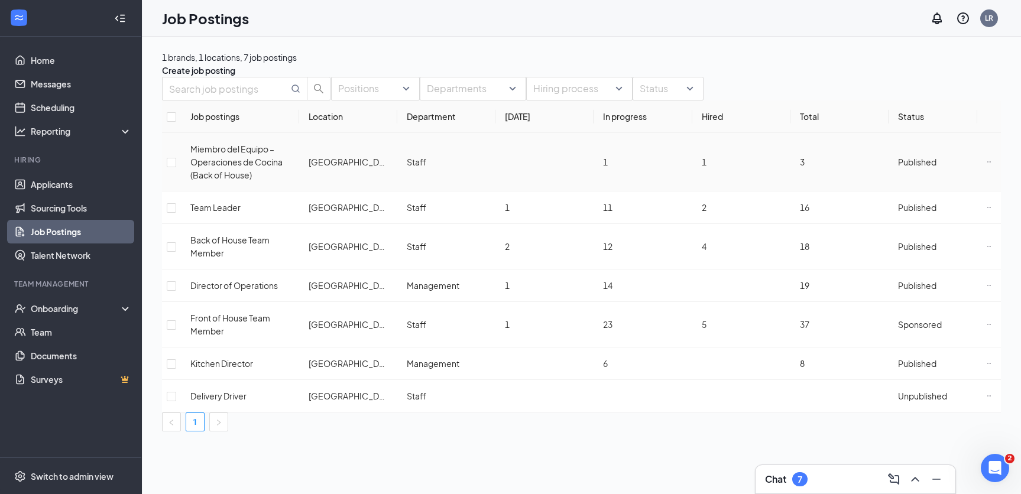
click at [253, 180] on span "Miembro del Equipo – Operaciones de Cocina (Back of House)" at bounding box center [236, 162] width 92 height 37
click at [229, 323] on span "Front of House Team Member" at bounding box center [230, 325] width 80 height 24
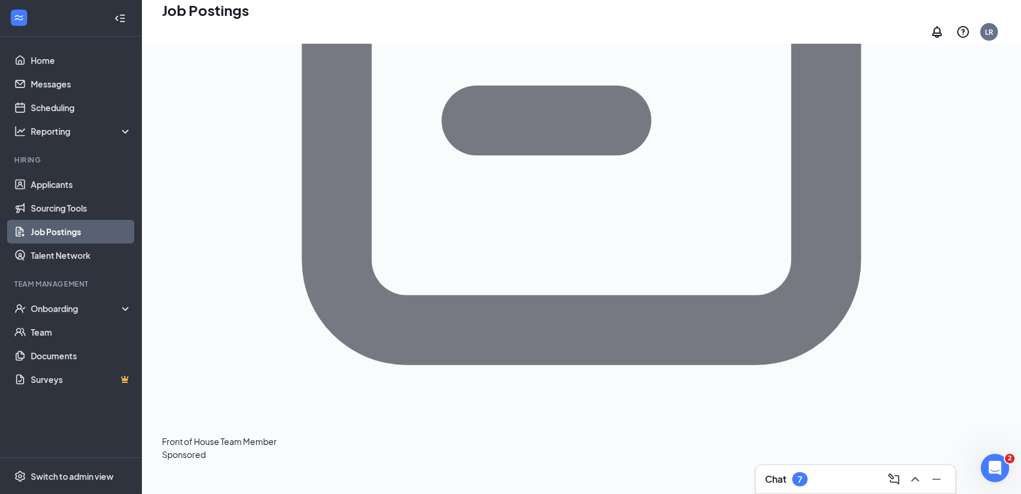
scroll to position [479, 0]
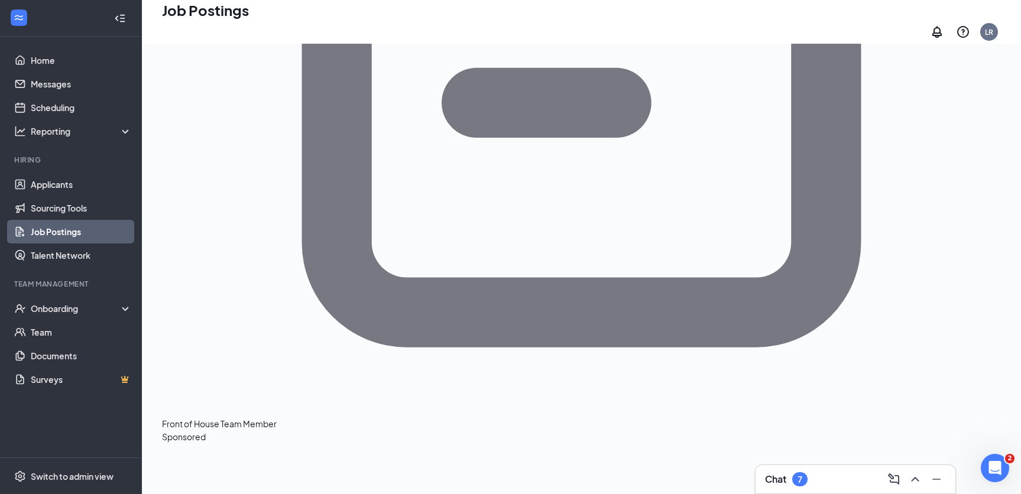
drag, startPoint x: 281, startPoint y: 204, endPoint x: 385, endPoint y: 293, distance: 136.2
copy div "Our Benefits Include: A fun work environment where you can positively influence…"
click at [77, 63] on link "Home" at bounding box center [81, 60] width 101 height 24
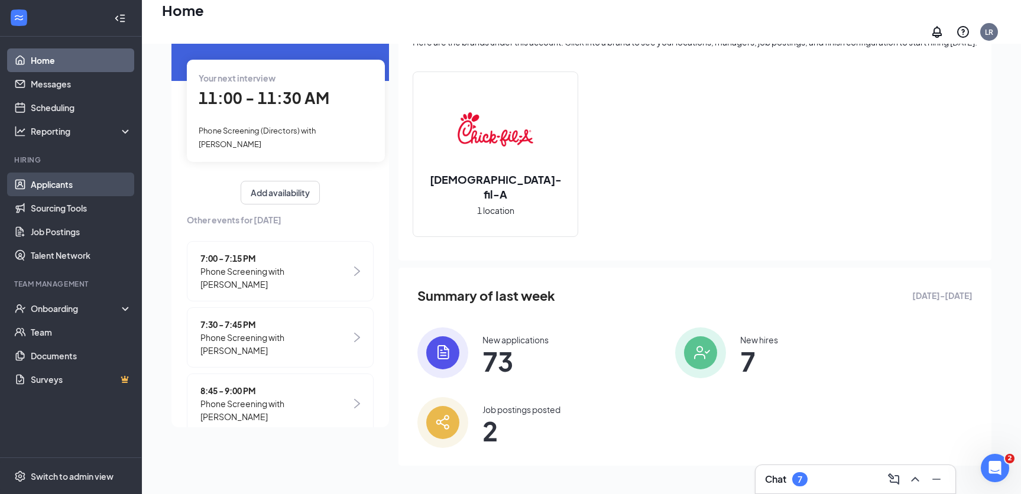
click at [76, 181] on link "Applicants" at bounding box center [81, 185] width 101 height 24
